Goal: Information Seeking & Learning: Understand process/instructions

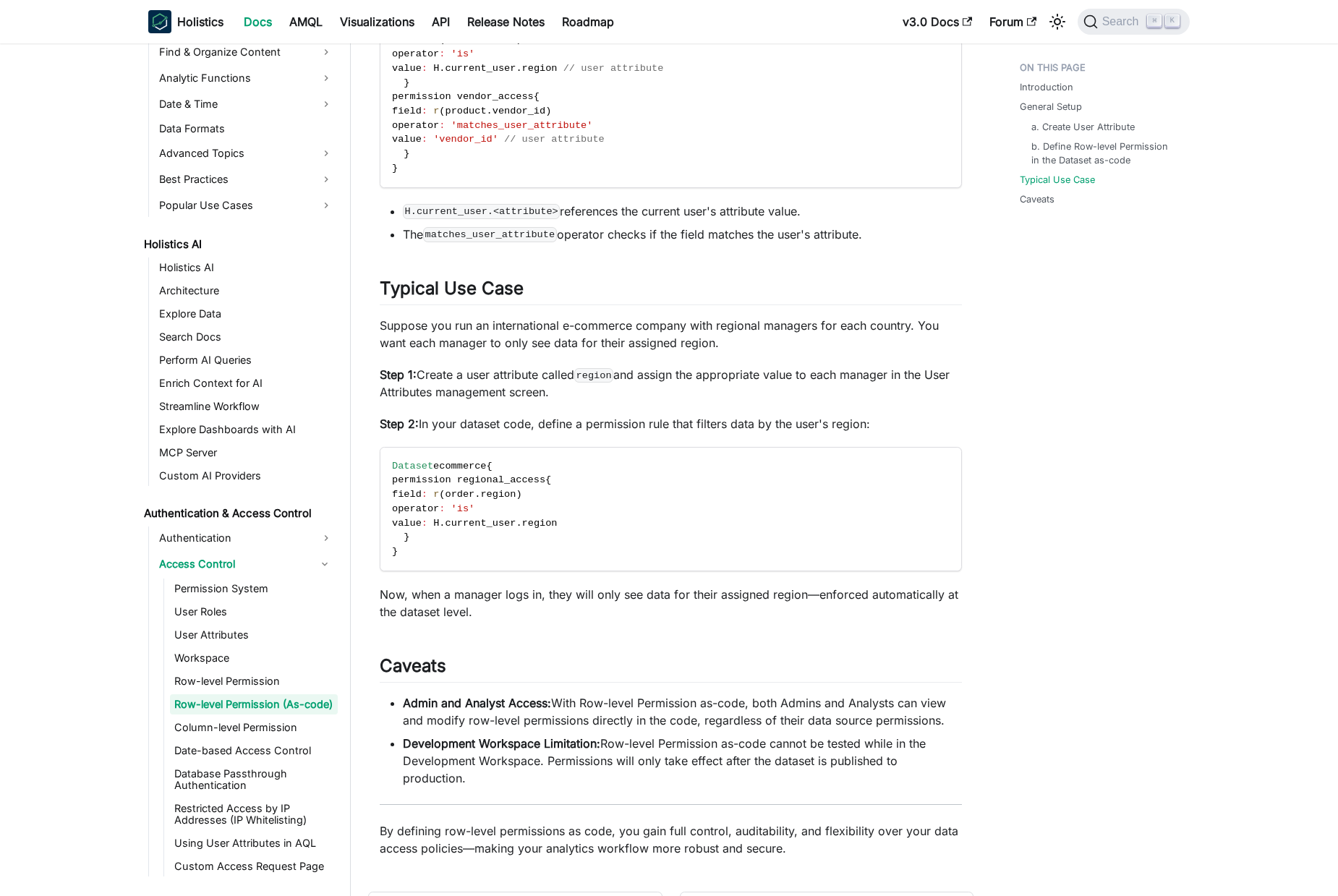
scroll to position [1190, 0]
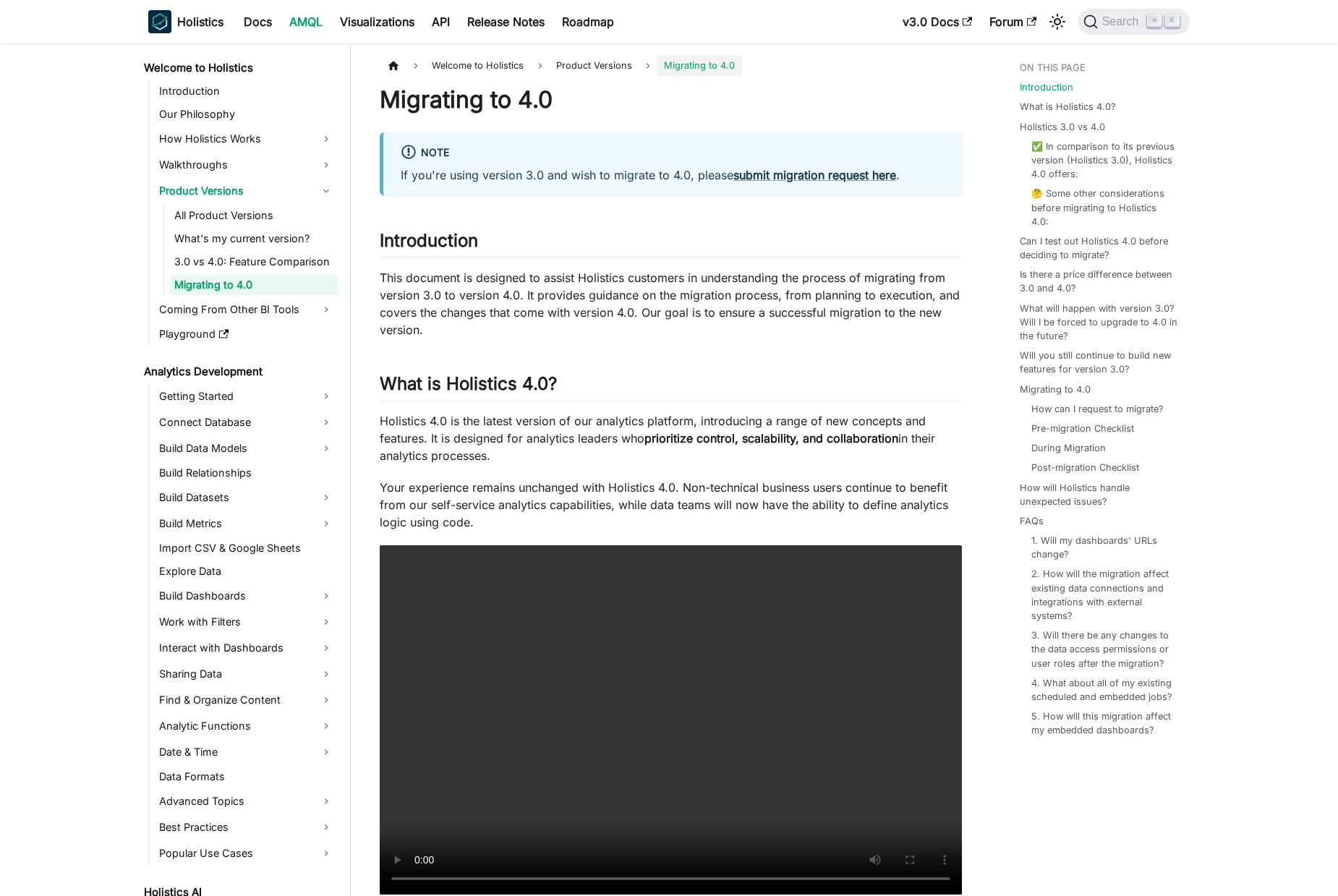
click at [394, 291] on p "This document is designed to assist Holistics customers in understanding the pr…" at bounding box center [670, 303] width 582 height 69
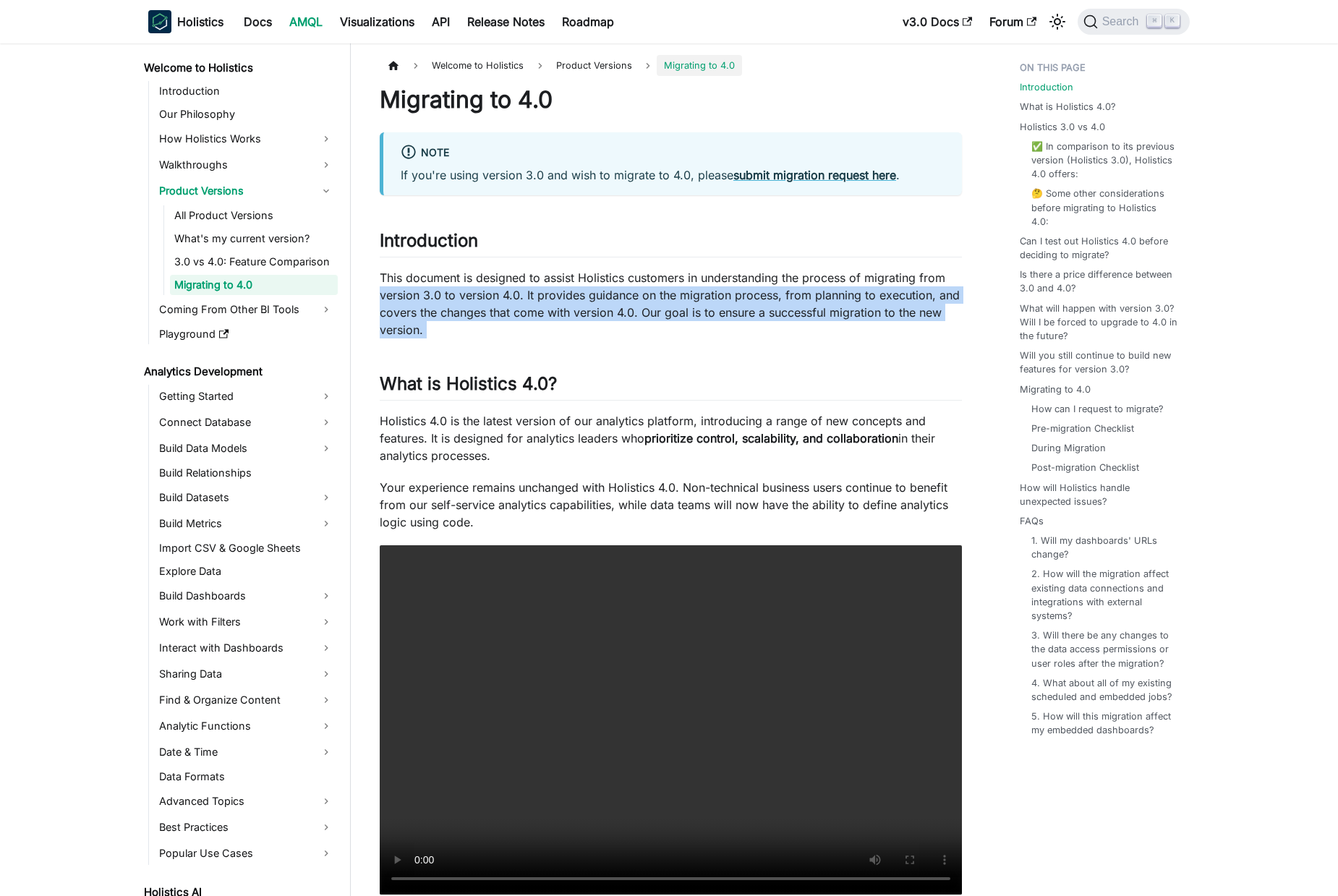
drag, startPoint x: 394, startPoint y: 291, endPoint x: 542, endPoint y: 329, distance: 152.8
click at [542, 329] on p "This document is designed to assist Holistics customers in understanding the pr…" at bounding box center [670, 303] width 582 height 69
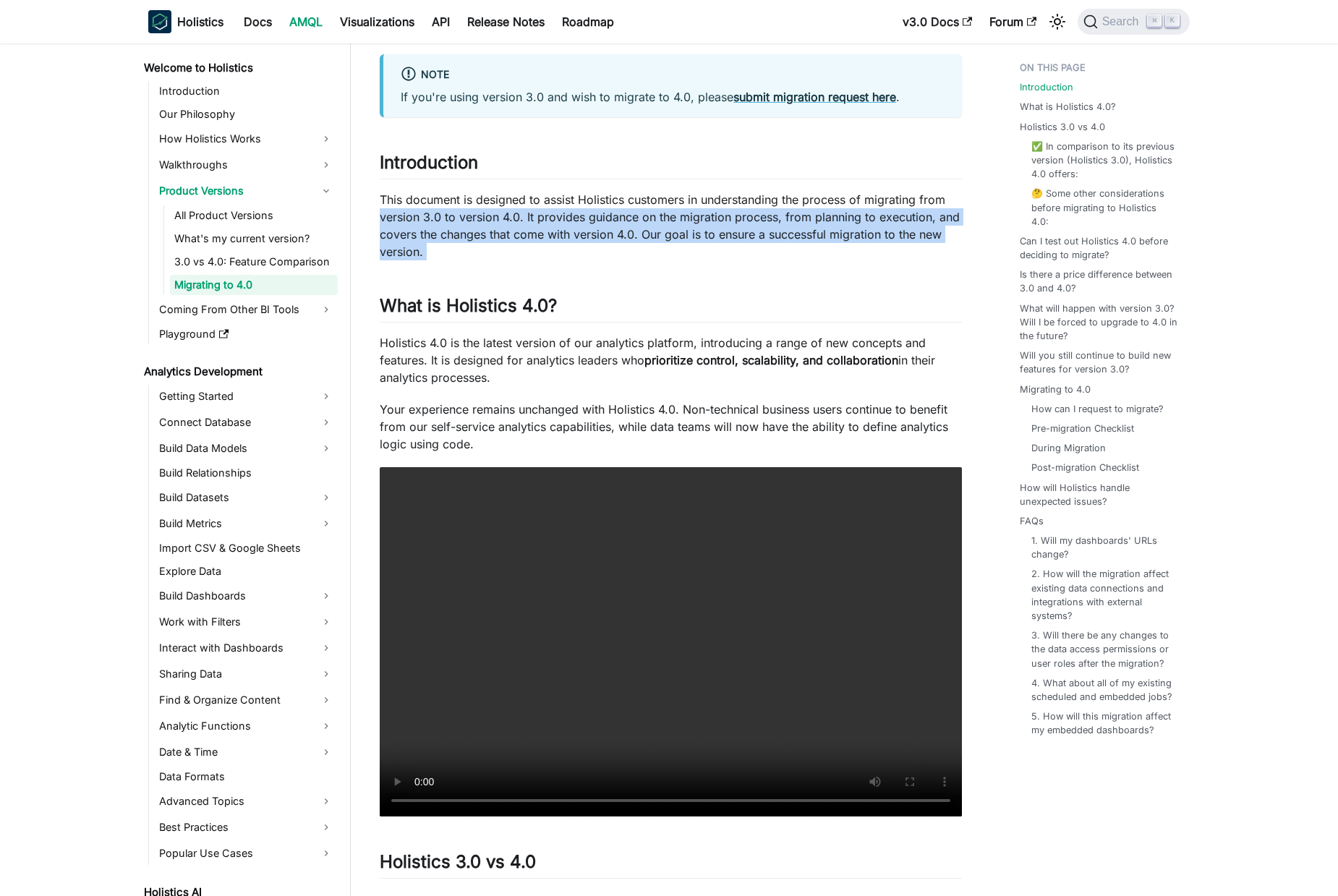
scroll to position [79, 0]
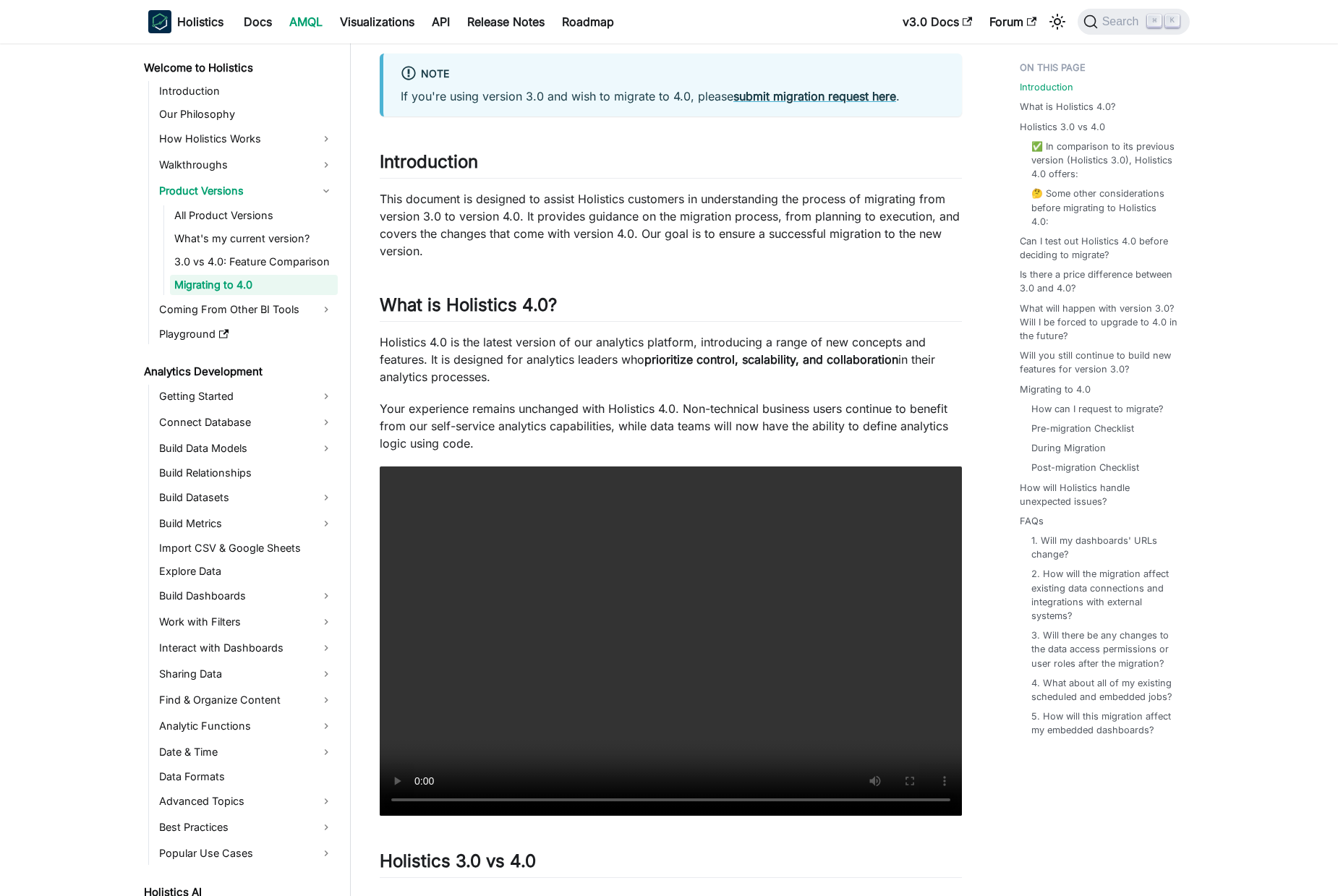
click at [409, 347] on p "Holistics 4.0 is the latest version of our analytics platform, introducing a ra…" at bounding box center [670, 359] width 582 height 52
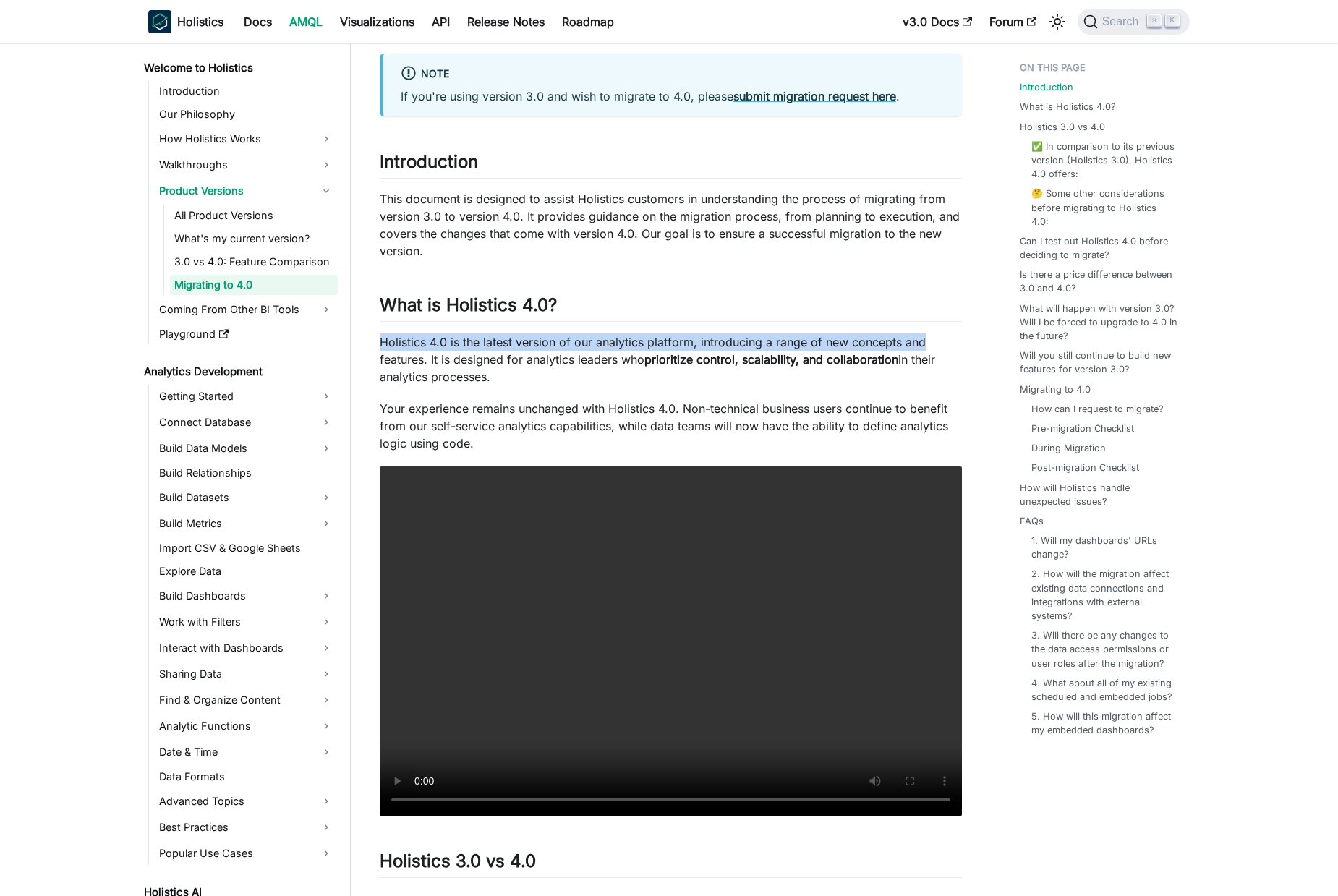
drag, startPoint x: 409, startPoint y: 347, endPoint x: 874, endPoint y: 338, distance: 465.1
click at [927, 343] on p "Holistics 4.0 is the latest version of our analytics platform, introducing a ra…" at bounding box center [670, 359] width 582 height 52
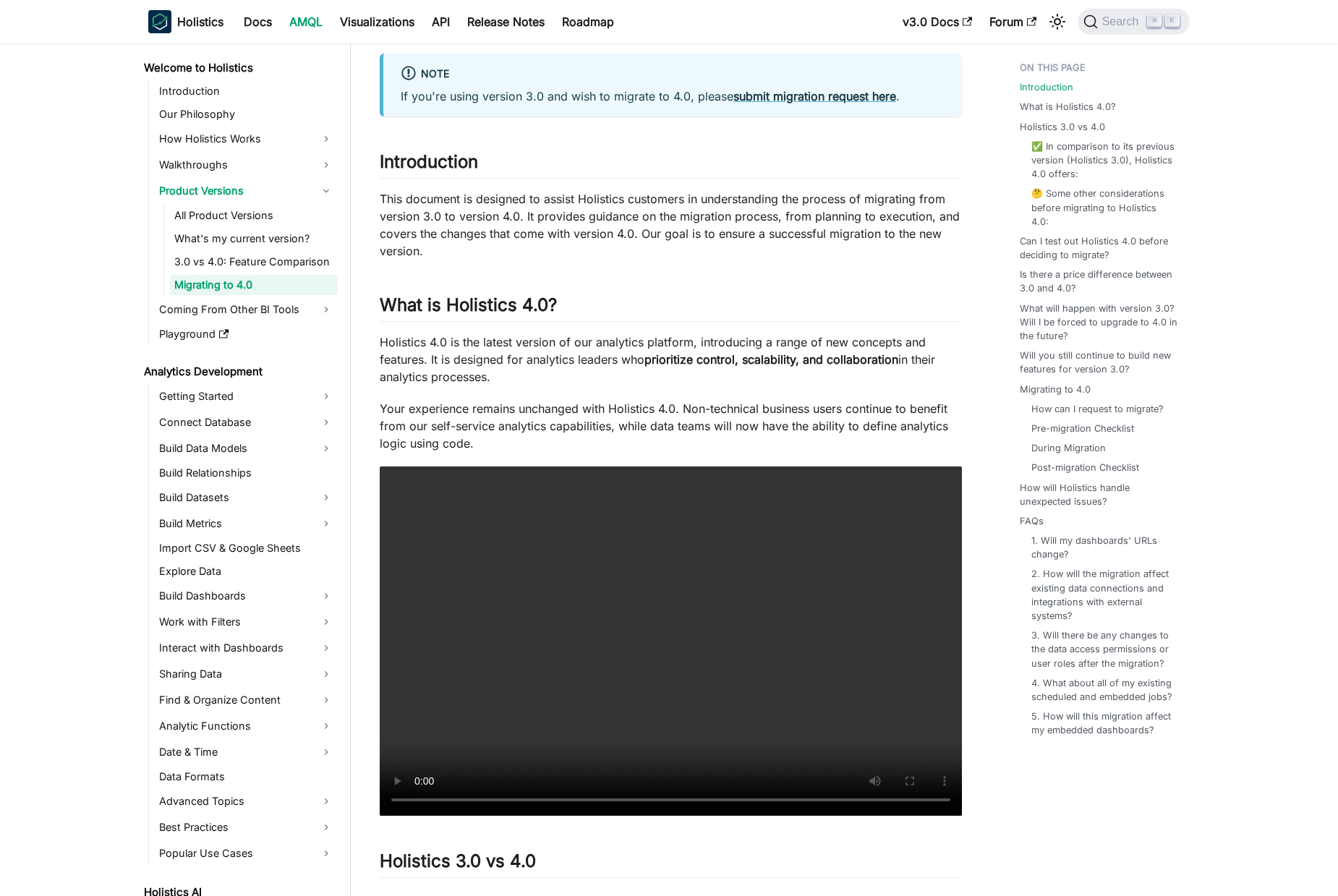
click at [400, 355] on p "Holistics 4.0 is the latest version of our analytics platform, introducing a ra…" at bounding box center [670, 359] width 582 height 52
drag, startPoint x: 400, startPoint y: 355, endPoint x: 875, endPoint y: 365, distance: 475.1
click at [934, 366] on p "Holistics 4.0 is the latest version of our analytics platform, introducing a ra…" at bounding box center [670, 359] width 582 height 52
click at [419, 366] on p "Holistics 4.0 is the latest version of our analytics platform, introducing a ra…" at bounding box center [670, 359] width 582 height 52
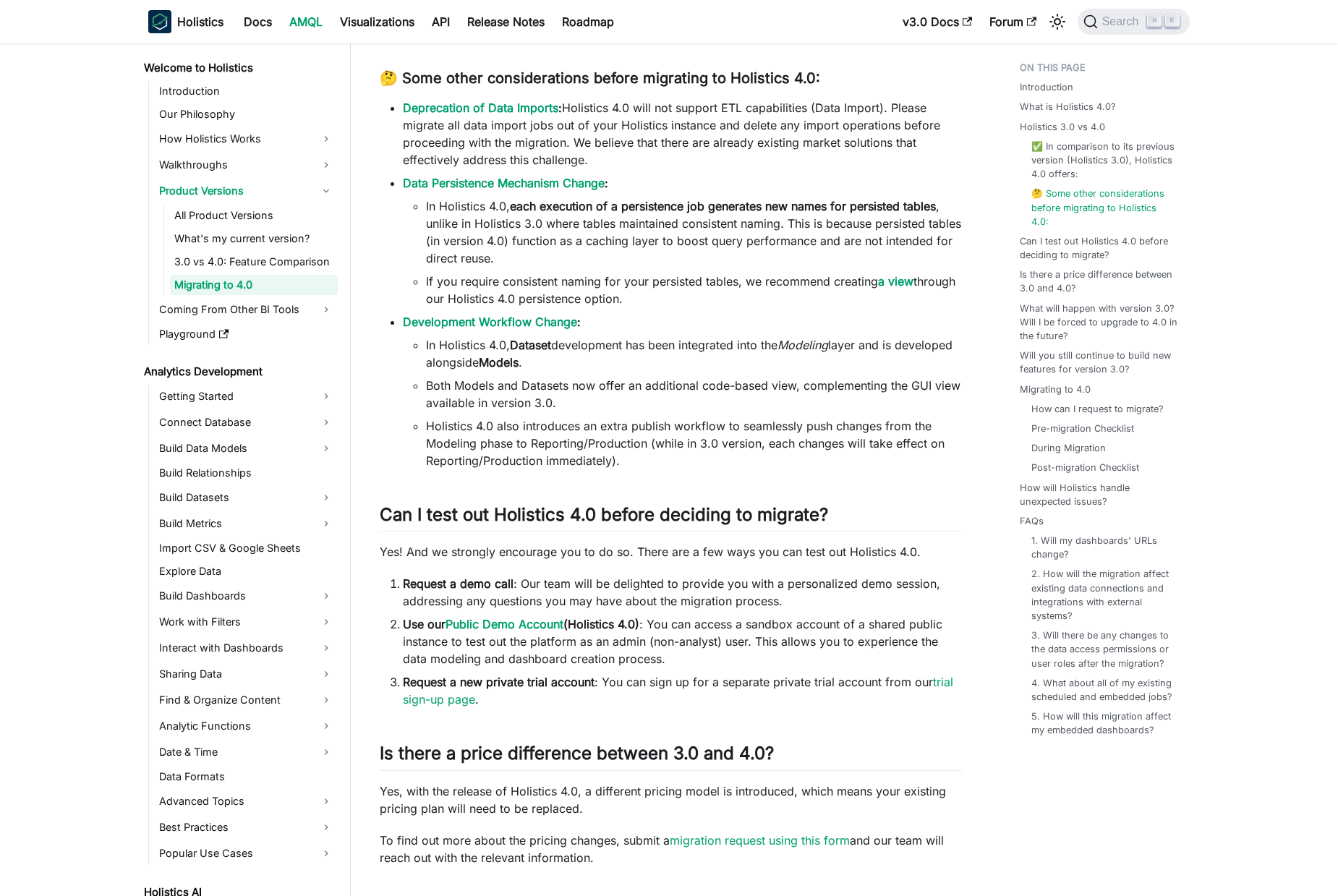
scroll to position [1632, 0]
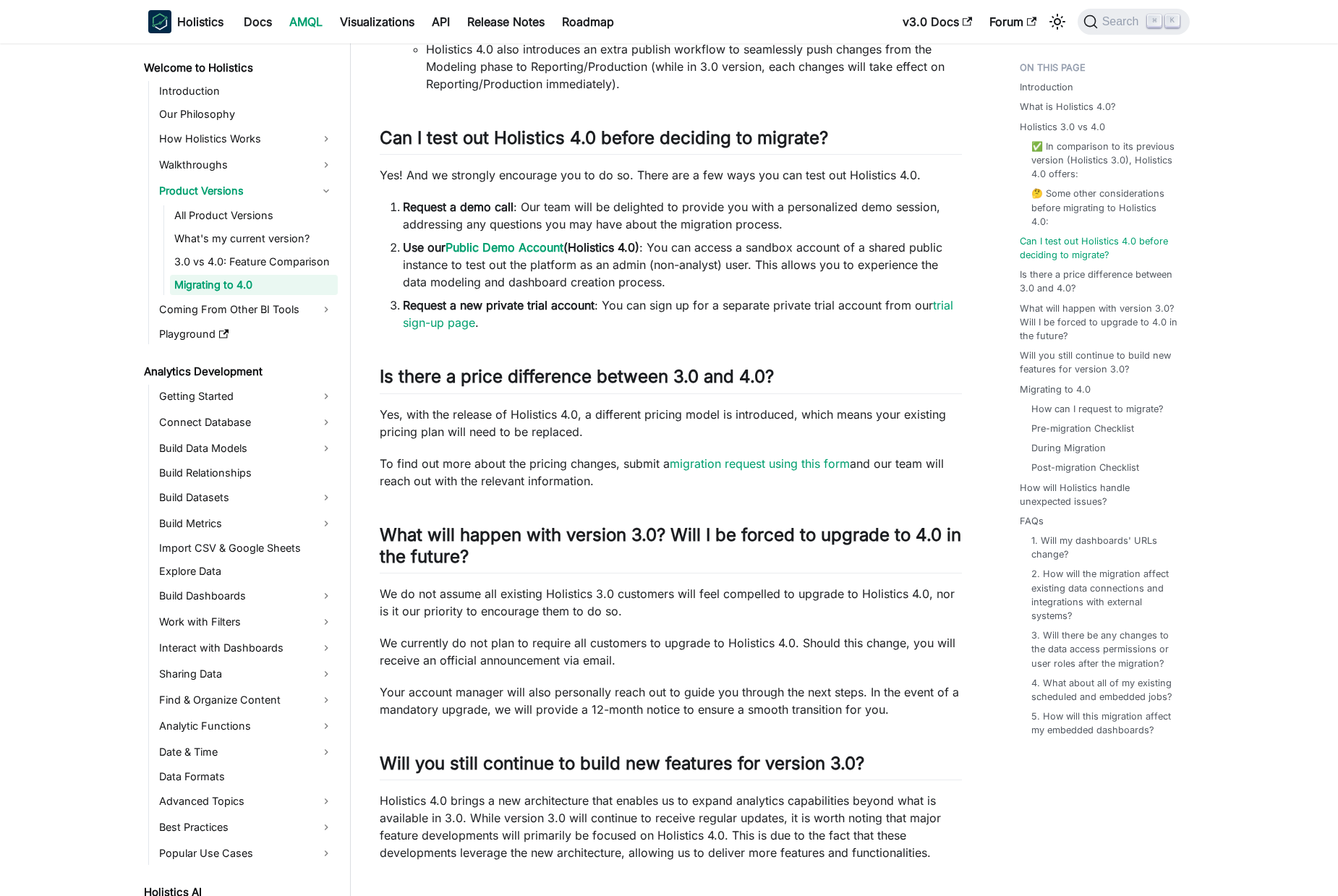
click at [597, 269] on li "Use our Public Demo Account (Holistics 4.0) : You can access a sandbox account …" at bounding box center [682, 264] width 559 height 52
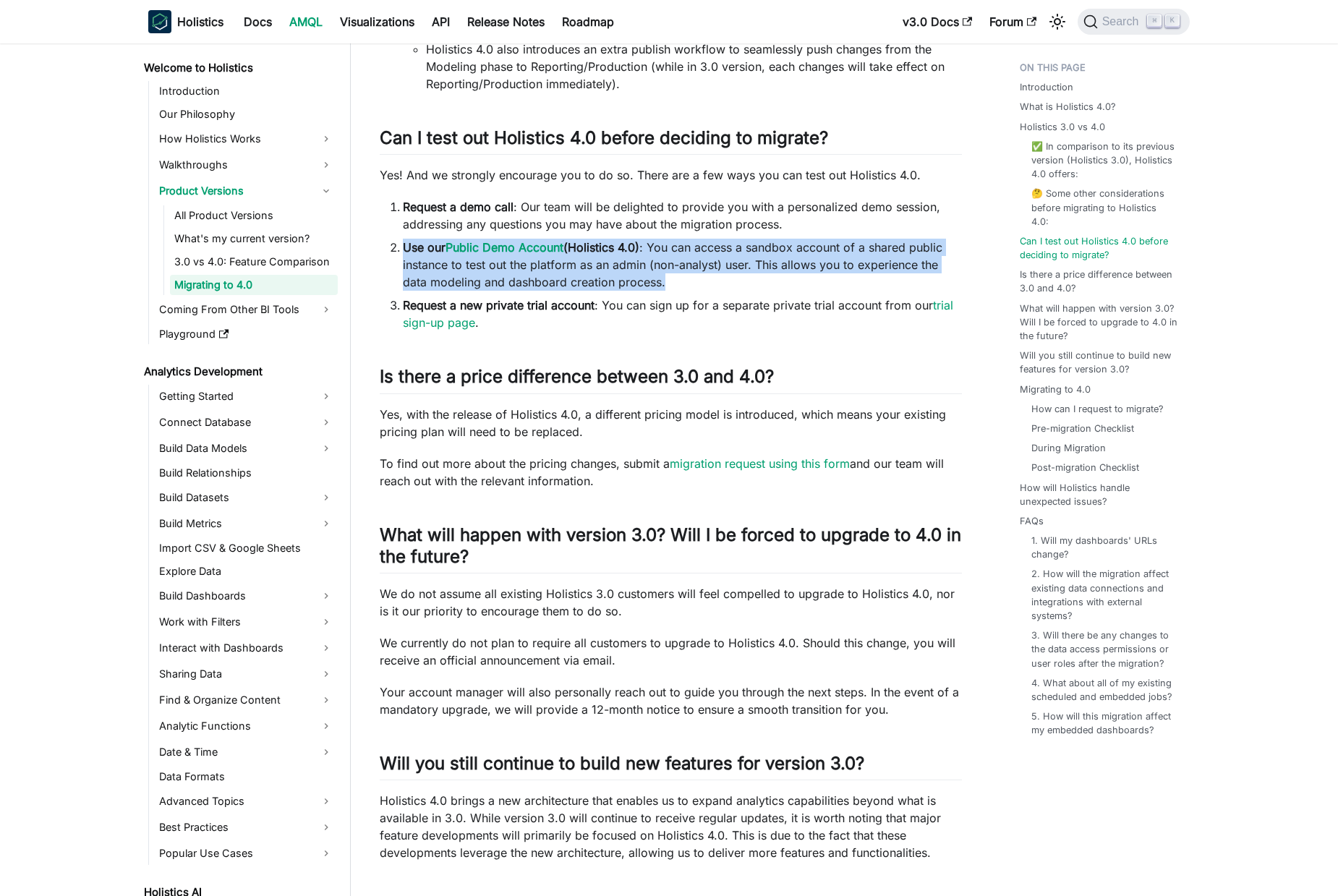
click at [597, 269] on li "Use our Public Demo Account (Holistics 4.0) : You can access a sandbox account …" at bounding box center [682, 264] width 559 height 52
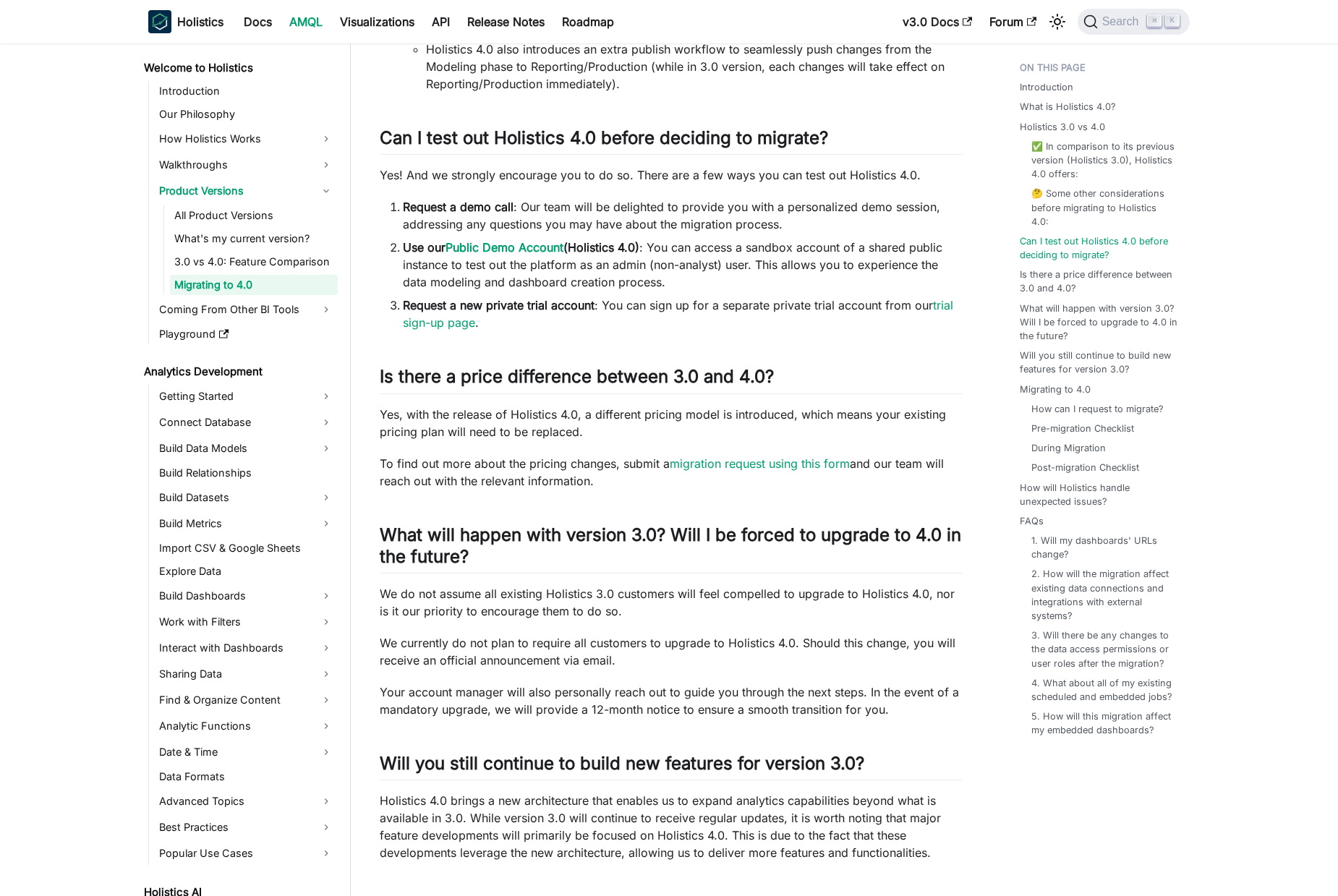
click at [766, 300] on li "Request a new private trial account : You can sign up for a separate private tr…" at bounding box center [682, 313] width 559 height 35
click at [602, 288] on li "Use our Public Demo Account (Holistics 4.0) : You can access a sandbox account …" at bounding box center [682, 264] width 559 height 52
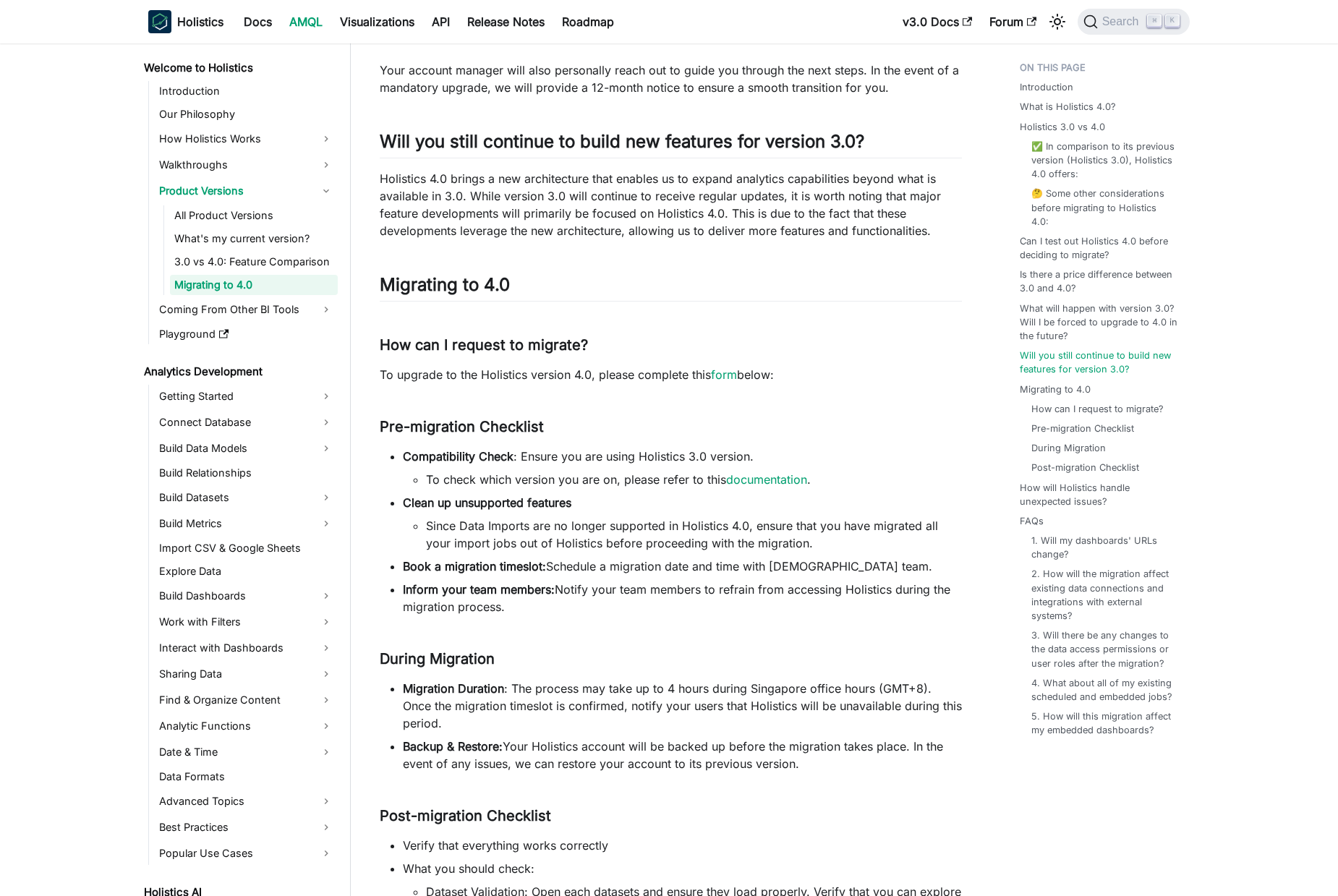
scroll to position [2349, 0]
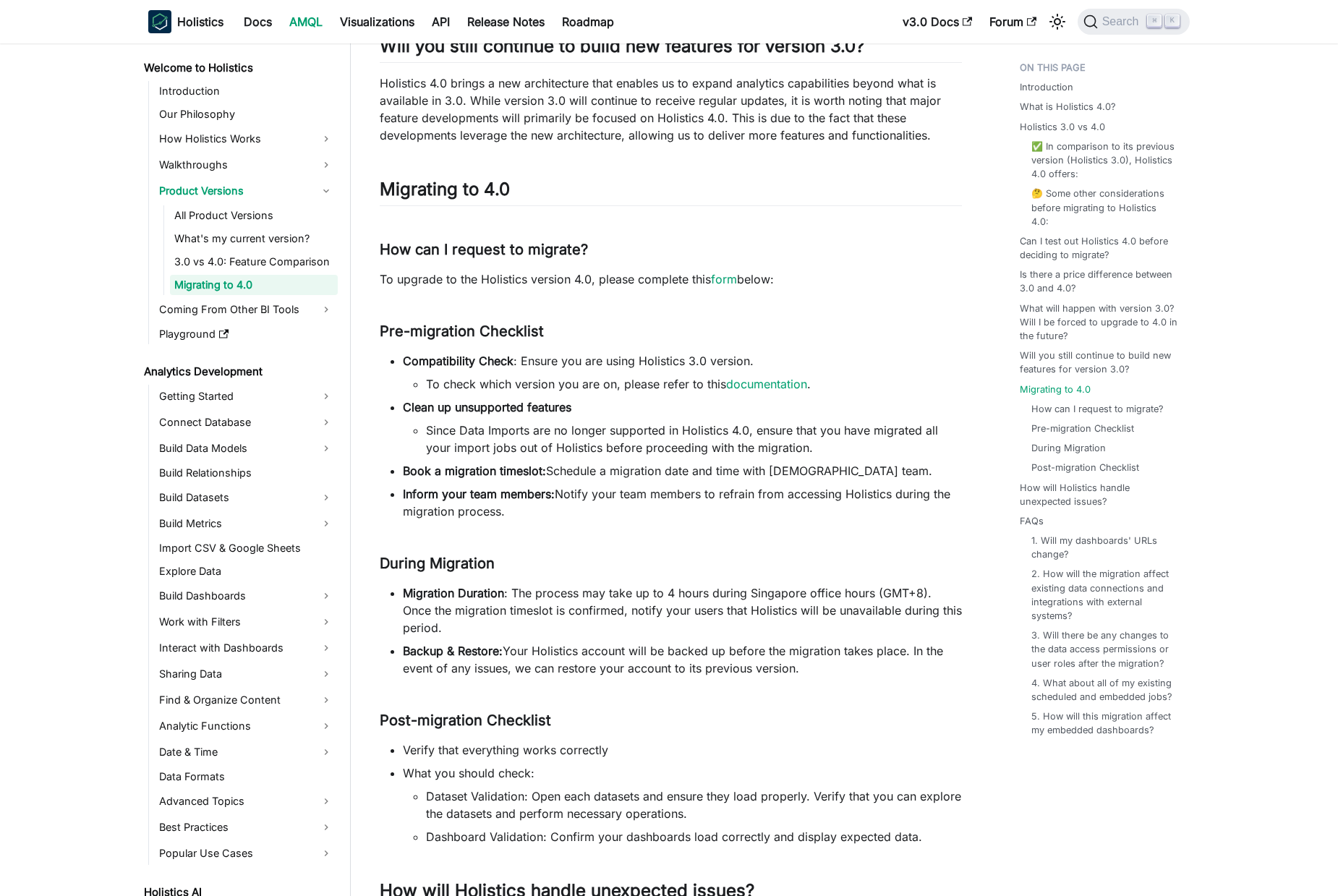
click at [439, 448] on li "Since Data Imports are no longer supported in Holistics 4.0, ensure that you ha…" at bounding box center [694, 438] width 536 height 35
drag, startPoint x: 439, startPoint y: 448, endPoint x: 768, endPoint y: 453, distance: 329.0
click at [768, 453] on li "Since Data Imports are no longer supported in Holistics 4.0, ensure that you ha…" at bounding box center [694, 438] width 536 height 35
click at [437, 430] on li "Since Data Imports are no longer supported in Holistics 4.0, ensure that you ha…" at bounding box center [694, 438] width 536 height 35
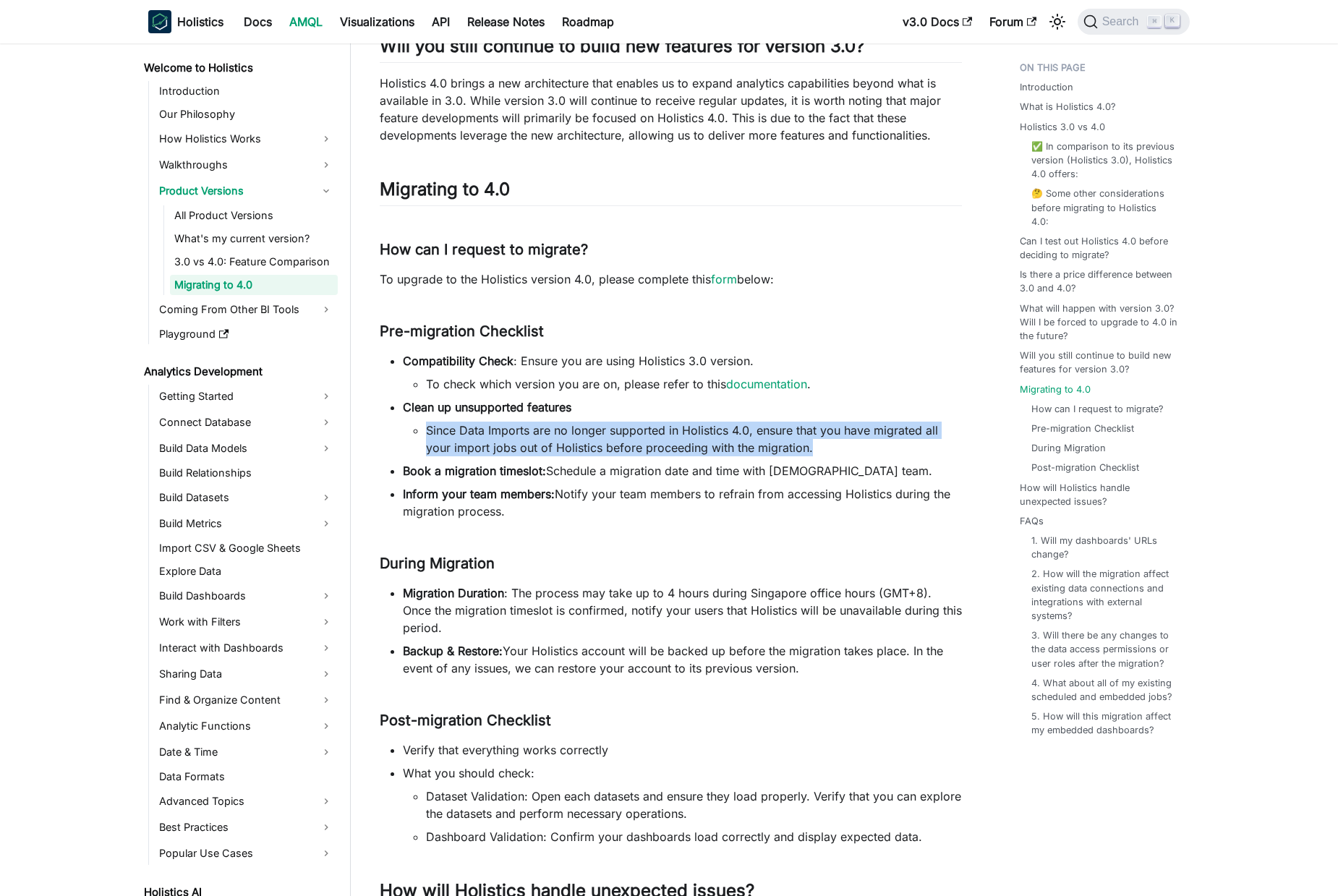
drag, startPoint x: 437, startPoint y: 430, endPoint x: 836, endPoint y: 446, distance: 399.3
click at [836, 446] on li "Since Data Imports are no longer supported in Holistics 4.0, ensure that you ha…" at bounding box center [694, 438] width 536 height 35
click at [705, 448] on li "Since Data Imports are no longer supported in Holistics 4.0, ensure that you ha…" at bounding box center [694, 438] width 536 height 35
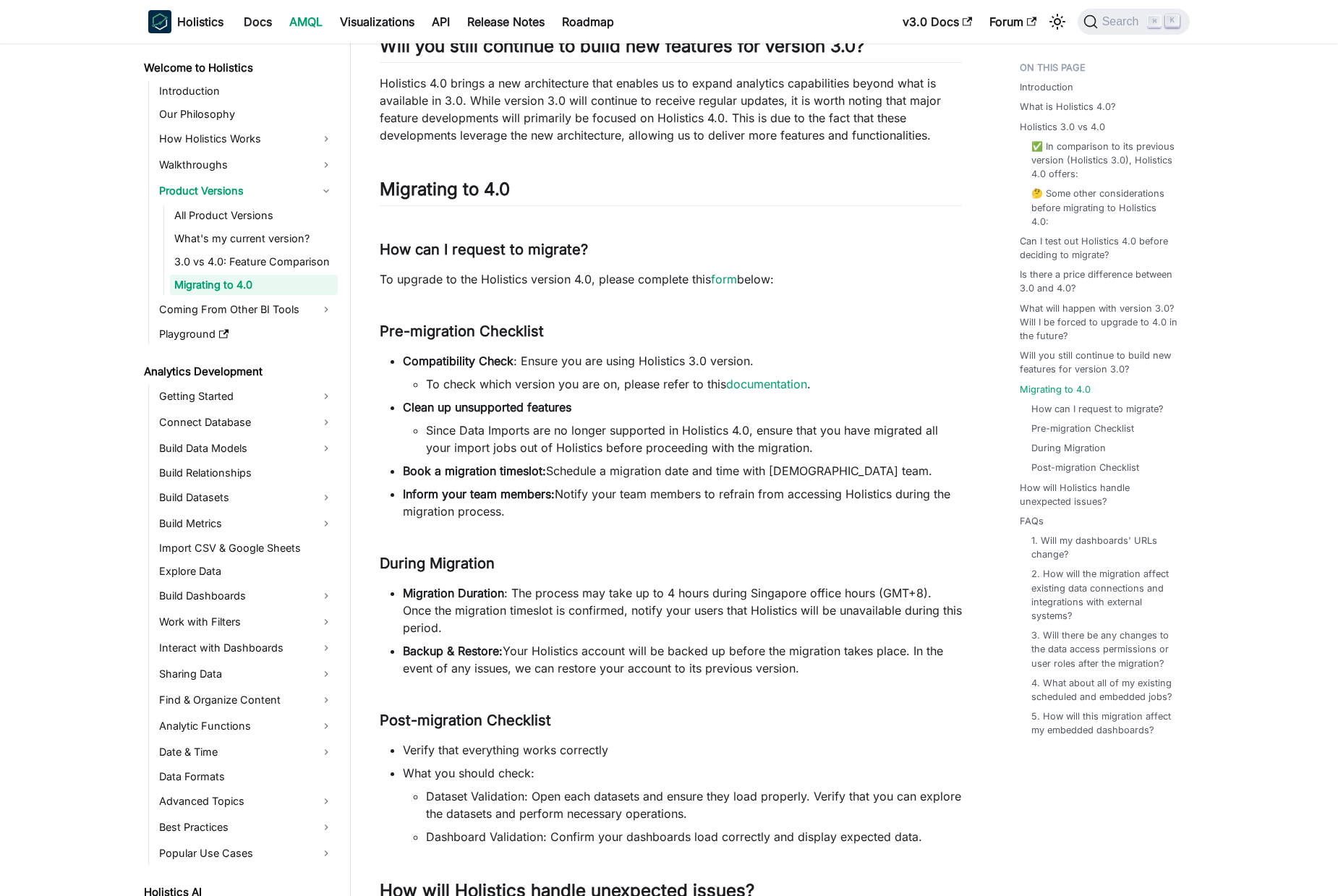
click at [437, 426] on li "Since Data Imports are no longer supported in Holistics 4.0, ensure that you ha…" at bounding box center [694, 438] width 536 height 35
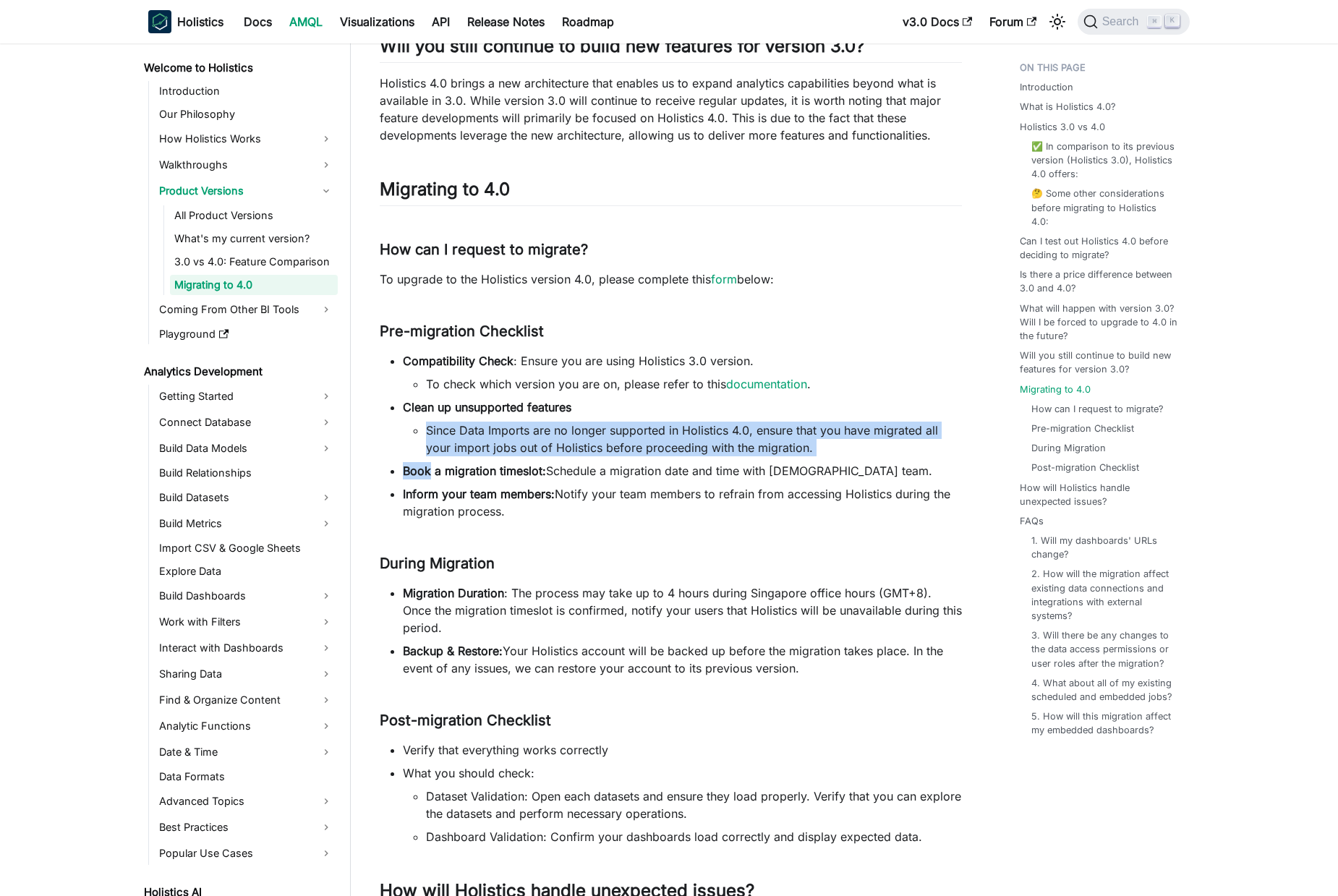
drag, startPoint x: 437, startPoint y: 426, endPoint x: 821, endPoint y: 454, distance: 385.0
click at [823, 459] on ul "Compatibility Check : Ensure you are using Holistics 3.0 version. To check whic…" at bounding box center [670, 436] width 582 height 168
click at [755, 451] on li "Since Data Imports are no longer supported in Holistics 4.0, ensure that you ha…" at bounding box center [694, 438] width 536 height 35
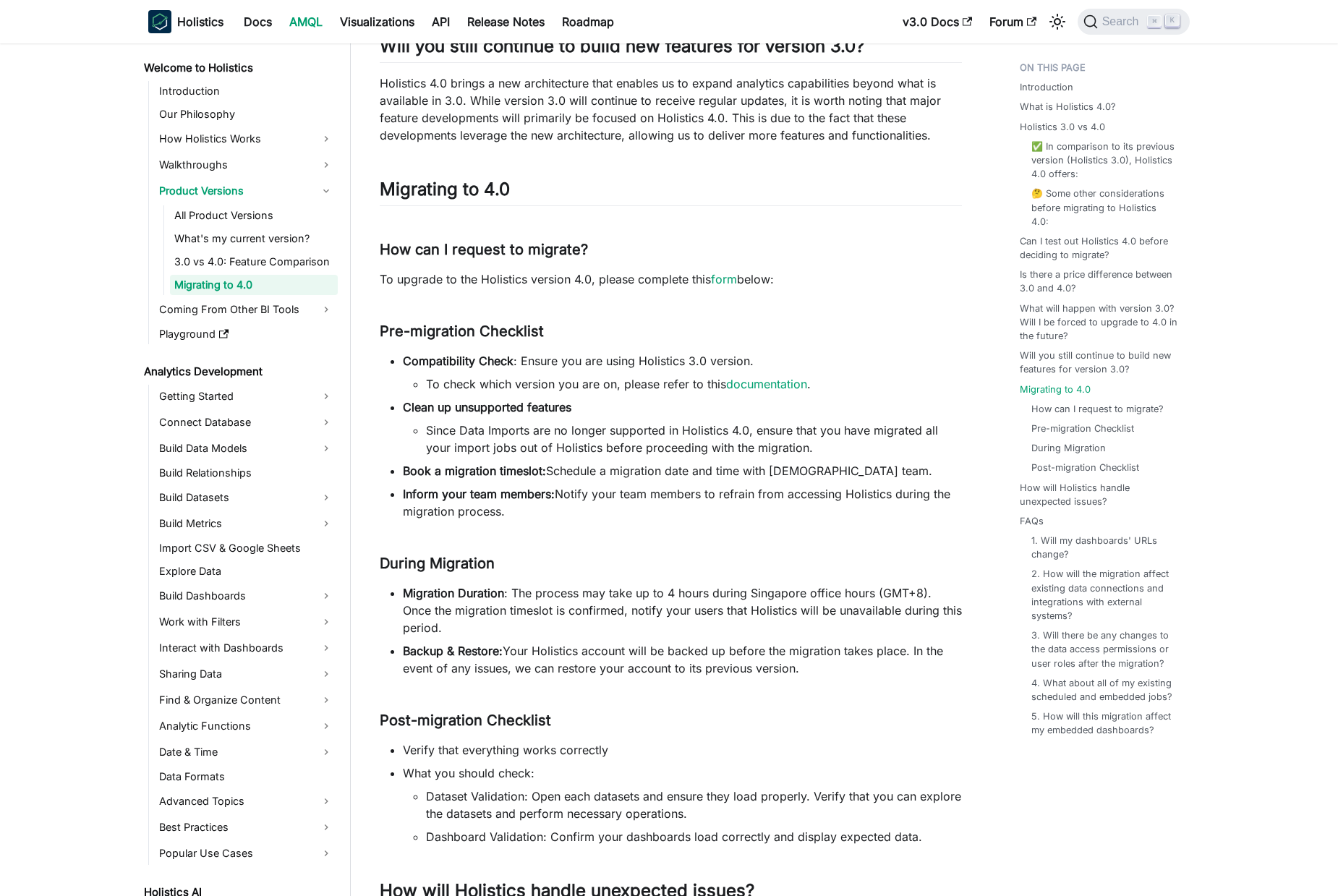
click at [792, 449] on li "Since Data Imports are no longer supported in Holistics 4.0, ensure that you ha…" at bounding box center [694, 438] width 536 height 35
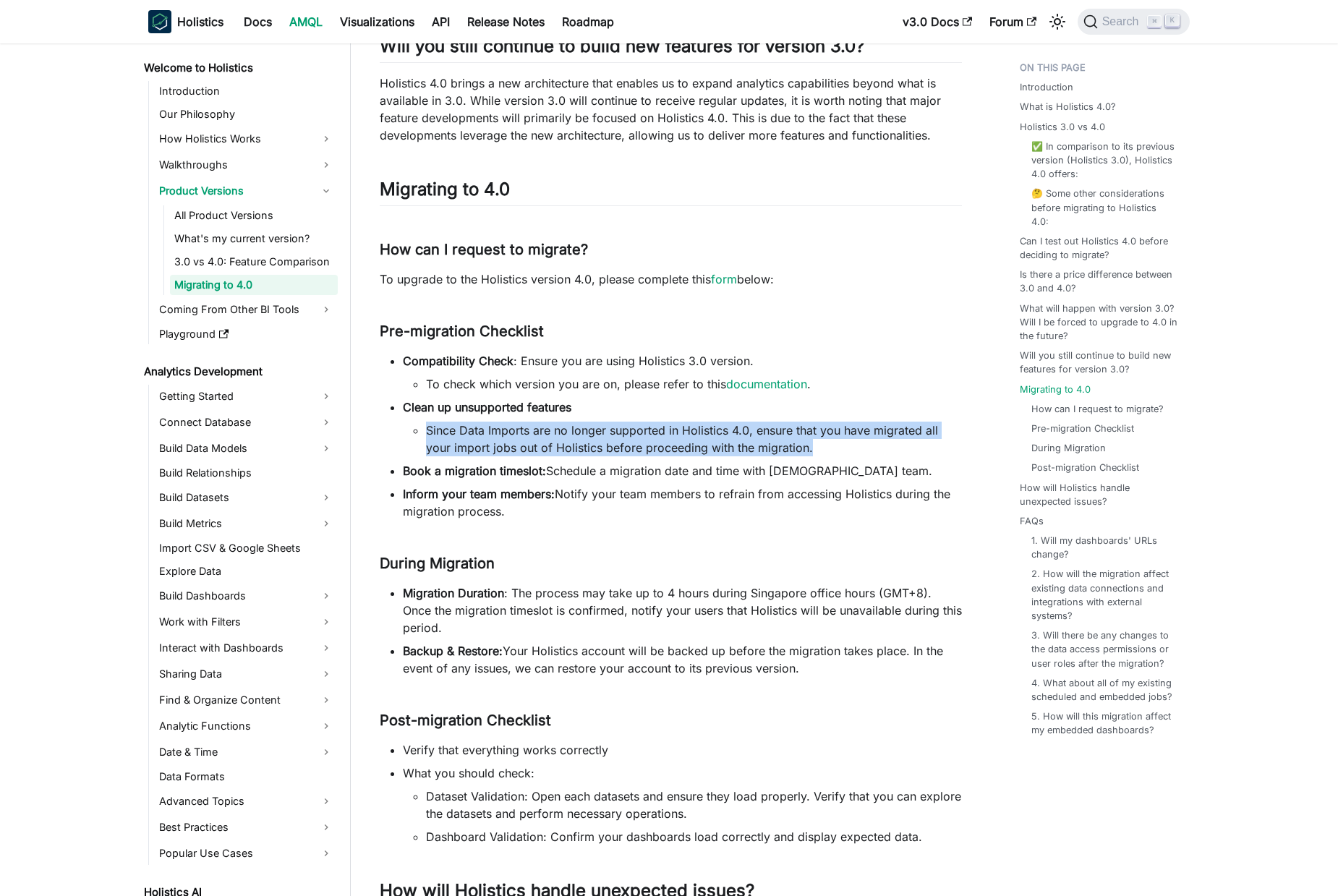
drag, startPoint x: 792, startPoint y: 449, endPoint x: 645, endPoint y: 440, distance: 147.3
click at [793, 449] on li "Since Data Imports are no longer supported in Holistics 4.0, ensure that you ha…" at bounding box center [694, 438] width 536 height 35
click at [467, 438] on li "Since Data Imports are no longer supported in Holistics 4.0, ensure that you ha…" at bounding box center [694, 438] width 536 height 35
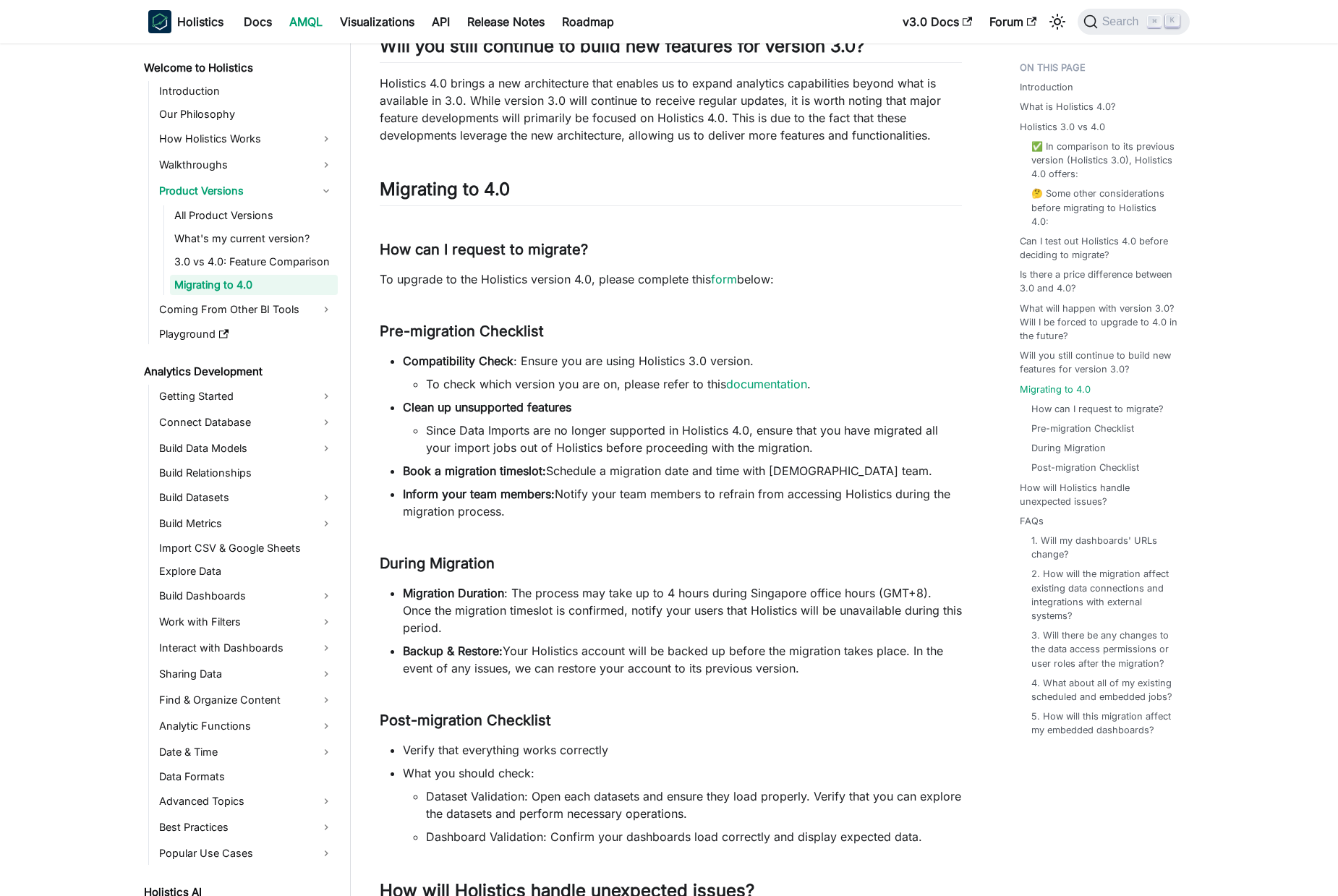
click at [437, 428] on li "Since Data Imports are no longer supported in Holistics 4.0, ensure that you ha…" at bounding box center [694, 438] width 536 height 35
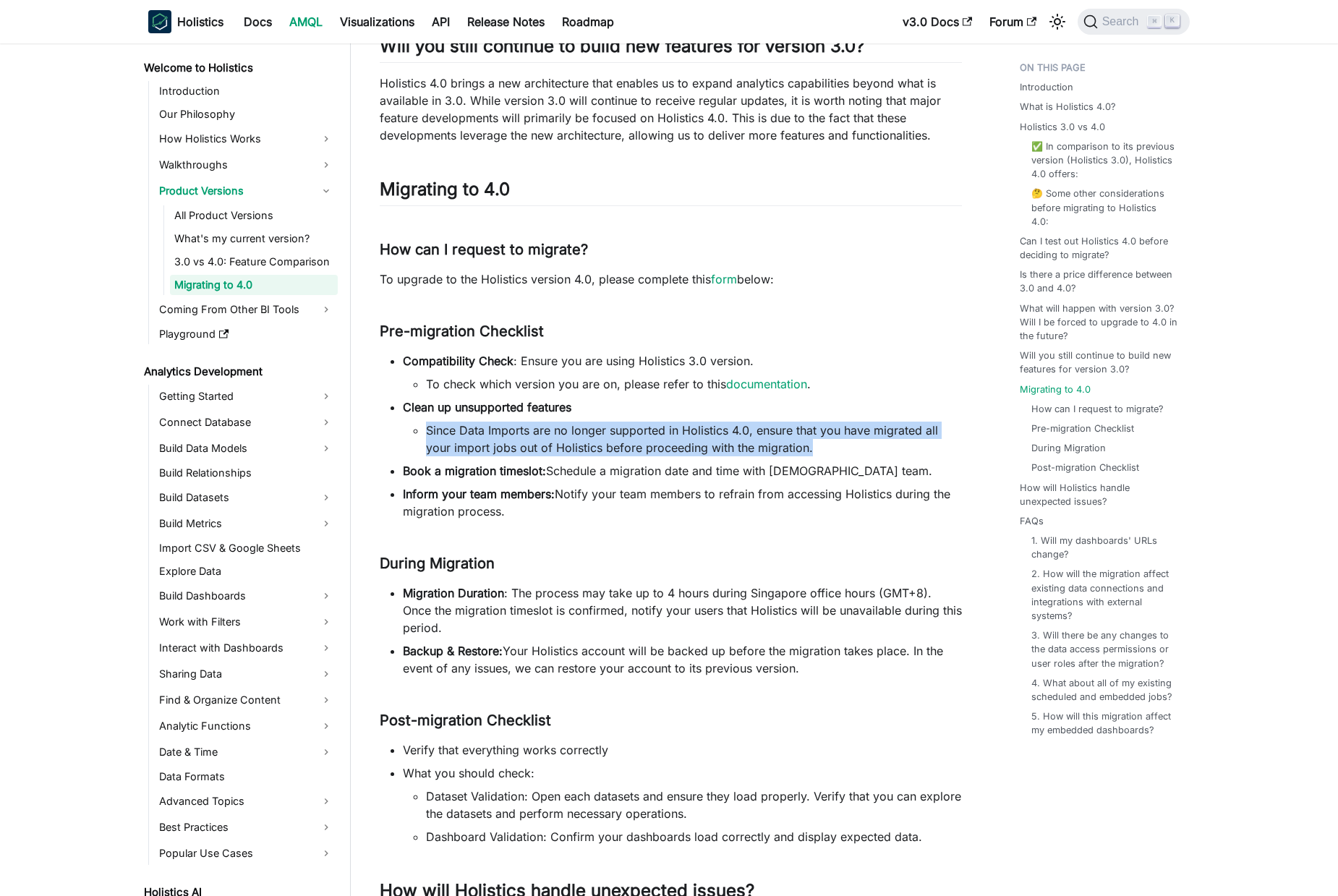
drag, startPoint x: 437, startPoint y: 428, endPoint x: 877, endPoint y: 445, distance: 440.3
click at [820, 450] on li "Since Data Imports are no longer supported in Holistics 4.0, ensure that you ha…" at bounding box center [694, 438] width 536 height 35
drag, startPoint x: 877, startPoint y: 445, endPoint x: 580, endPoint y: 463, distance: 297.5
click at [877, 445] on li "Since Data Imports are no longer supported in Holistics 4.0, ensure that you ha…" at bounding box center [694, 438] width 536 height 35
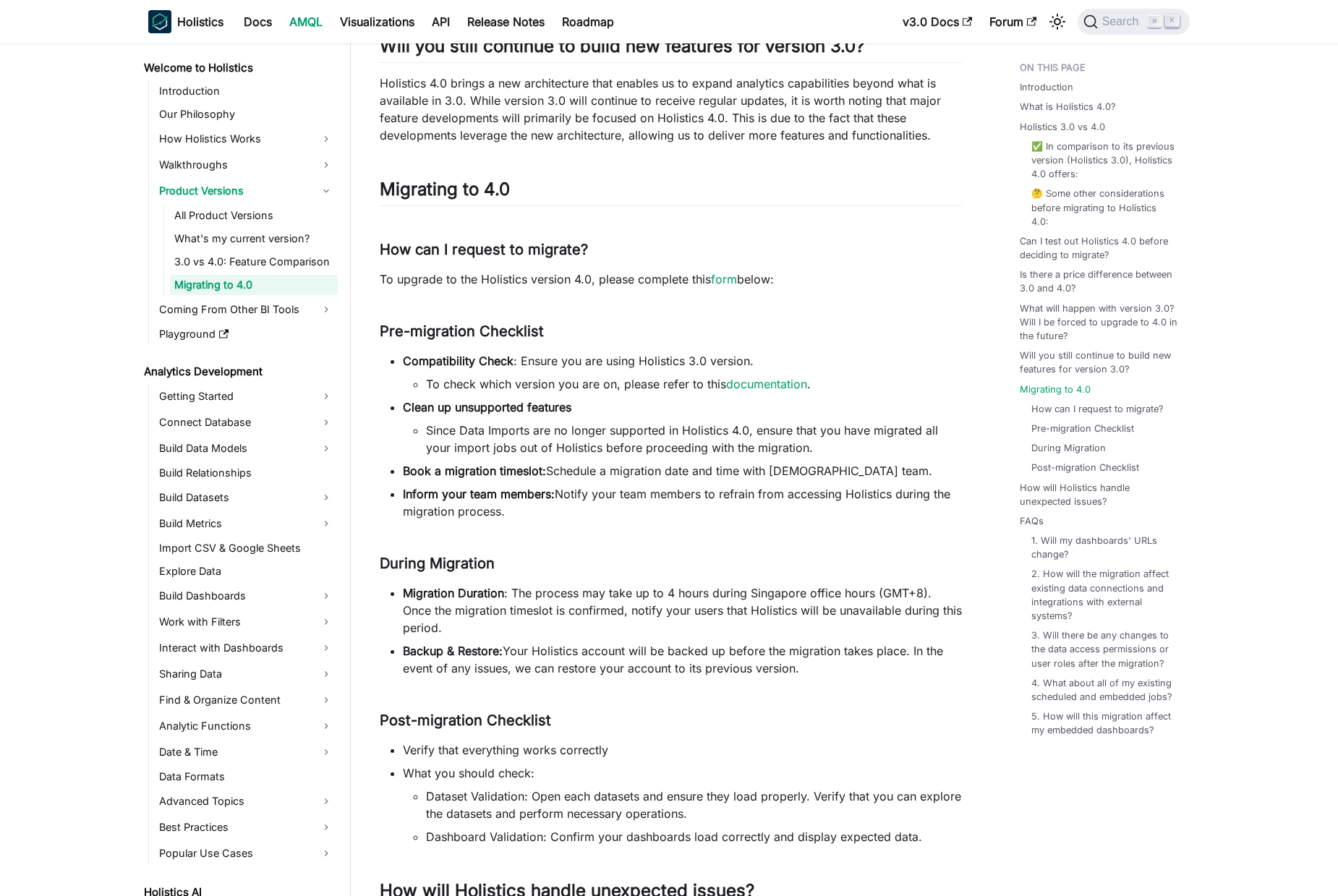
click at [414, 472] on strong "Book a migration timeslot:" at bounding box center [474, 470] width 143 height 15
drag, startPoint x: 414, startPoint y: 472, endPoint x: 872, endPoint y: 469, distance: 458.0
click at [878, 470] on li "Book a migration timeslot: Schedule a migration date and time with [DEMOGRAPHIC…" at bounding box center [682, 471] width 559 height 17
drag, startPoint x: 698, startPoint y: 472, endPoint x: 821, endPoint y: 477, distance: 123.1
click at [697, 472] on li "Book a migration timeslot: Schedule a migration date and time with [DEMOGRAPHIC…" at bounding box center [682, 471] width 559 height 17
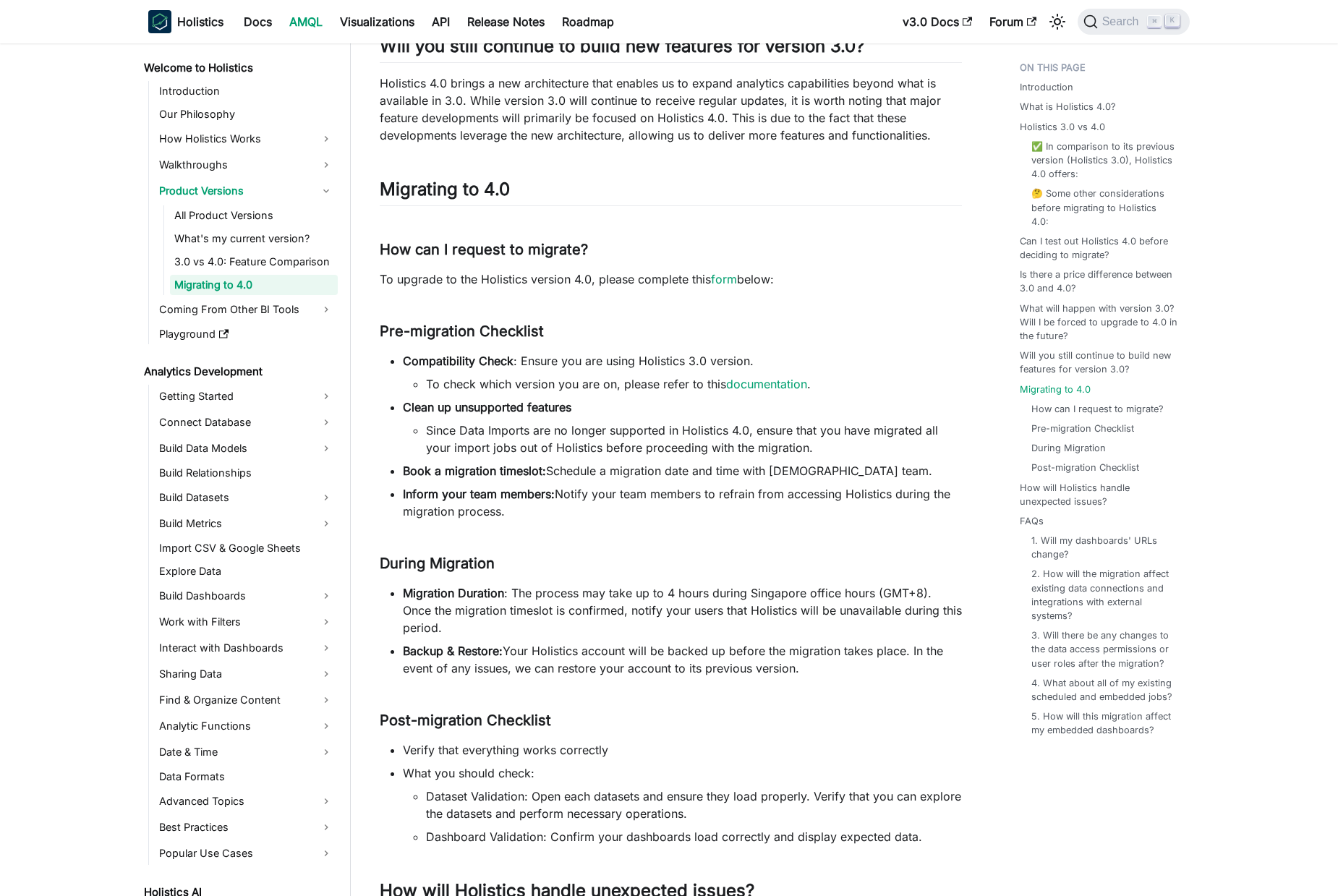
click at [841, 472] on li "Book a migration timeslot: Schedule a migration date and time with [DEMOGRAPHIC…" at bounding box center [682, 471] width 559 height 17
drag, startPoint x: 841, startPoint y: 472, endPoint x: 586, endPoint y: 475, distance: 255.0
click at [587, 477] on li "Book a migration timeslot: Schedule a migration date and time with [DEMOGRAPHIC…" at bounding box center [682, 471] width 559 height 17
click at [477, 429] on li "Since Data Imports are no longer supported in Holistics 4.0, ensure that you ha…" at bounding box center [694, 438] width 536 height 35
click at [431, 429] on li "Since Data Imports are no longer supported in Holistics 4.0, ensure that you ha…" at bounding box center [694, 438] width 536 height 35
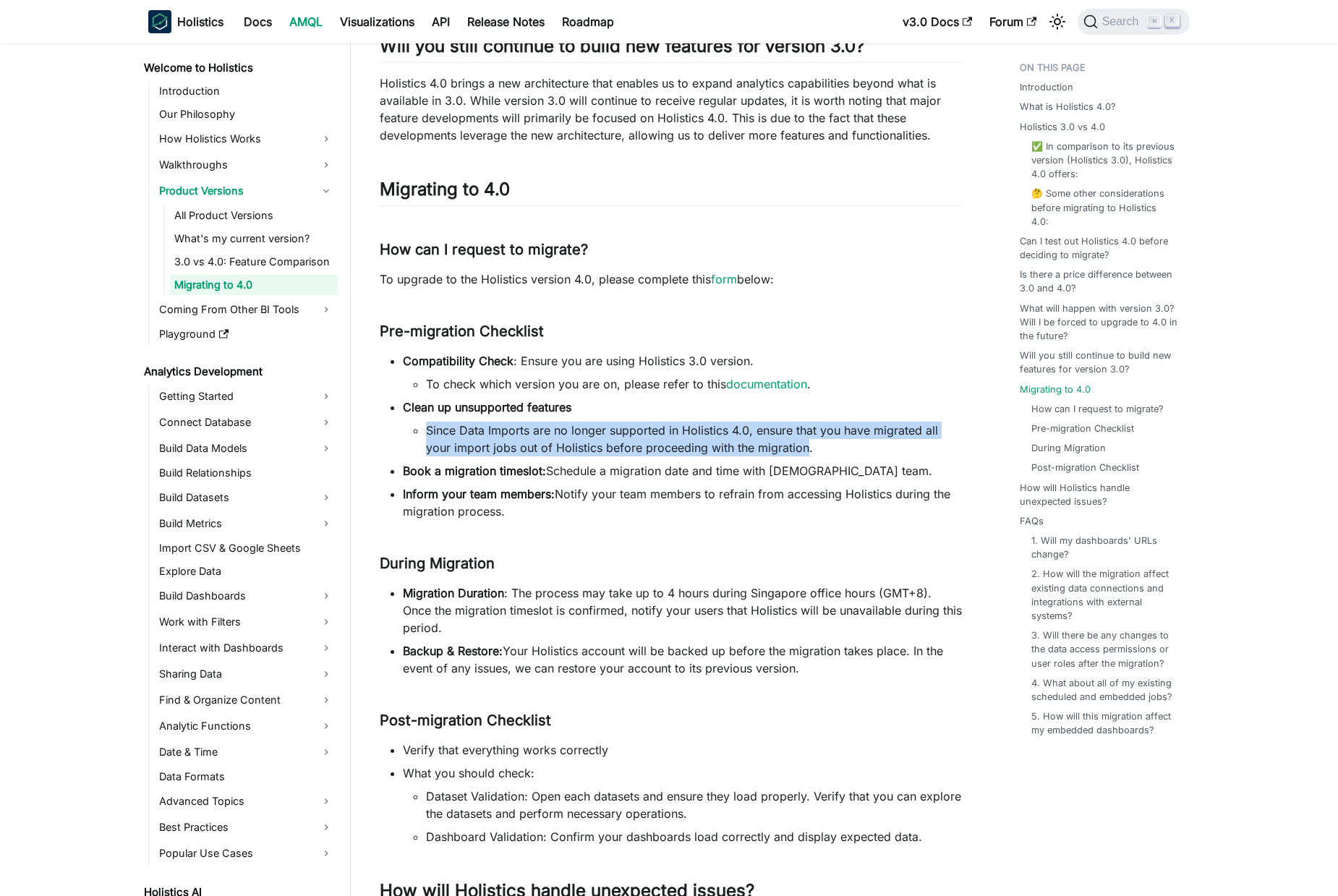
drag, startPoint x: 431, startPoint y: 429, endPoint x: 809, endPoint y: 445, distance: 378.3
click at [788, 445] on li "Since Data Imports are no longer supported in Holistics 4.0, ensure that you ha…" at bounding box center [694, 438] width 536 height 35
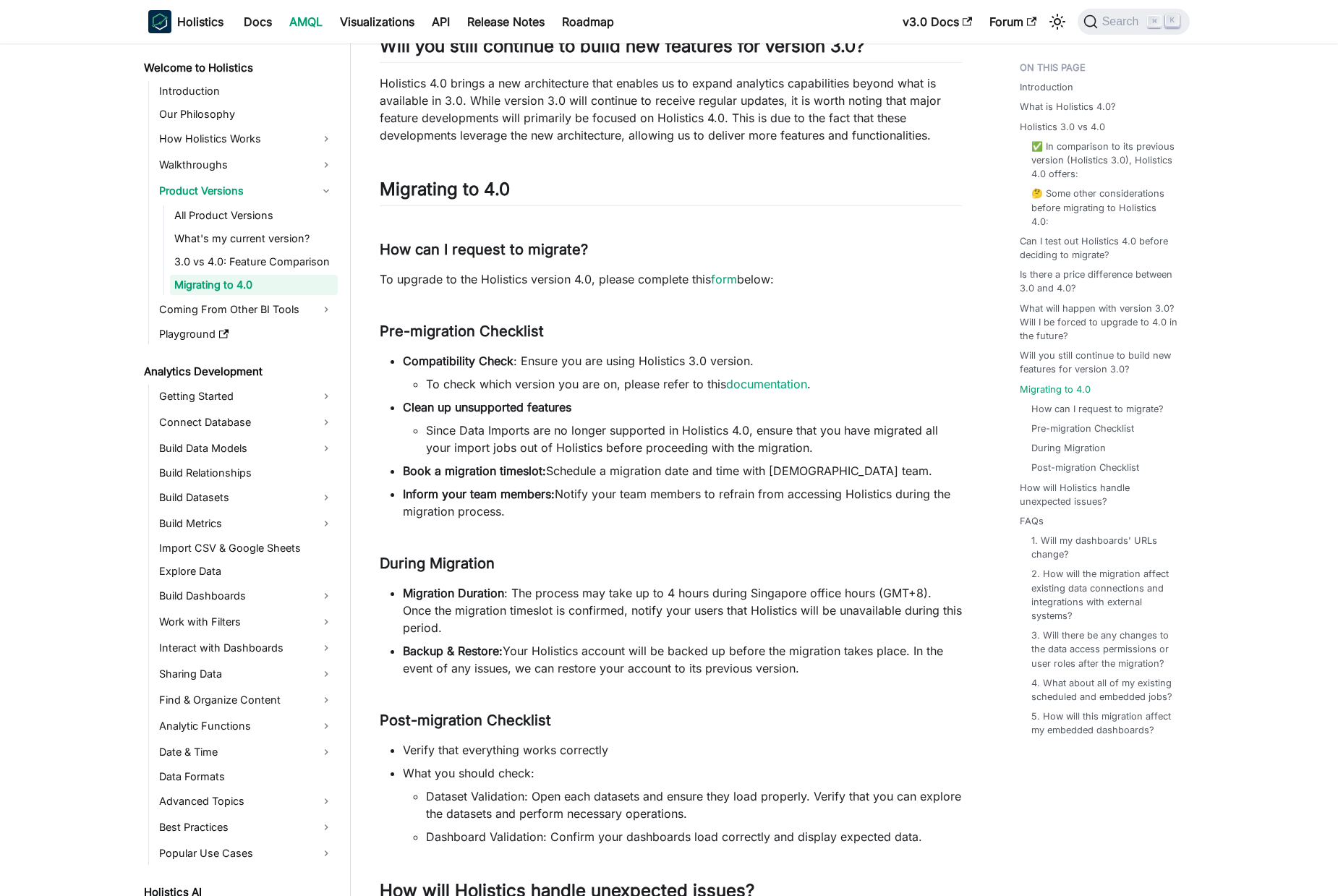
click at [850, 445] on li "Since Data Imports are no longer supported in Holistics 4.0, ensure that you ha…" at bounding box center [694, 438] width 536 height 35
click at [437, 427] on li "Since Data Imports are no longer supported in Holistics 4.0, ensure that you ha…" at bounding box center [694, 438] width 536 height 35
drag, startPoint x: 437, startPoint y: 427, endPoint x: 795, endPoint y: 435, distance: 358.1
click at [869, 436] on li "Since Data Imports are no longer supported in Holistics 4.0, ensure that you ha…" at bounding box center [694, 438] width 536 height 35
click at [640, 445] on li "Since Data Imports are no longer supported in Holistics 4.0, ensure that you ha…" at bounding box center [694, 438] width 536 height 35
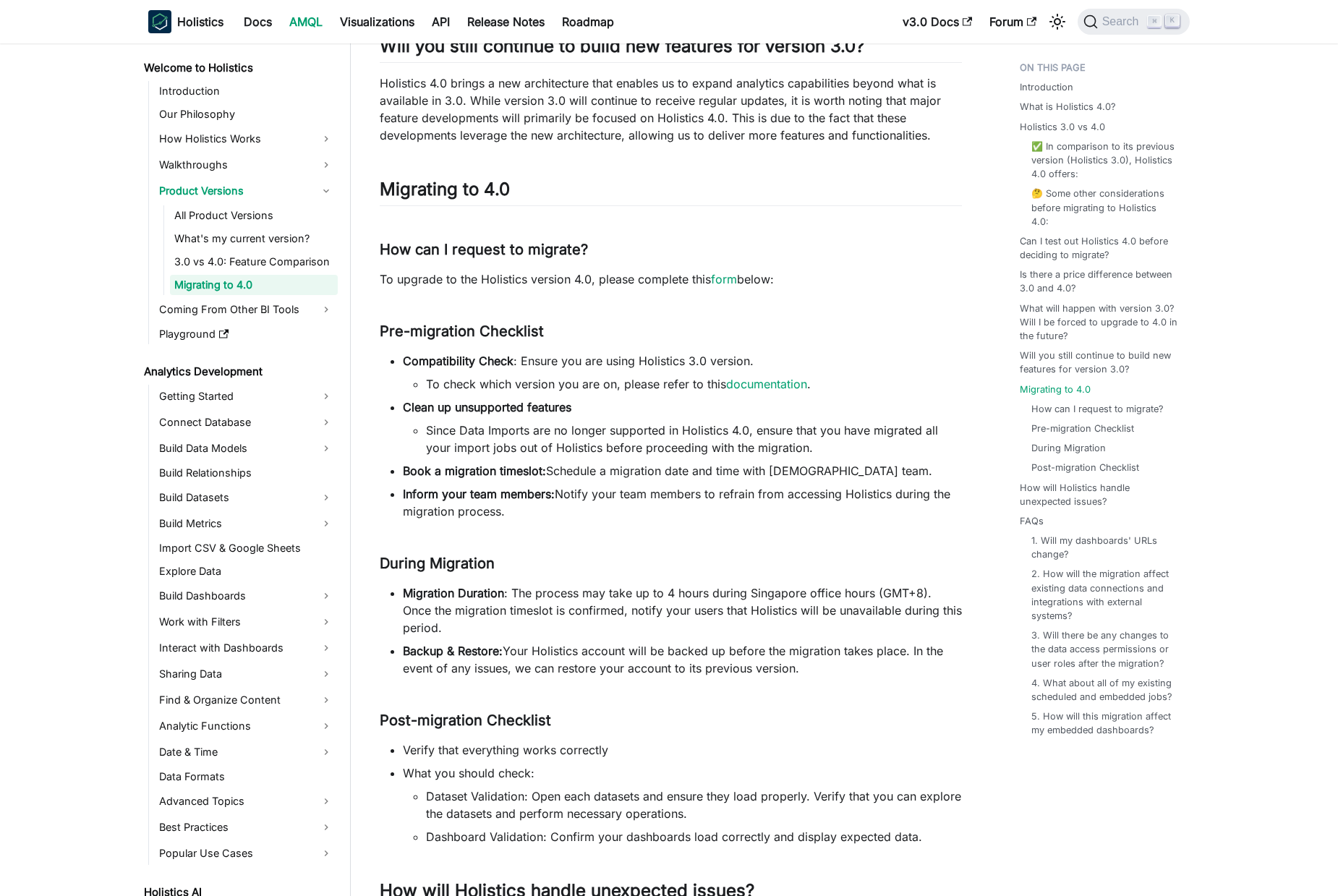
click at [432, 431] on li "Since Data Imports are no longer supported in Holistics 4.0, ensure that you ha…" at bounding box center [694, 438] width 536 height 35
drag, startPoint x: 432, startPoint y: 431, endPoint x: 772, endPoint y: 437, distance: 340.1
click at [822, 436] on li "Since Data Imports are no longer supported in Holistics 4.0, ensure that you ha…" at bounding box center [694, 438] width 536 height 35
click at [604, 462] on li "Book a migration timeslot: Schedule a migration date and time with [DEMOGRAPHIC…" at bounding box center [682, 471] width 559 height 17
click at [549, 440] on li "Since Data Imports are no longer supported in Holistics 4.0, ensure that you ha…" at bounding box center [694, 438] width 536 height 35
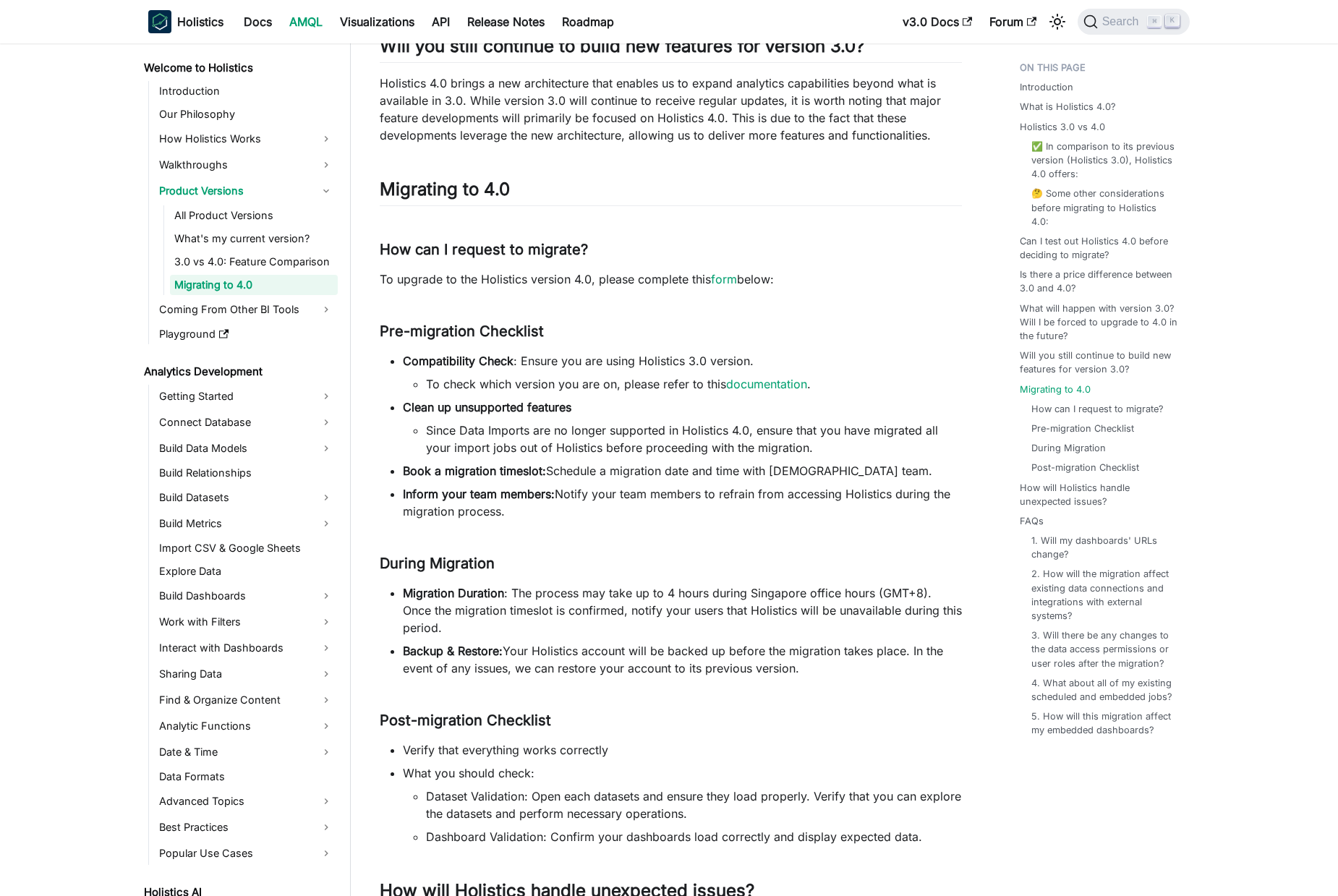
click at [588, 419] on li "Clean up unsupported features Since Data Imports are no longer supported in Hol…" at bounding box center [682, 427] width 559 height 58
click at [691, 435] on li "Since Data Imports are no longer supported in Holistics 4.0, ensure that you ha…" at bounding box center [694, 438] width 536 height 35
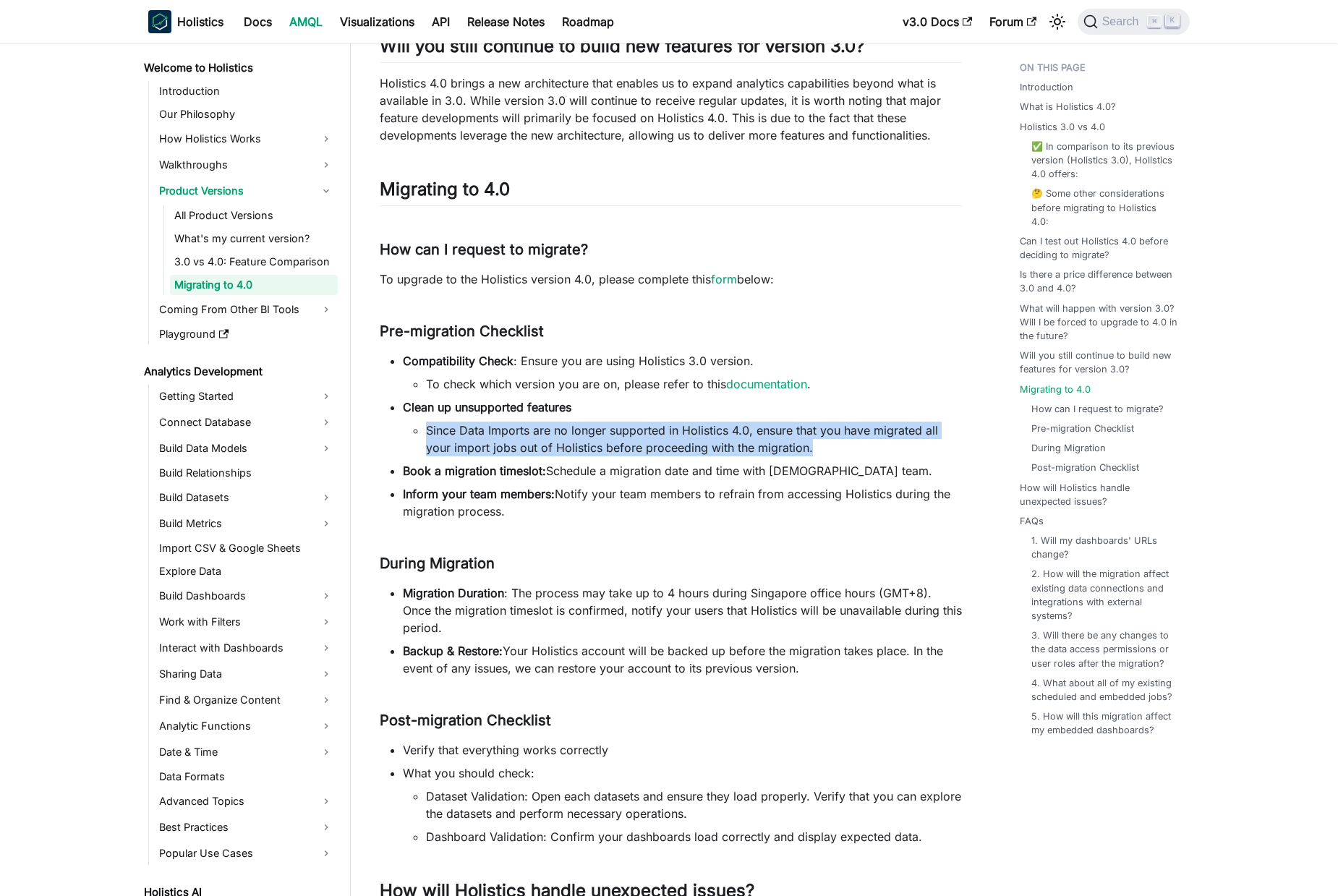
click at [691, 435] on li "Since Data Imports are no longer supported in Holistics 4.0, ensure that you ha…" at bounding box center [694, 438] width 536 height 35
click at [760, 458] on ul "Compatibility Check : Ensure you are using Holistics 3.0 version. To check whic…" at bounding box center [670, 436] width 582 height 168
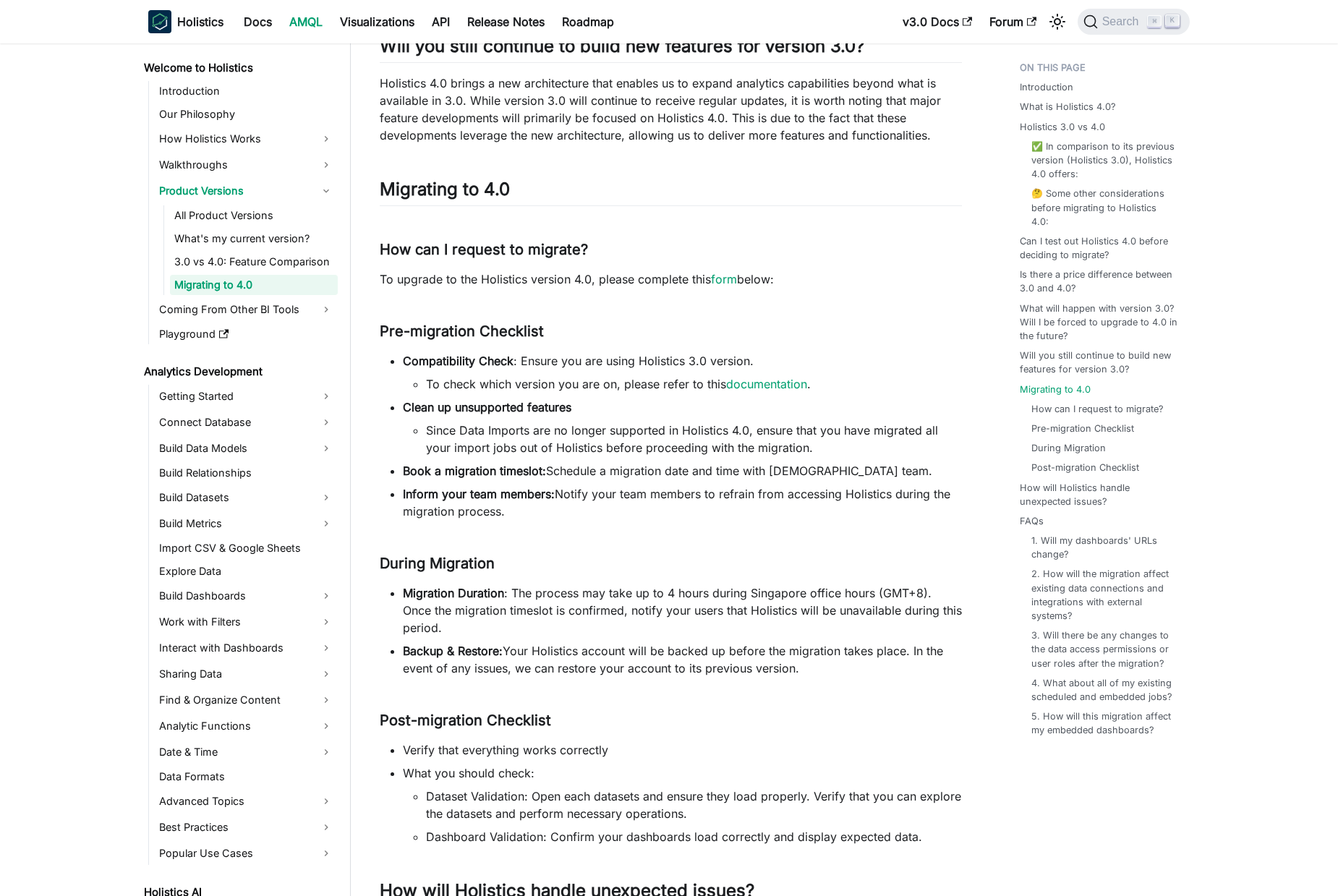
click at [642, 482] on ul "Compatibility Check : Ensure you are using Holistics 3.0 version. To check whic…" at bounding box center [670, 436] width 582 height 168
click at [652, 476] on li "Book a migration timeslot: Schedule a migration date and time with [DEMOGRAPHIC…" at bounding box center [682, 471] width 559 height 17
drag, startPoint x: 741, startPoint y: 472, endPoint x: 792, endPoint y: 487, distance: 53.2
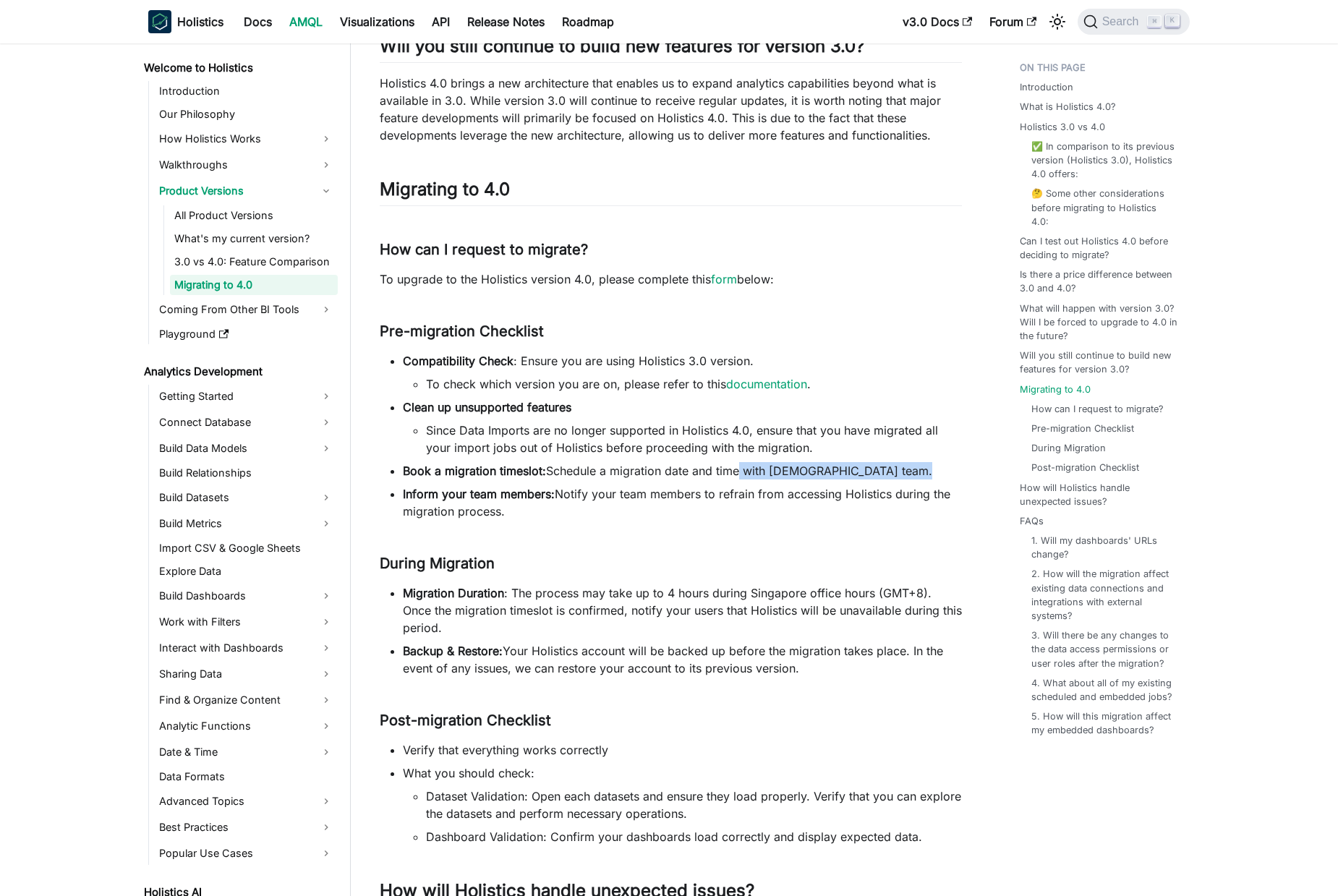
click at [744, 472] on li "Book a migration timeslot: Schedule a migration date and time with [DEMOGRAPHIC…" at bounding box center [682, 471] width 559 height 17
click at [803, 494] on li "Inform your team members: Notify your team members to refrain from accessing Ho…" at bounding box center [682, 502] width 559 height 35
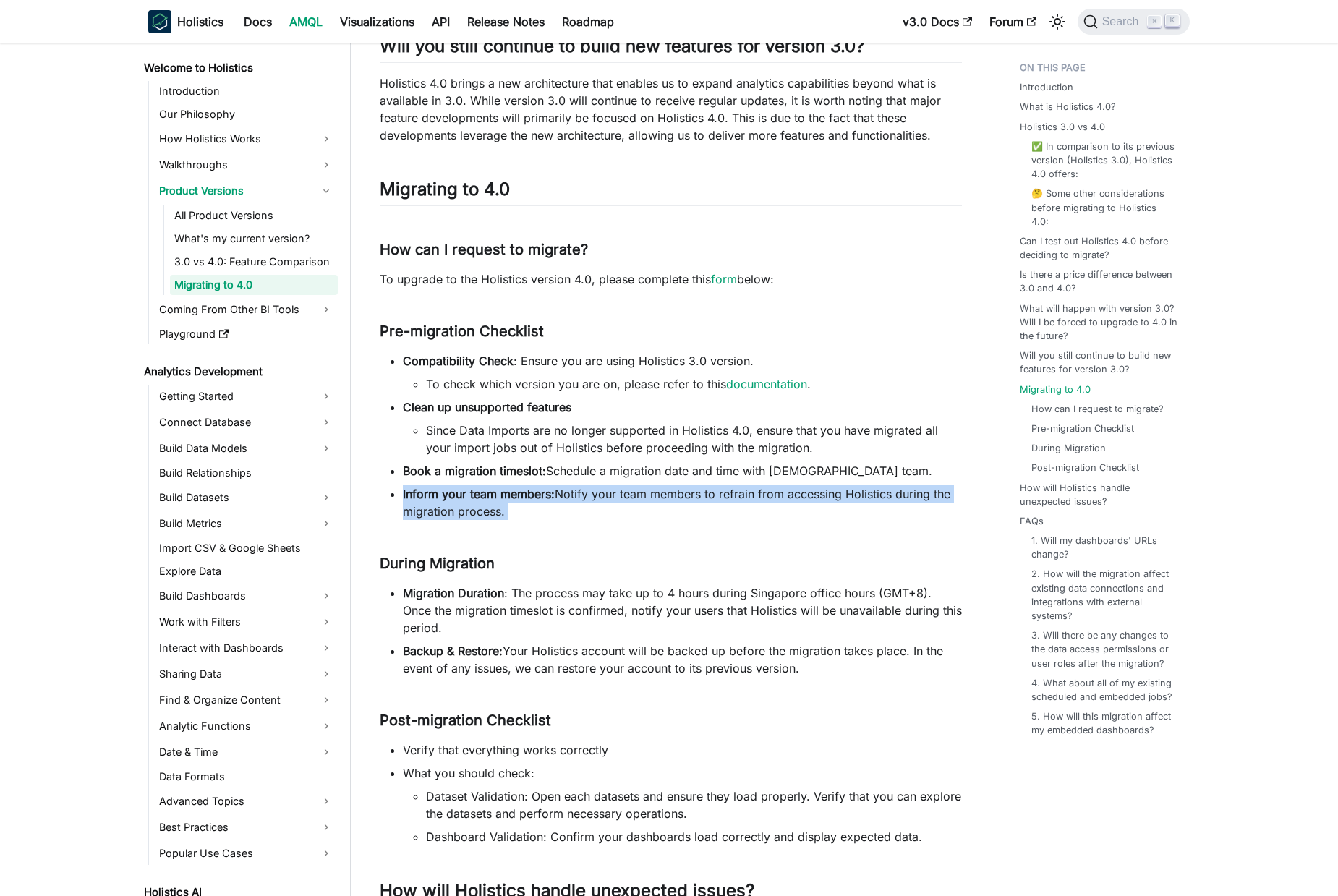
drag, startPoint x: 803, startPoint y: 494, endPoint x: 640, endPoint y: 475, distance: 164.1
click at [804, 494] on li "Inform your team members: Notify your team members to refrain from accessing Ho…" at bounding box center [682, 502] width 559 height 35
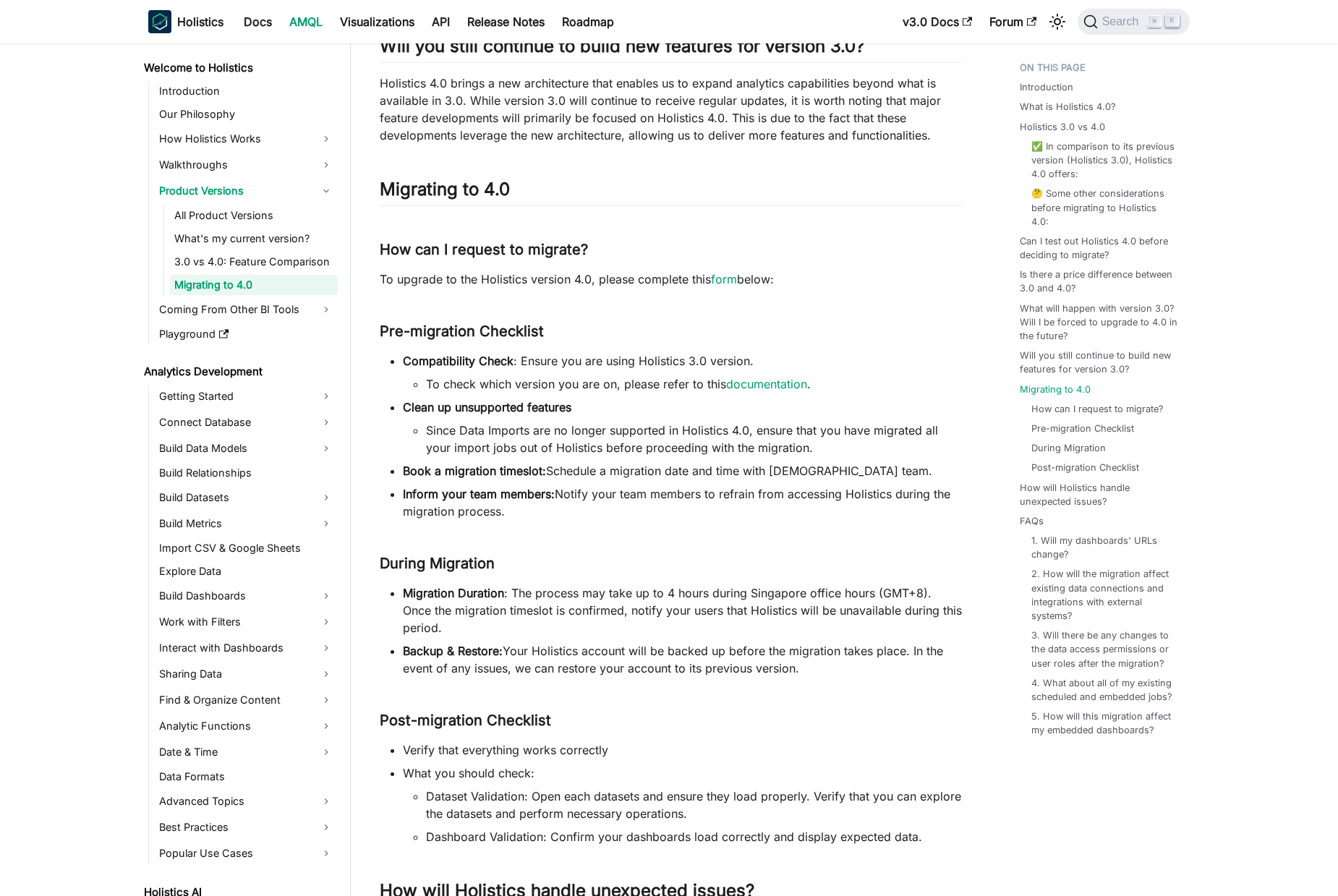
click at [639, 474] on li "Book a migration timeslot: Schedule a migration date and time with [DEMOGRAPHIC…" at bounding box center [682, 471] width 559 height 17
click at [739, 468] on li "Book a migration timeslot: Schedule a migration date and time with [DEMOGRAPHIC…" at bounding box center [682, 471] width 559 height 17
click at [792, 486] on li "Inform your team members: Notify your team members to refrain from accessing Ho…" at bounding box center [682, 502] width 559 height 35
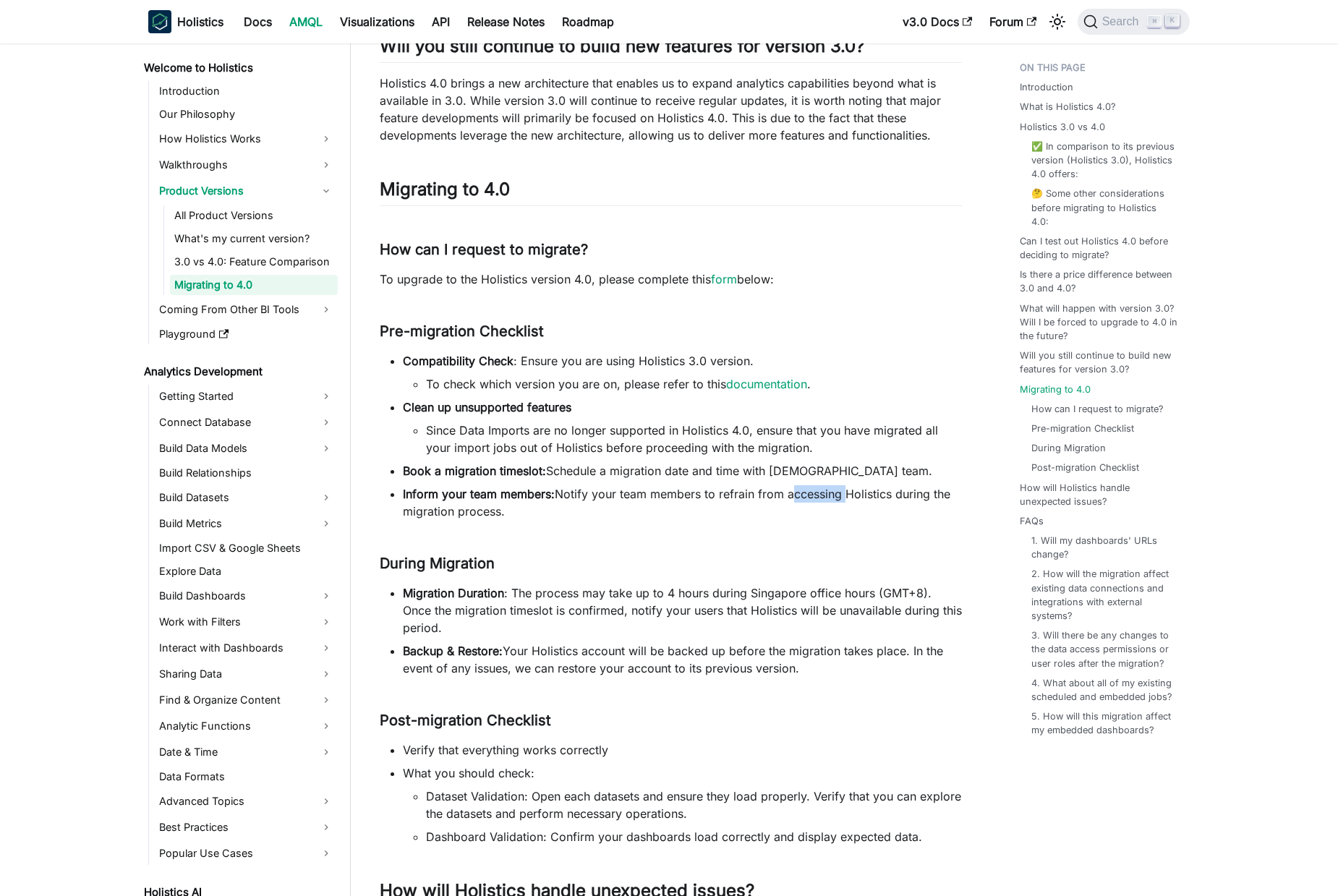
click at [792, 486] on li "Inform your team members: Notify your team members to refrain from accessing Ho…" at bounding box center [682, 502] width 559 height 35
click at [799, 473] on li "Book a migration timeslot: Schedule a migration date and time with [DEMOGRAPHIC…" at bounding box center [682, 471] width 559 height 17
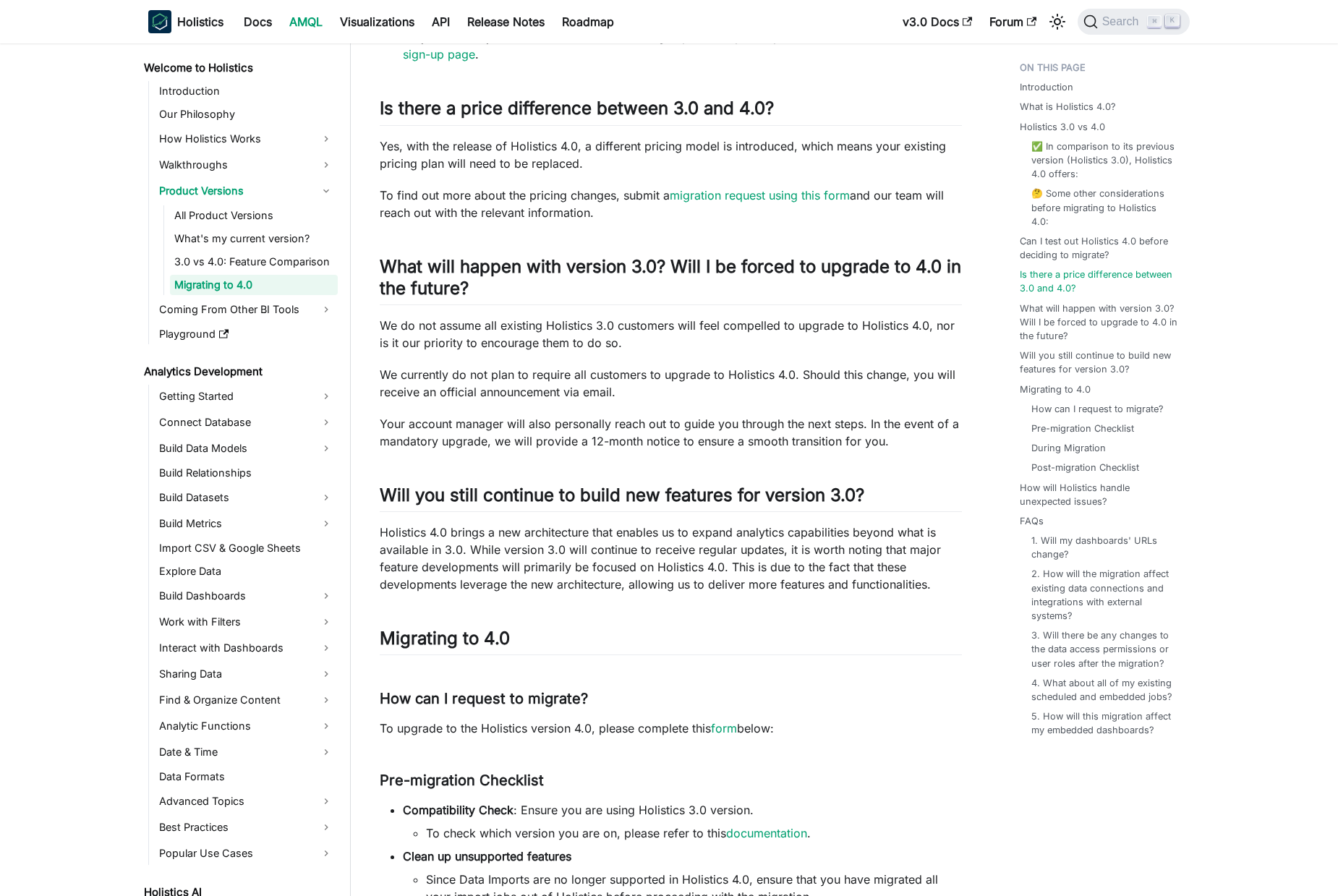
scroll to position [2163, 0]
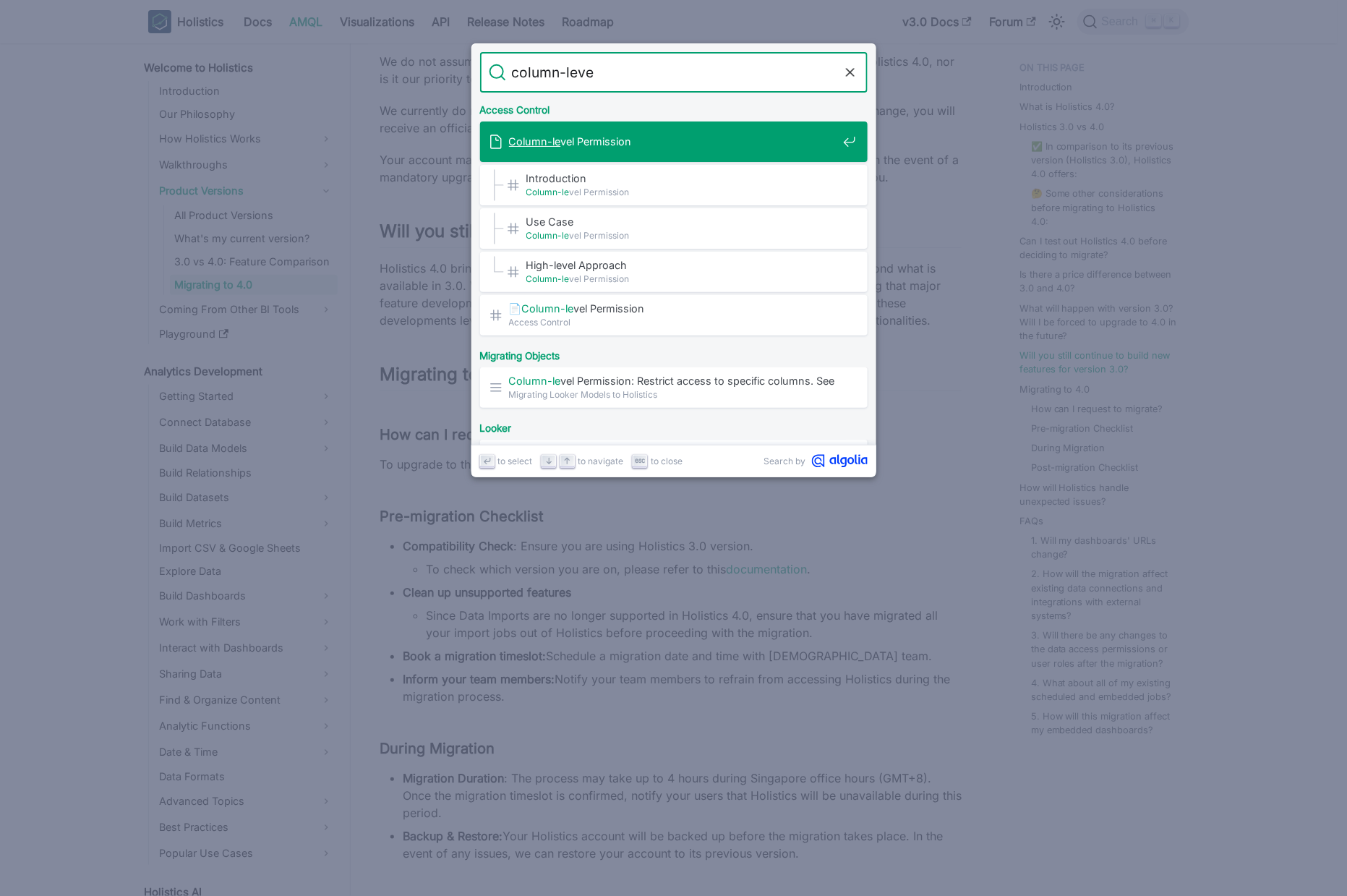
type input "column-level"
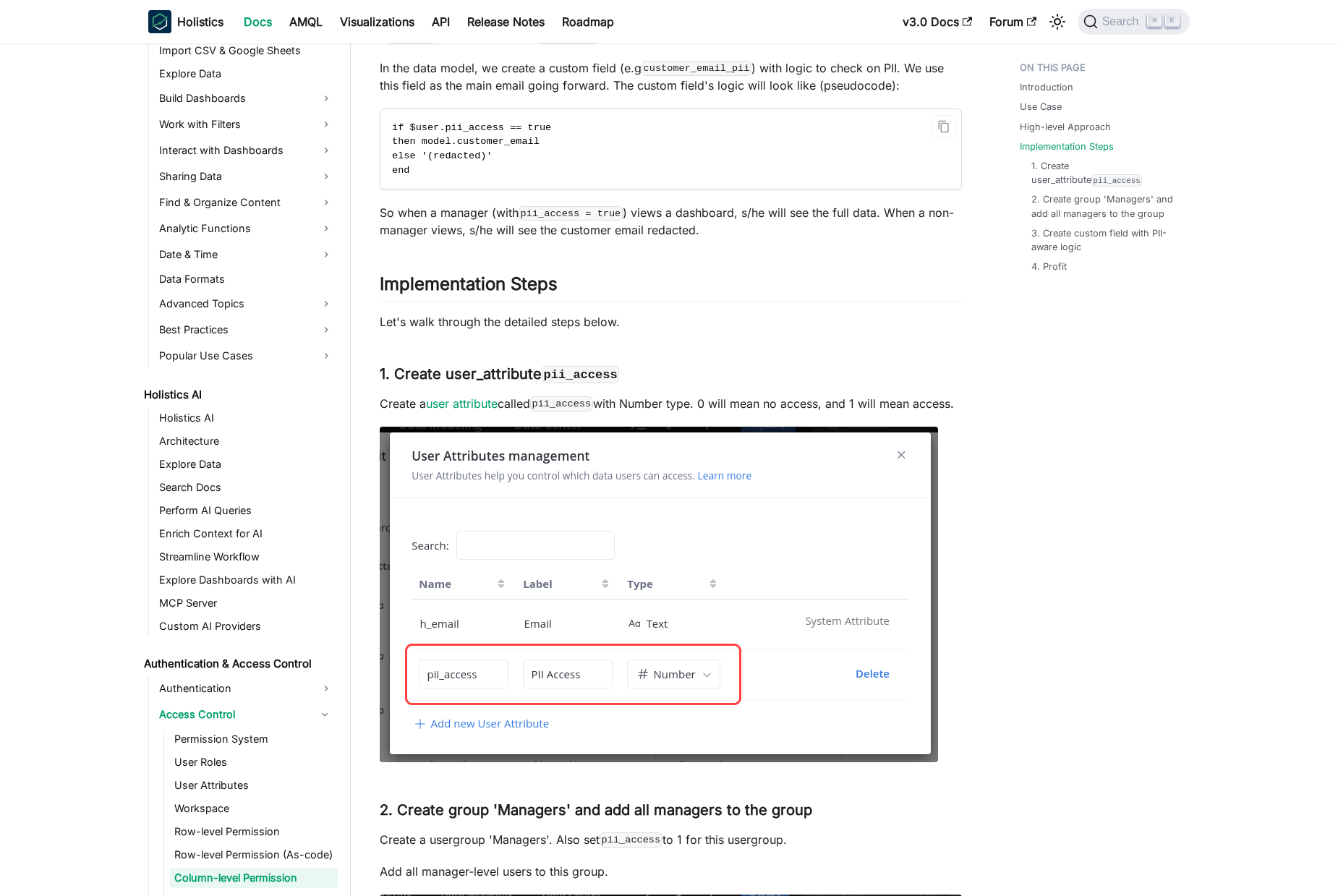
scroll to position [1159, 0]
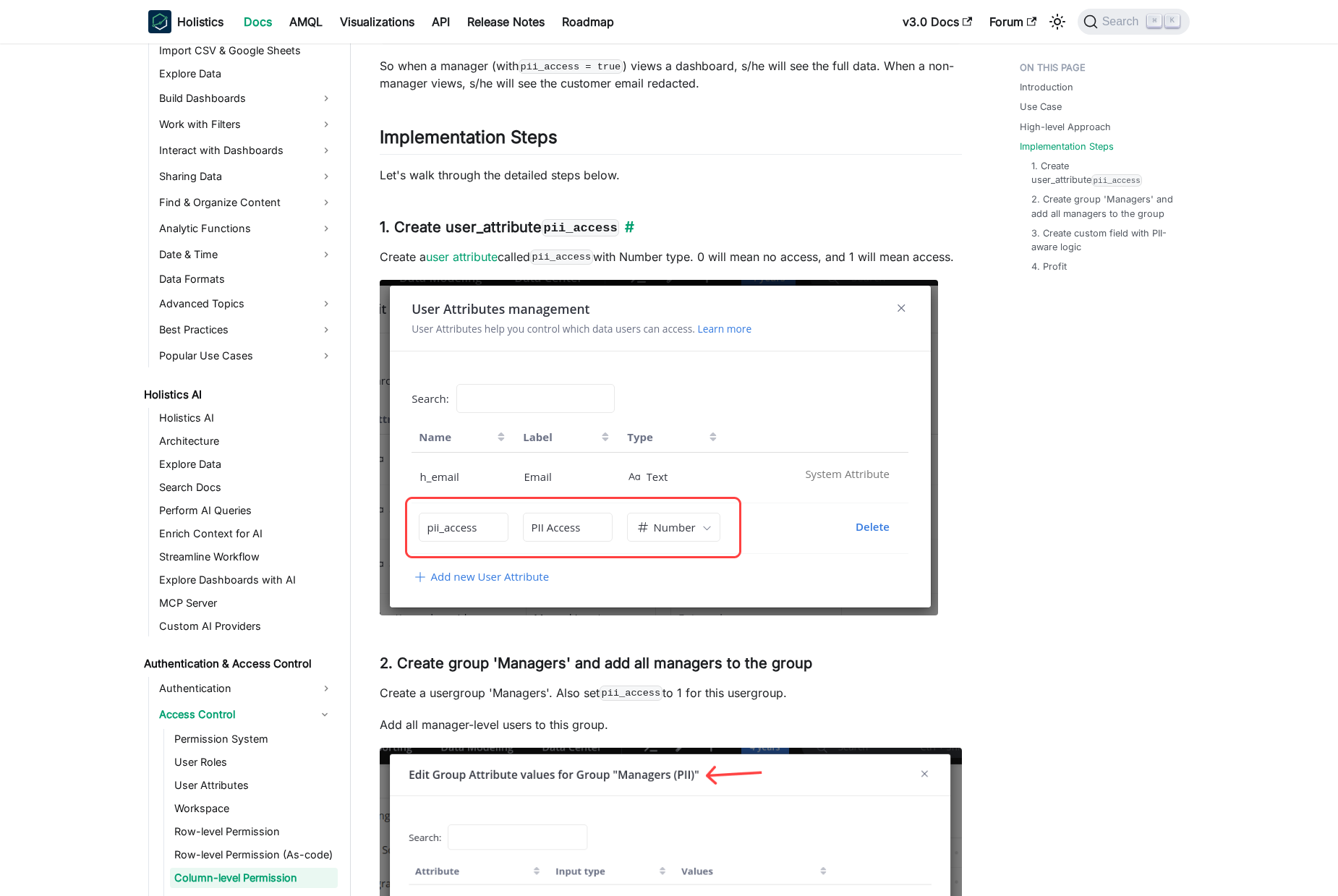
click at [455, 229] on h3 "1. Create user_attribute pii_access ​" at bounding box center [670, 227] width 582 height 18
click at [769, 255] on p "Create a user attribute called pii_access with Number type. 0 will mean no acce…" at bounding box center [670, 257] width 582 height 17
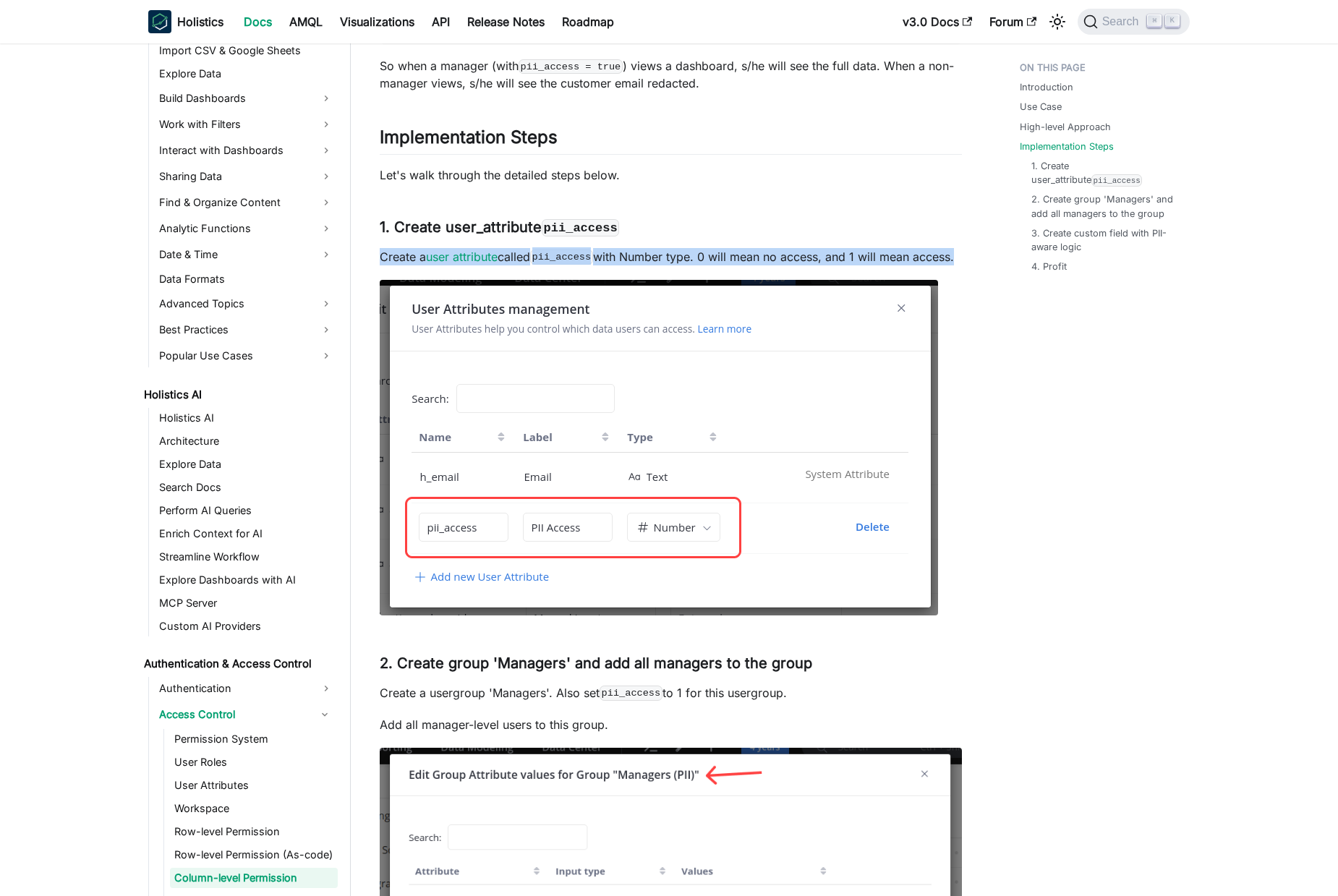
click at [769, 255] on p "Create a user attribute called pii_access with Number type. 0 will mean no acce…" at bounding box center [670, 257] width 582 height 17
click at [836, 256] on p "Create a user attribute called pii_access with Number type. 0 will mean no acce…" at bounding box center [670, 257] width 582 height 17
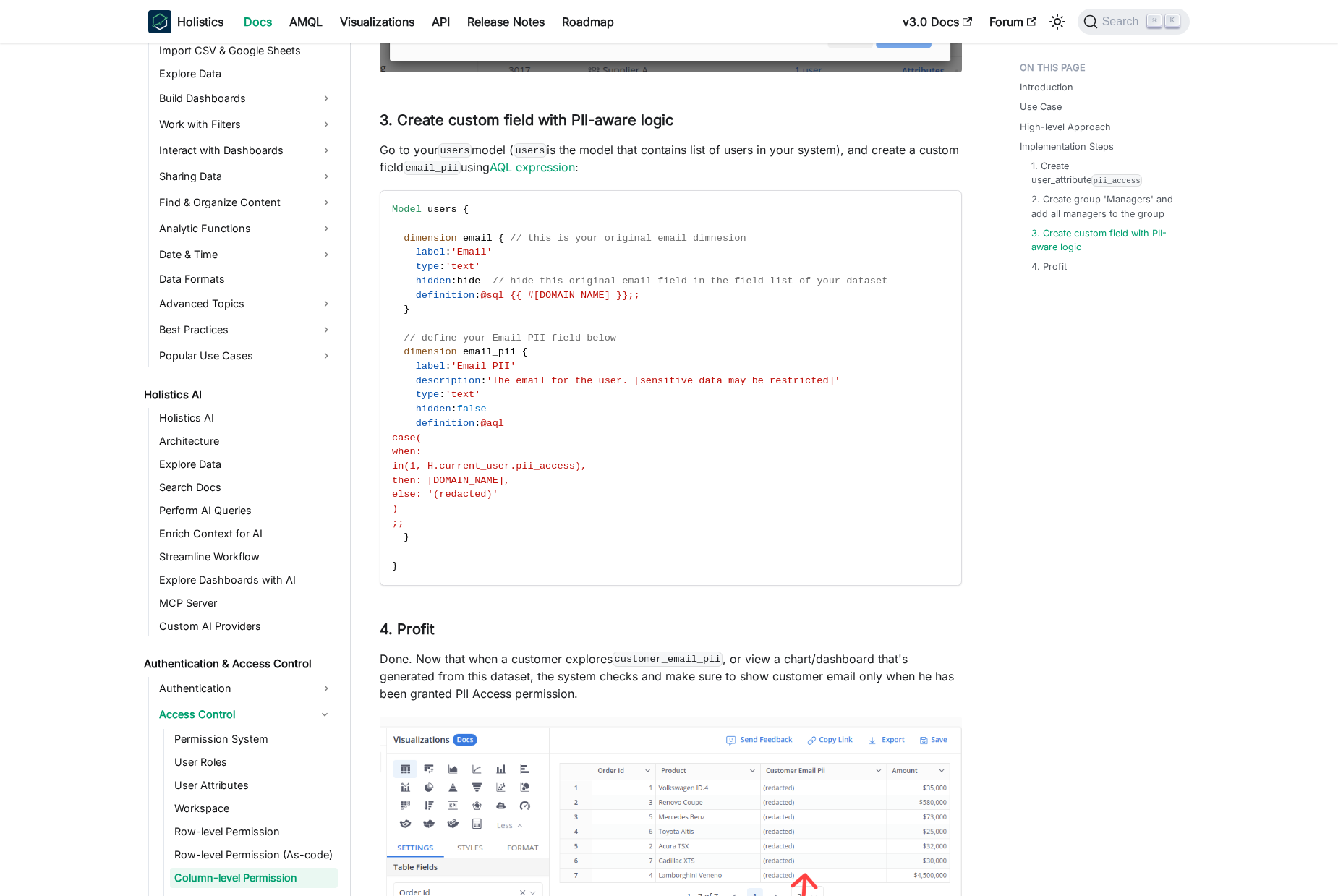
scroll to position [2157, 0]
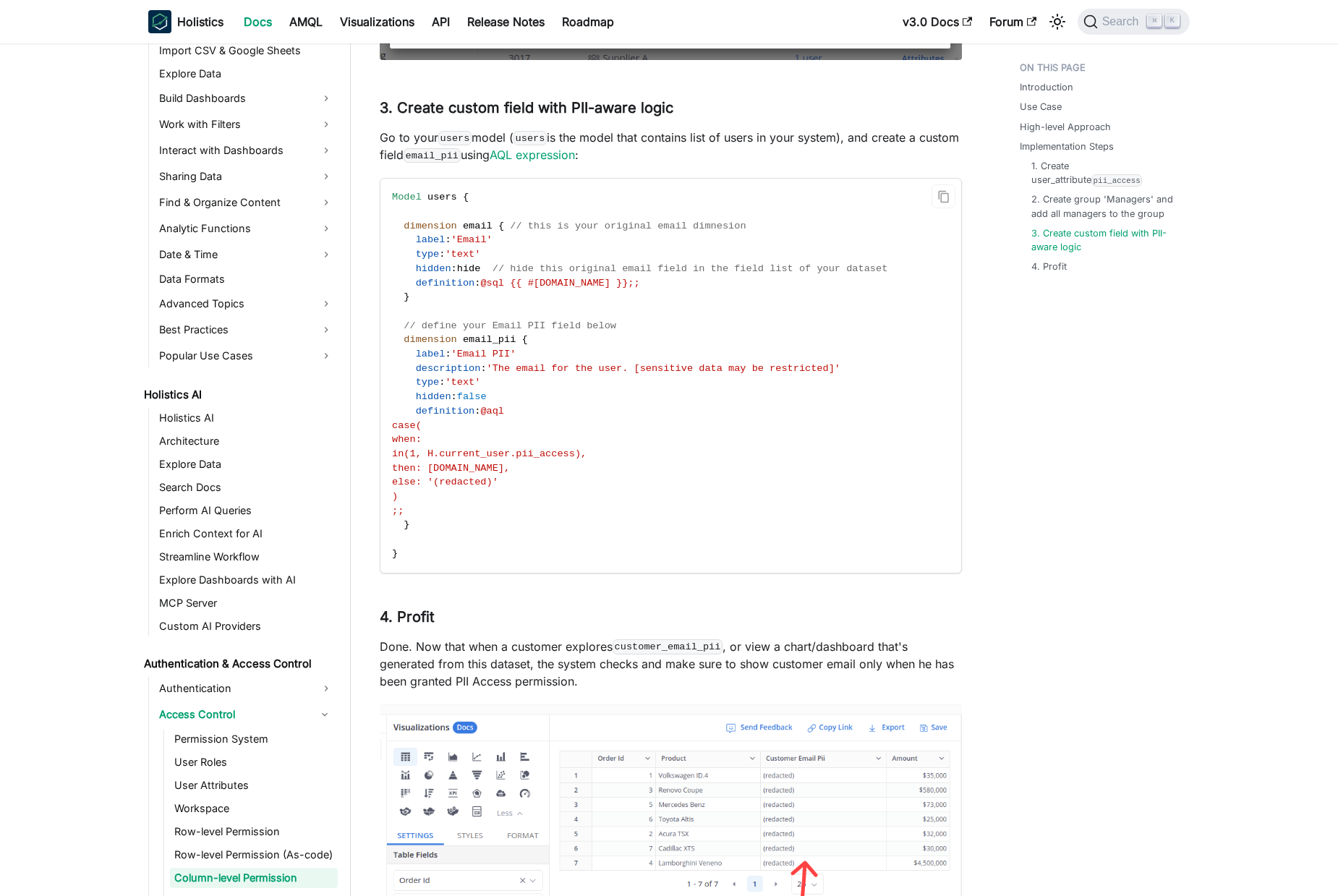
click at [441, 359] on span "label" at bounding box center [431, 353] width 30 height 11
click at [669, 374] on span "'The email for the user. [sensitive data may be restricted]'" at bounding box center [663, 368] width 354 height 11
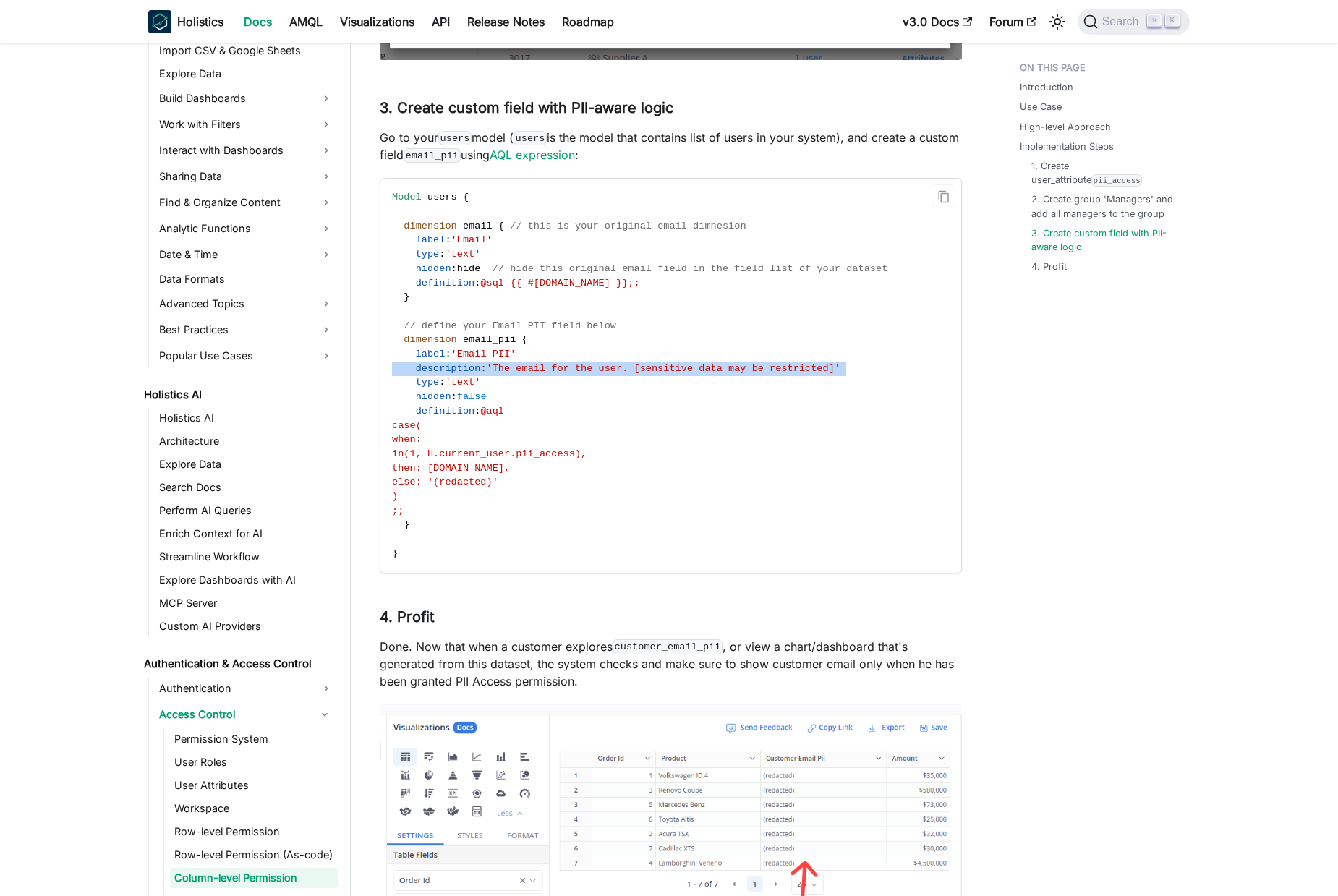
click at [669, 374] on span "'The email for the user. [sensitive data may be restricted]'" at bounding box center [663, 368] width 354 height 11
click at [449, 374] on span "description" at bounding box center [449, 368] width 65 height 11
click at [429, 374] on span "description" at bounding box center [449, 368] width 65 height 11
drag, startPoint x: 429, startPoint y: 385, endPoint x: 852, endPoint y: 382, distance: 423.0
click at [860, 383] on code "Model users { dimension email { // this is your original email dimnesion label …" at bounding box center [669, 376] width 579 height 394
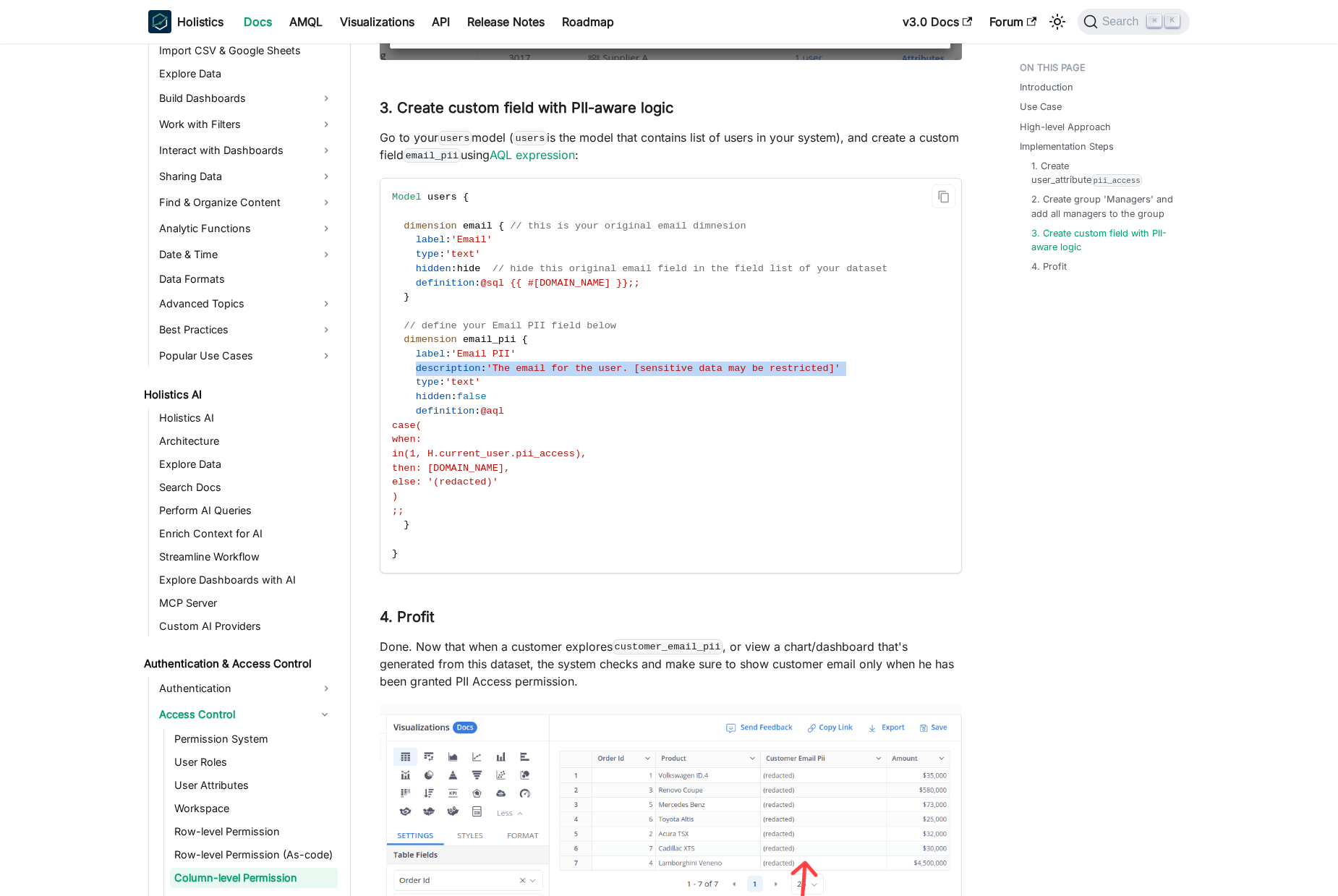
click at [668, 374] on span "'The email for the user. [sensitive data may be restricted]'" at bounding box center [663, 368] width 354 height 11
click at [827, 374] on span "'The email for the user. [sensitive data may be restricted]'" at bounding box center [663, 368] width 354 height 11
drag, startPoint x: 827, startPoint y: 380, endPoint x: 797, endPoint y: 377, distance: 30.1
click at [828, 374] on span "'The email for the user. [sensitive data may be restricted]'" at bounding box center [663, 368] width 354 height 11
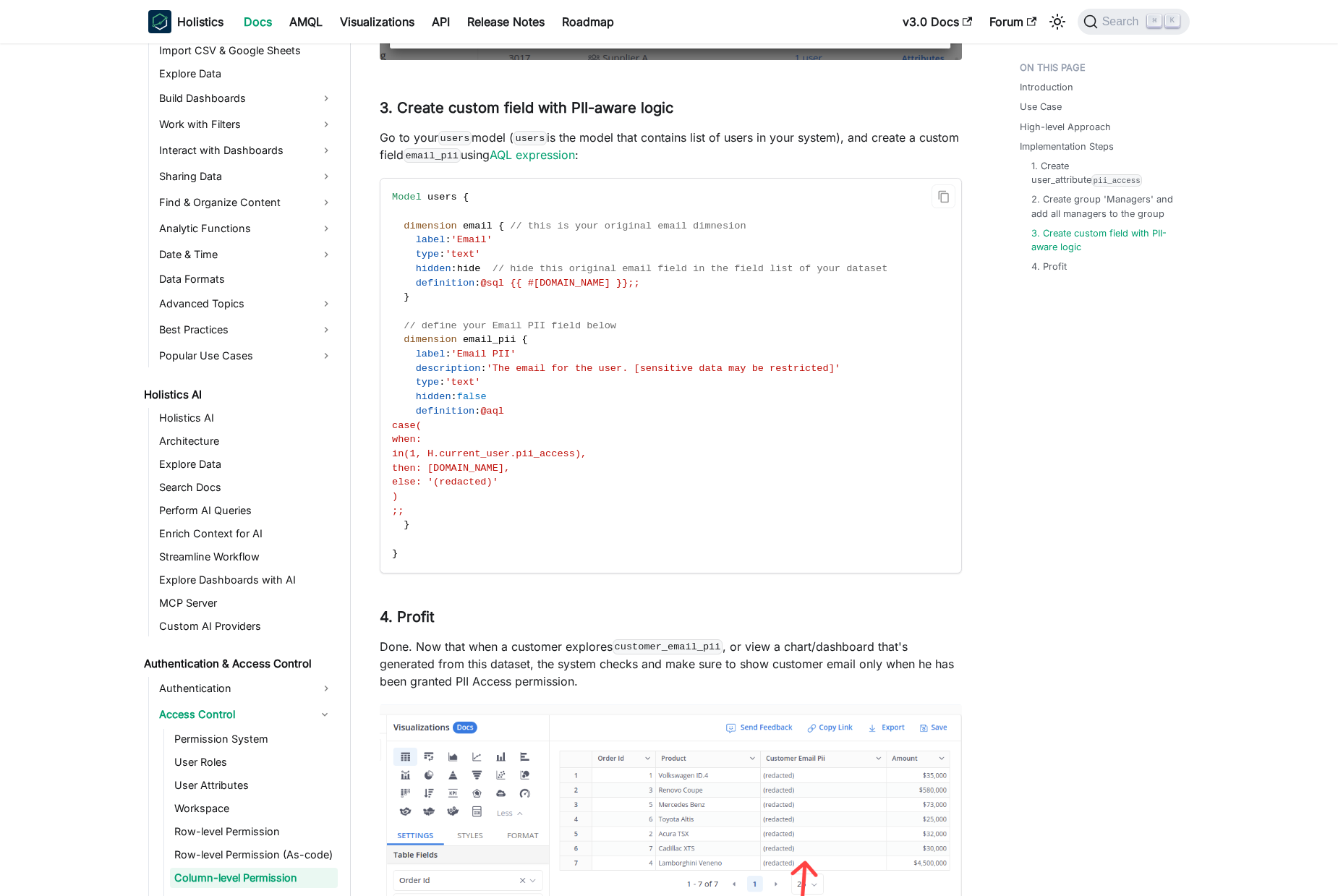
click at [637, 378] on code "Model users { dimension email { // this is your original email dimnesion label …" at bounding box center [669, 376] width 579 height 394
click at [532, 374] on span "'The email for the user. [sensitive data may be restricted]'" at bounding box center [663, 368] width 354 height 11
click at [619, 374] on span "'The email for the user. [sensitive data may be restricted]'" at bounding box center [663, 368] width 354 height 11
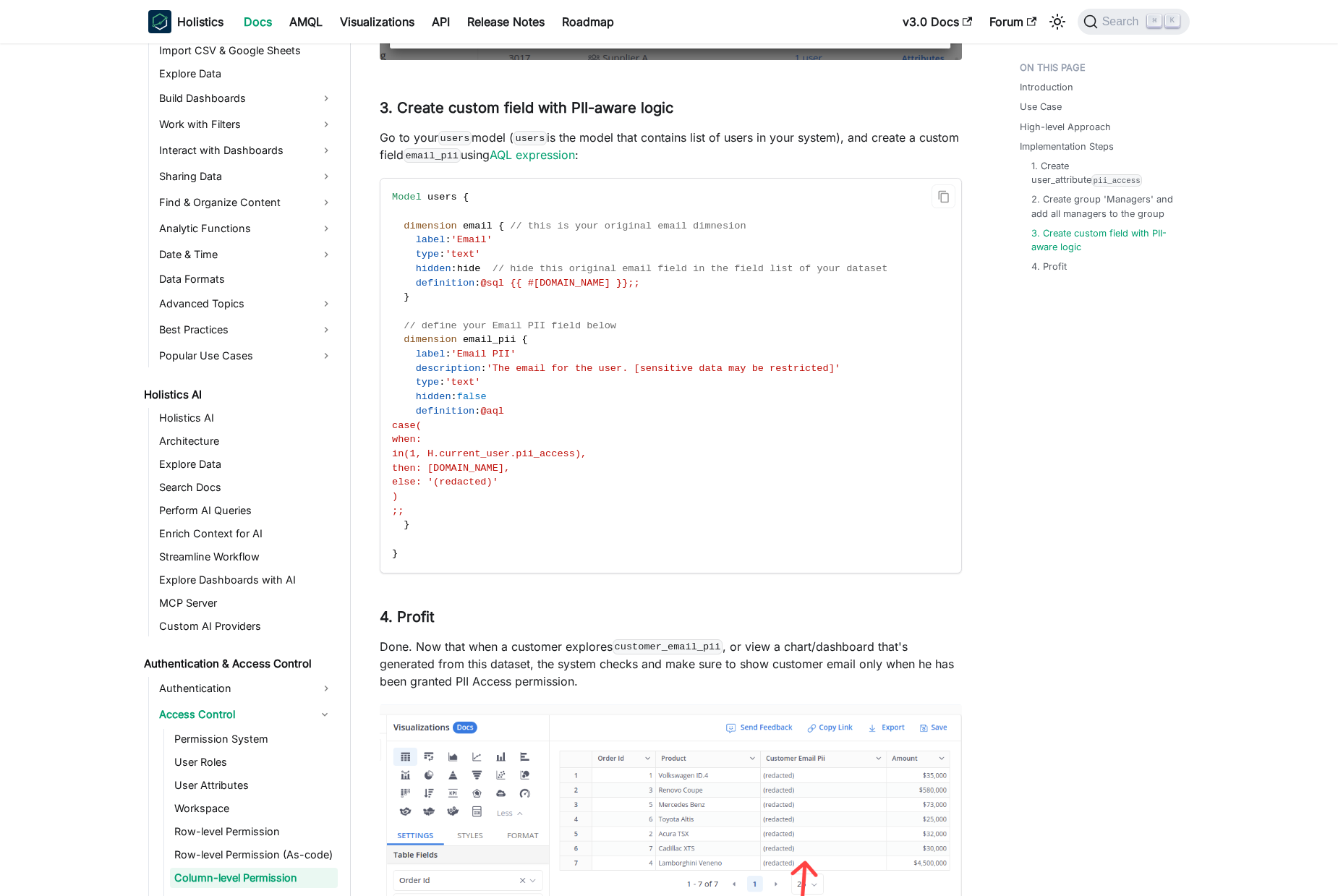
click at [410, 420] on code "Model users { dimension email { // this is your original email dimnesion label …" at bounding box center [669, 376] width 579 height 394
drag, startPoint x: 410, startPoint y: 420, endPoint x: 575, endPoint y: 448, distance: 167.4
click at [505, 513] on code "Model users { dimension email { // this is your original email dimnesion label …" at bounding box center [669, 376] width 579 height 394
click at [592, 431] on code "Model users { dimension email { // this is your original email dimnesion label …" at bounding box center [669, 376] width 579 height 394
click at [533, 374] on span "'The email for the user. [sensitive data may be restricted]'" at bounding box center [663, 368] width 354 height 11
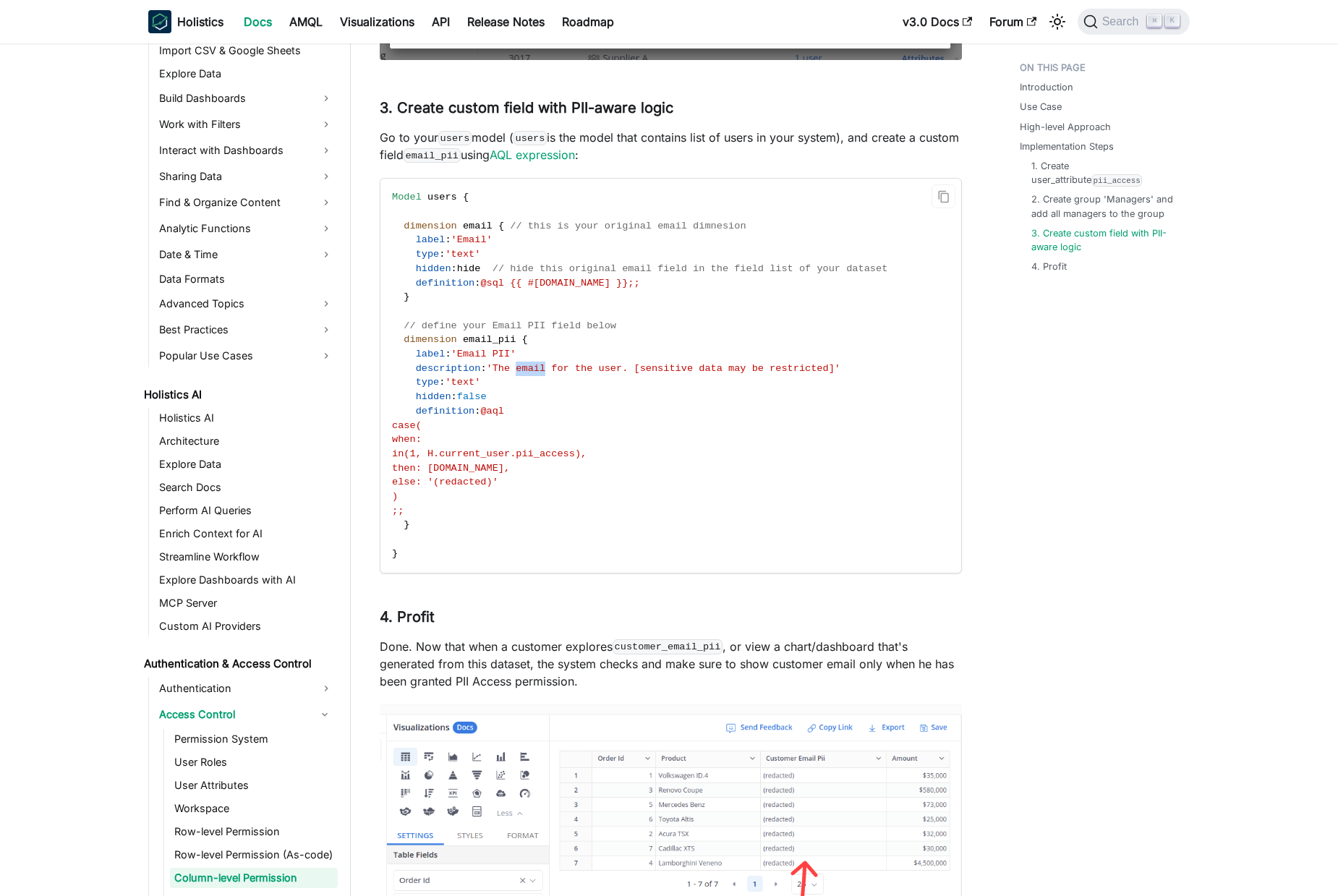
click at [533, 374] on span "'The email for the user. [sensitive data may be restricted]'" at bounding box center [663, 368] width 354 height 11
click at [645, 374] on span "'The email for the user. [sensitive data may be restricted]'" at bounding box center [663, 368] width 354 height 11
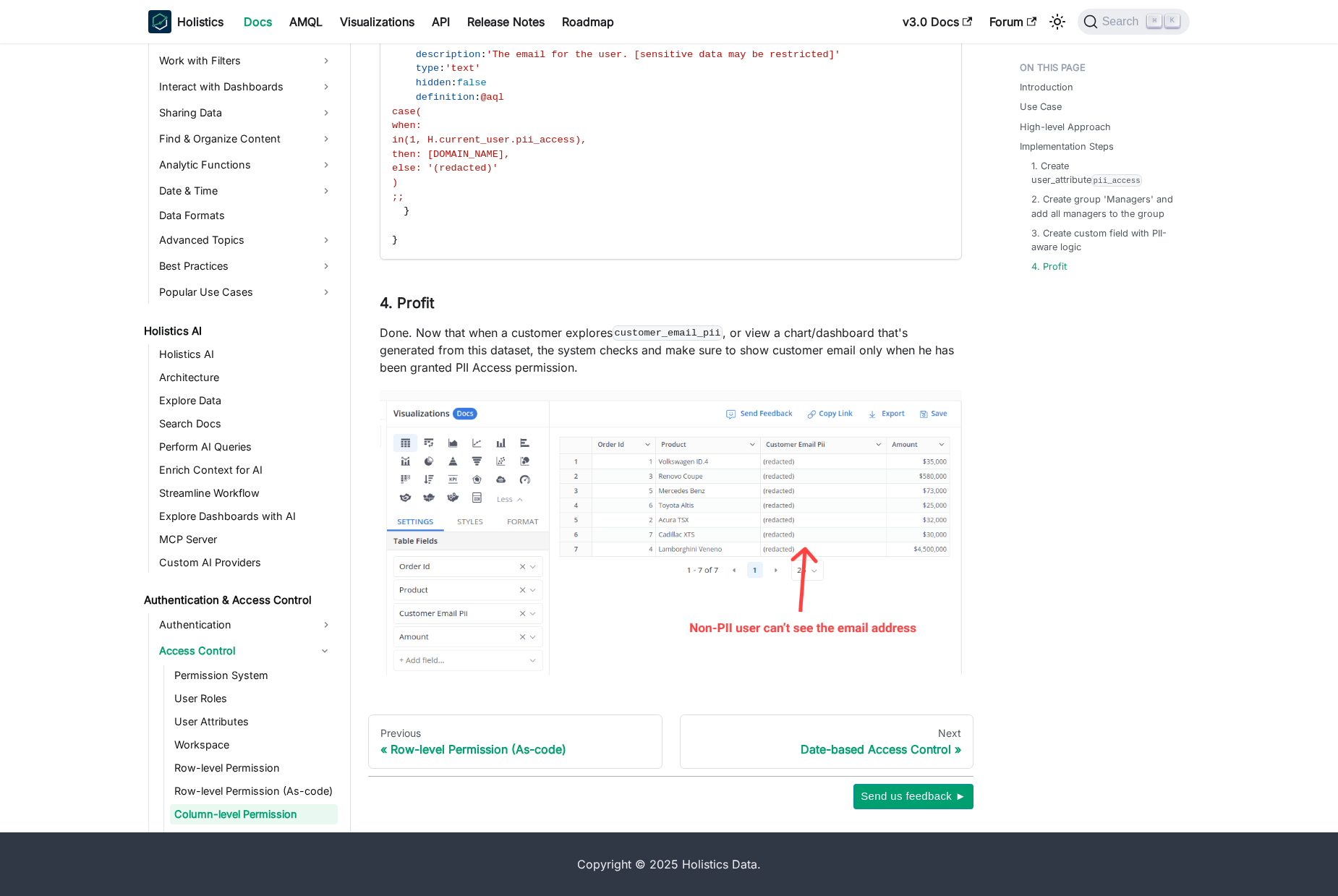
scroll to position [2487, 0]
click at [390, 329] on p "Done. Now that when a customer explores customer_email_pii , or view a chart/da…" at bounding box center [670, 349] width 582 height 52
drag, startPoint x: 390, startPoint y: 329, endPoint x: 915, endPoint y: 330, distance: 525.0
click at [915, 330] on p "Done. Now that when a customer explores customer_email_pii , or view a chart/da…" at bounding box center [670, 349] width 582 height 52
drag, startPoint x: 632, startPoint y: 336, endPoint x: 478, endPoint y: 341, distance: 154.1
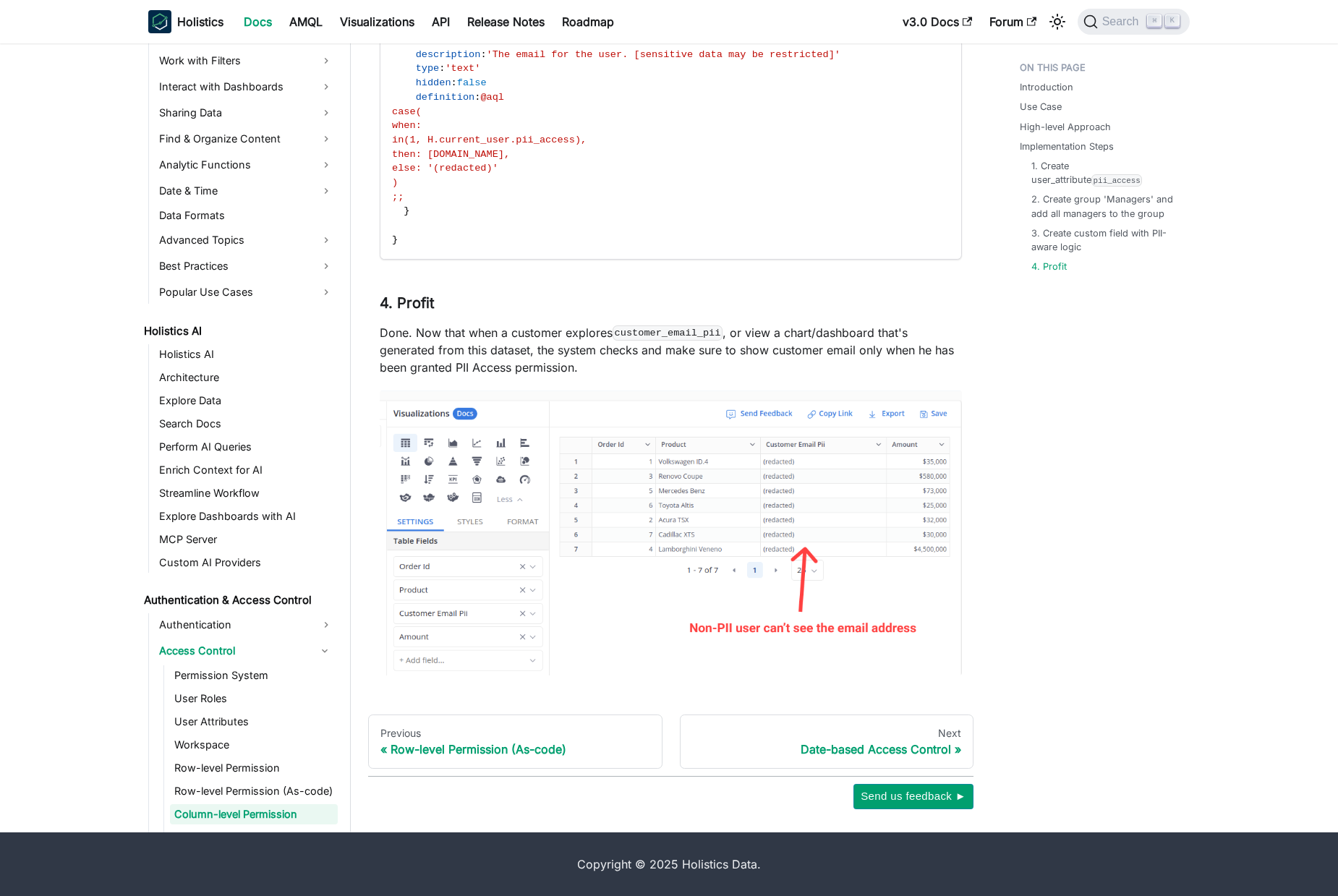
click at [631, 336] on code "customer_email_pii" at bounding box center [668, 332] width 110 height 15
click at [390, 341] on p "Done. Now that when a customer explores customer_email_pii , or view a chart/da…" at bounding box center [670, 349] width 582 height 52
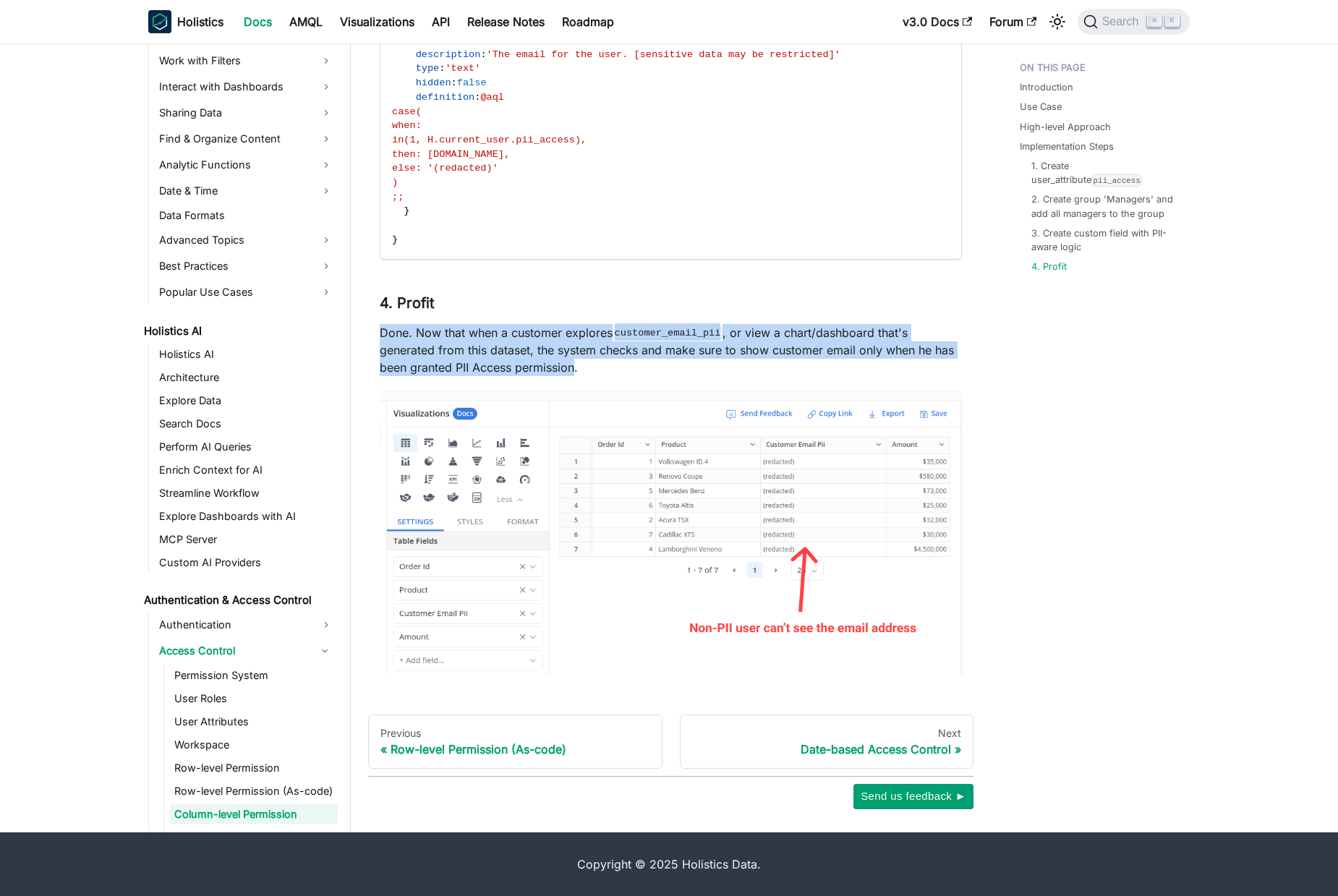
drag, startPoint x: 390, startPoint y: 341, endPoint x: 562, endPoint y: 367, distance: 174.0
click at [558, 368] on p "Done. Now that when a customer explores customer_email_pii , or view a chart/da…" at bounding box center [670, 349] width 582 height 52
click at [645, 342] on p "Done. Now that when a customer explores customer_email_pii , or view a chart/da…" at bounding box center [670, 349] width 582 height 52
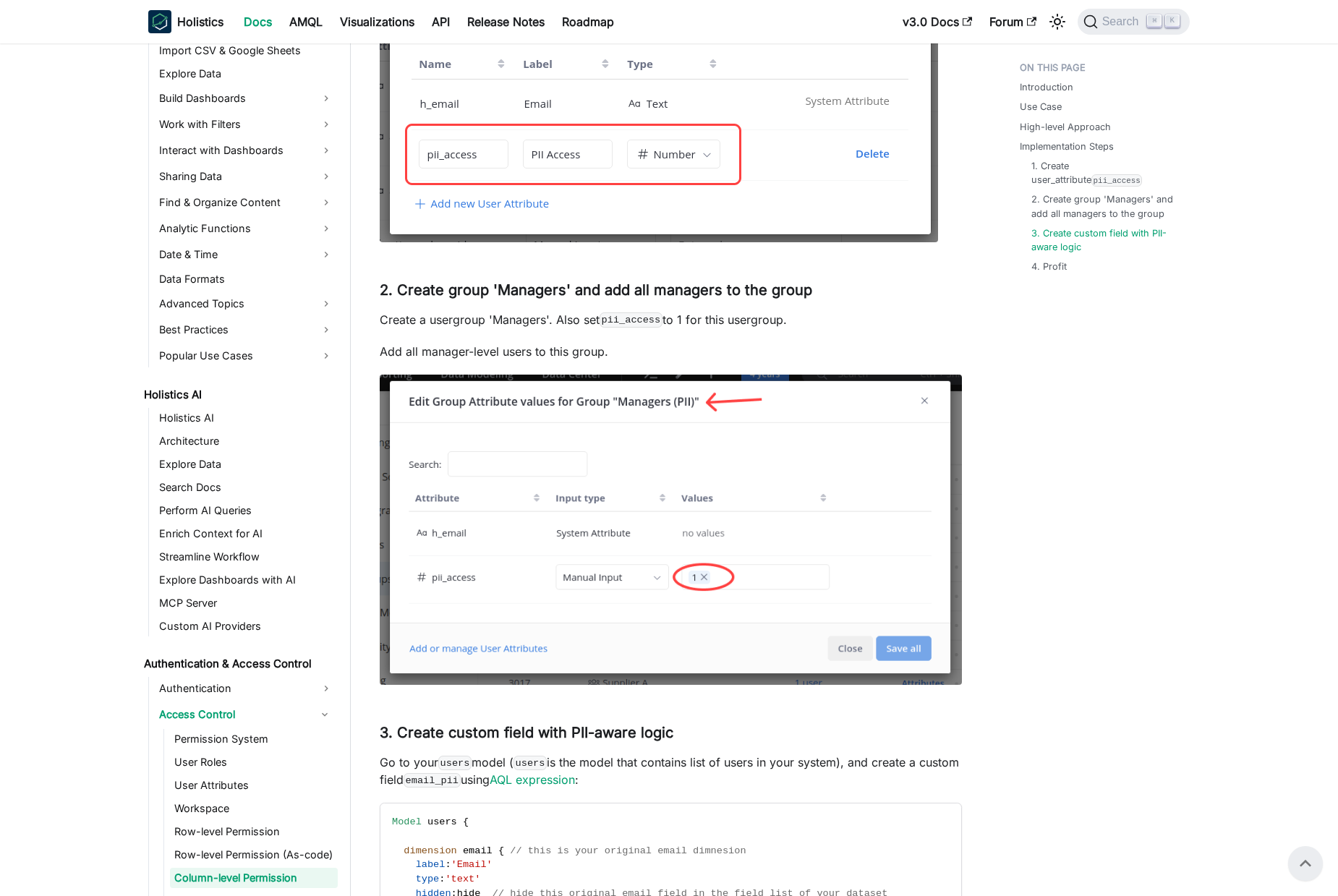
scroll to position [1509, 0]
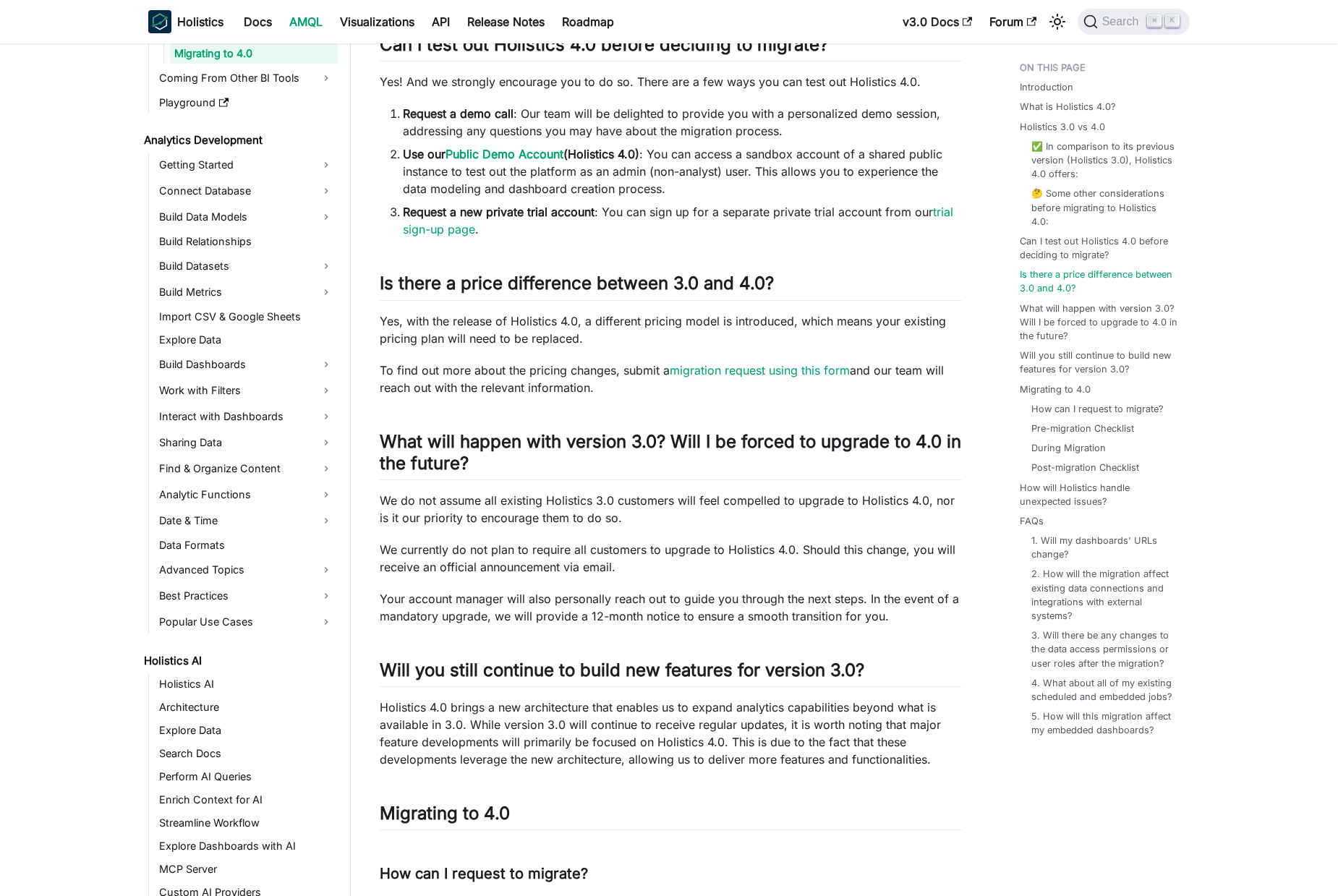
scroll to position [1725, 0]
click at [447, 316] on p "Yes, with the release of Holistics 4.0, a different pricing model is introduced…" at bounding box center [670, 329] width 582 height 35
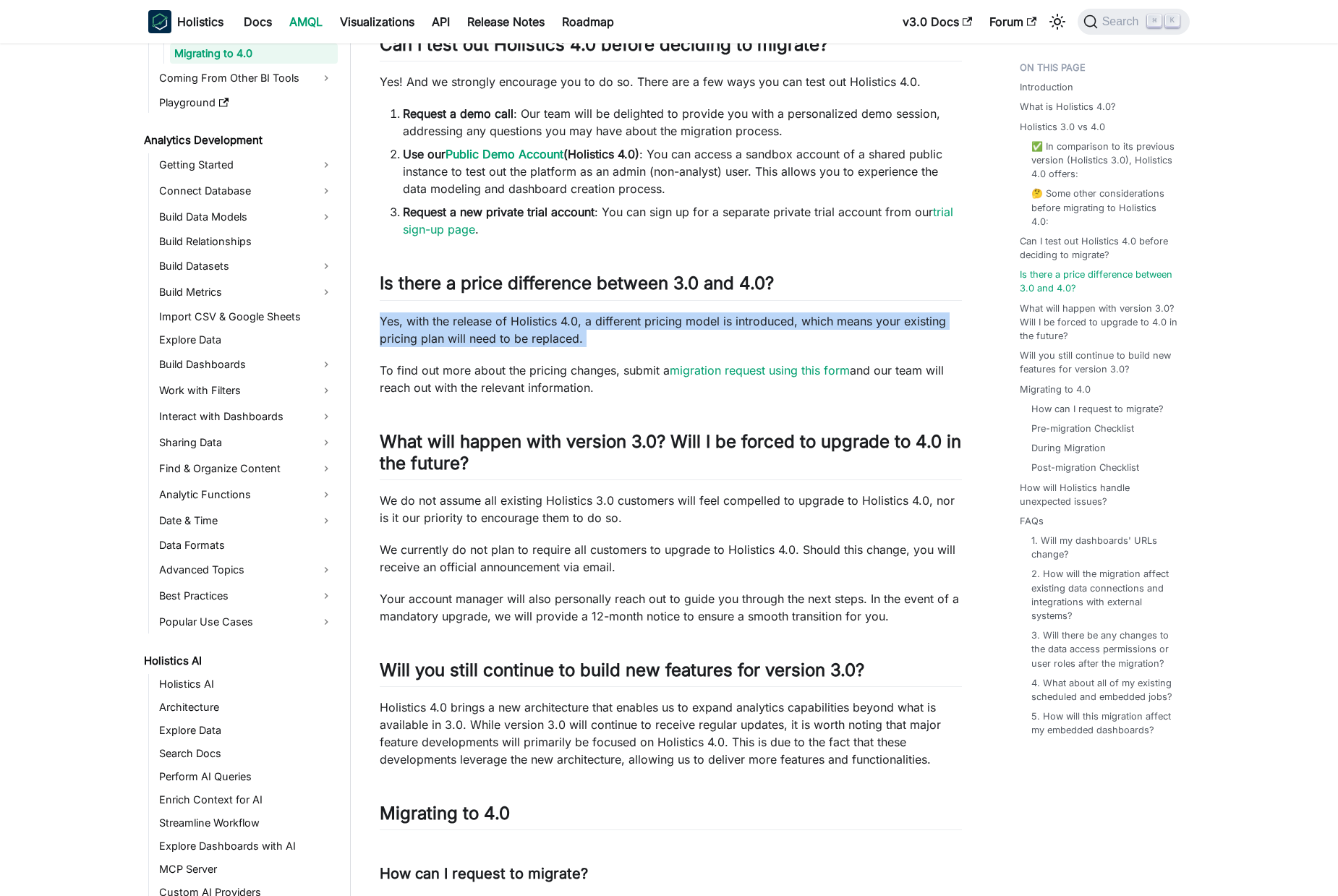
click at [447, 316] on p "Yes, with the release of Holistics 4.0, a different pricing model is introduced…" at bounding box center [670, 329] width 582 height 35
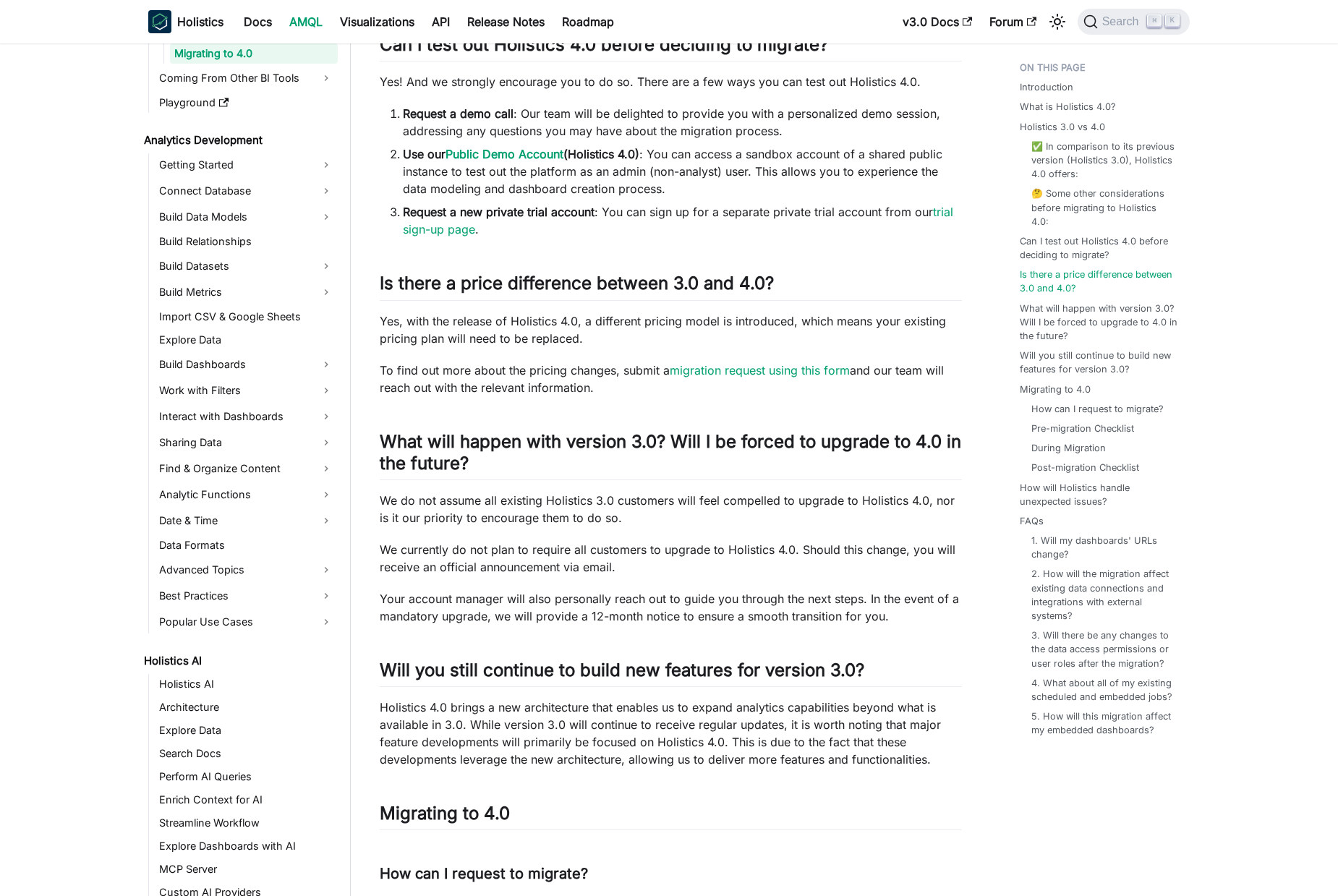
click at [560, 372] on p "To find out more about the pricing changes, submit a migration request using th…" at bounding box center [670, 378] width 582 height 35
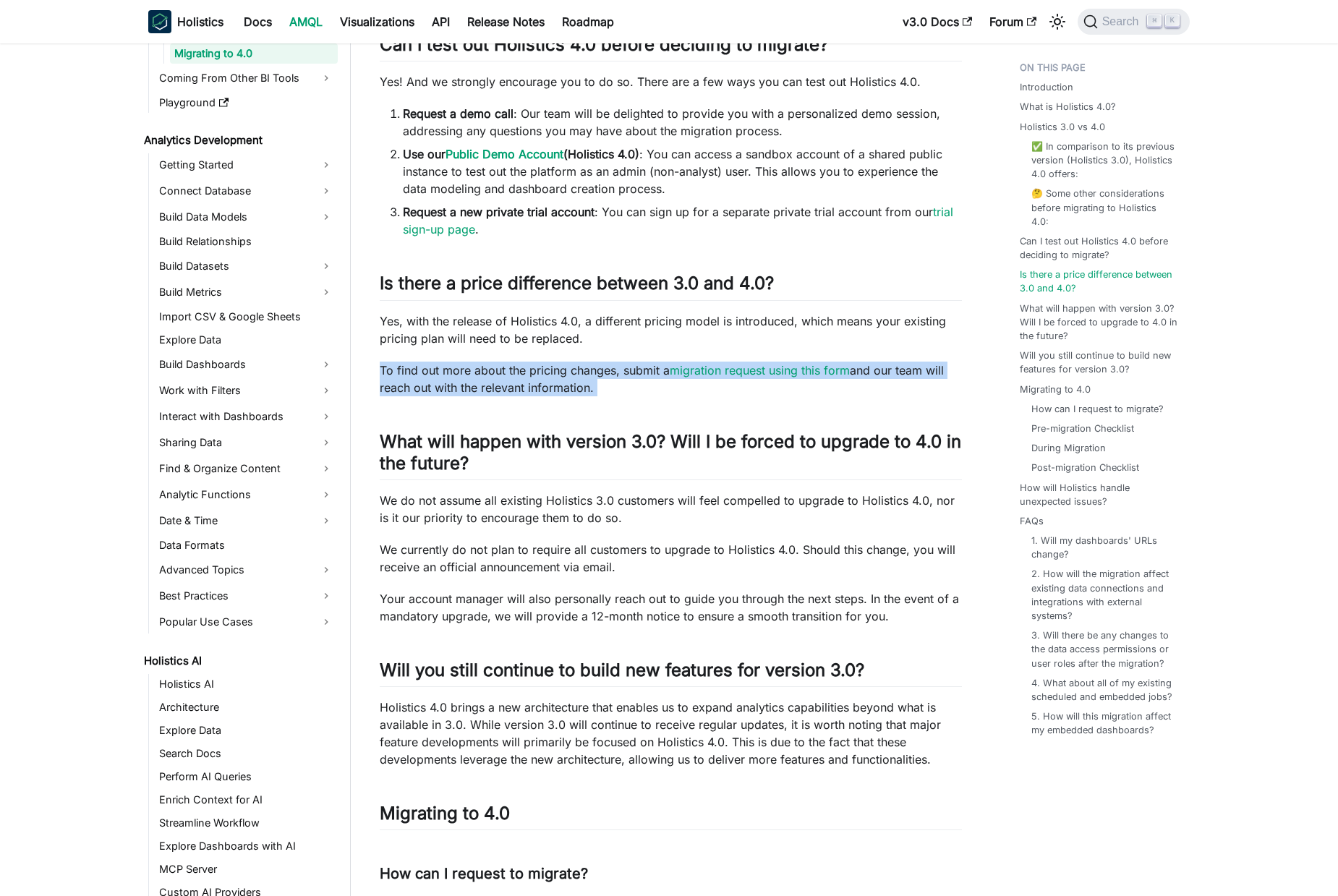
drag, startPoint x: 560, startPoint y: 372, endPoint x: 572, endPoint y: 379, distance: 13.9
click at [561, 373] on p "To find out more about the pricing changes, submit a migration request using th…" at bounding box center [670, 378] width 582 height 35
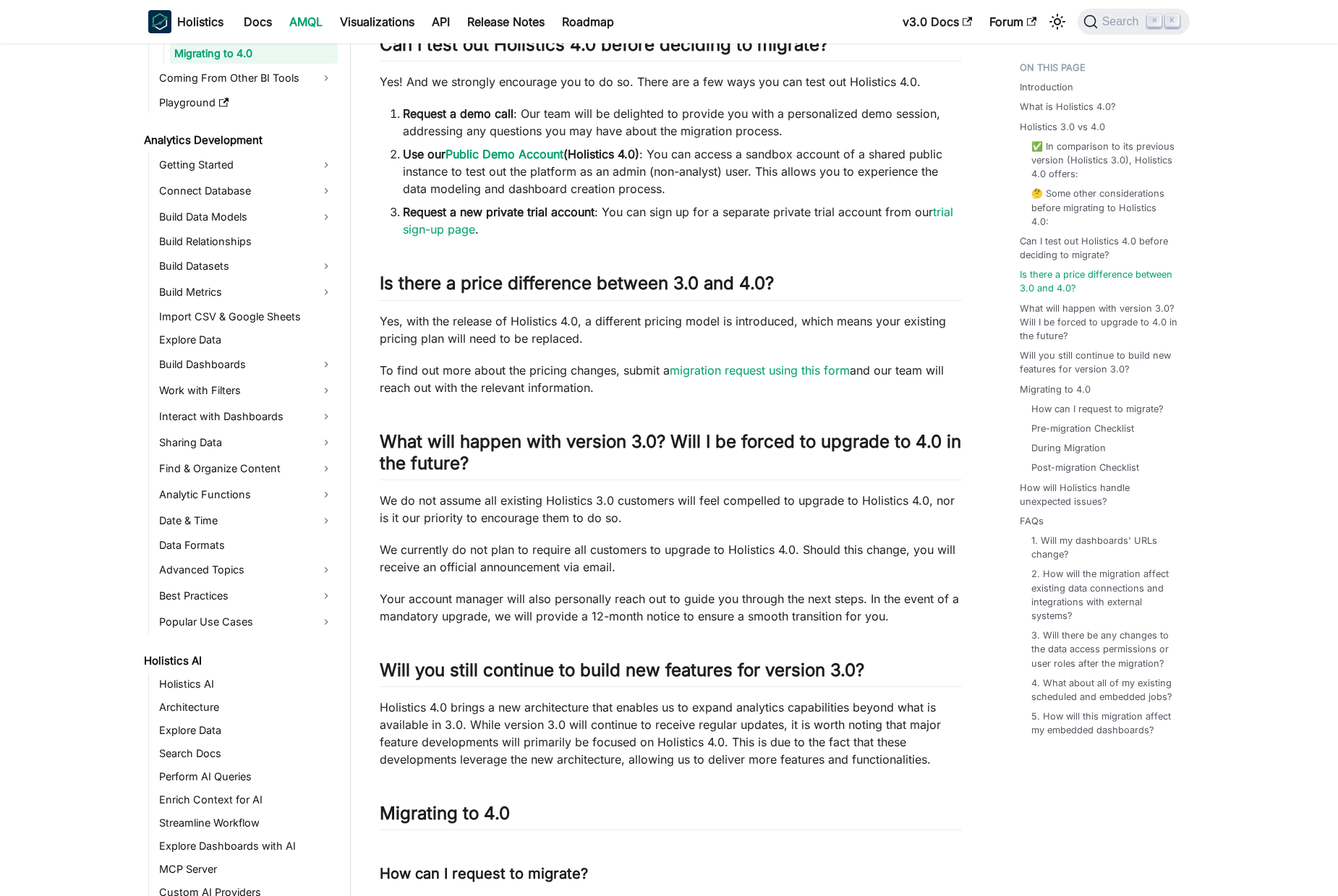
drag, startPoint x: 520, startPoint y: 392, endPoint x: 489, endPoint y: 341, distance: 59.7
click at [520, 392] on p "To find out more about the pricing changes, submit a migration request using th…" at bounding box center [670, 378] width 582 height 35
click at [507, 338] on p "Yes, with the release of Holistics 4.0, a different pricing model is introduced…" at bounding box center [670, 329] width 582 height 35
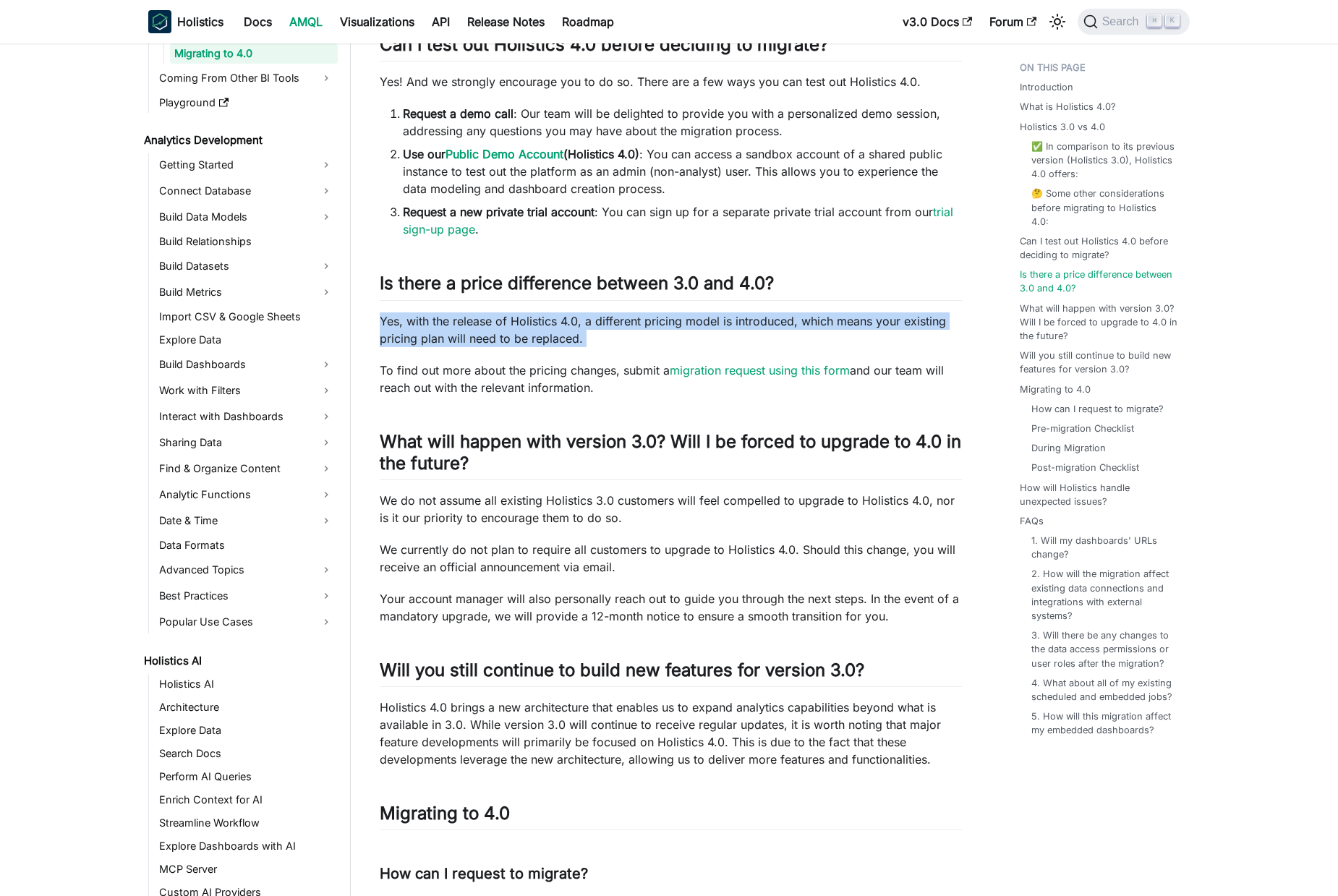
click at [507, 338] on p "Yes, with the release of Holistics 4.0, a different pricing model is introduced…" at bounding box center [670, 329] width 582 height 35
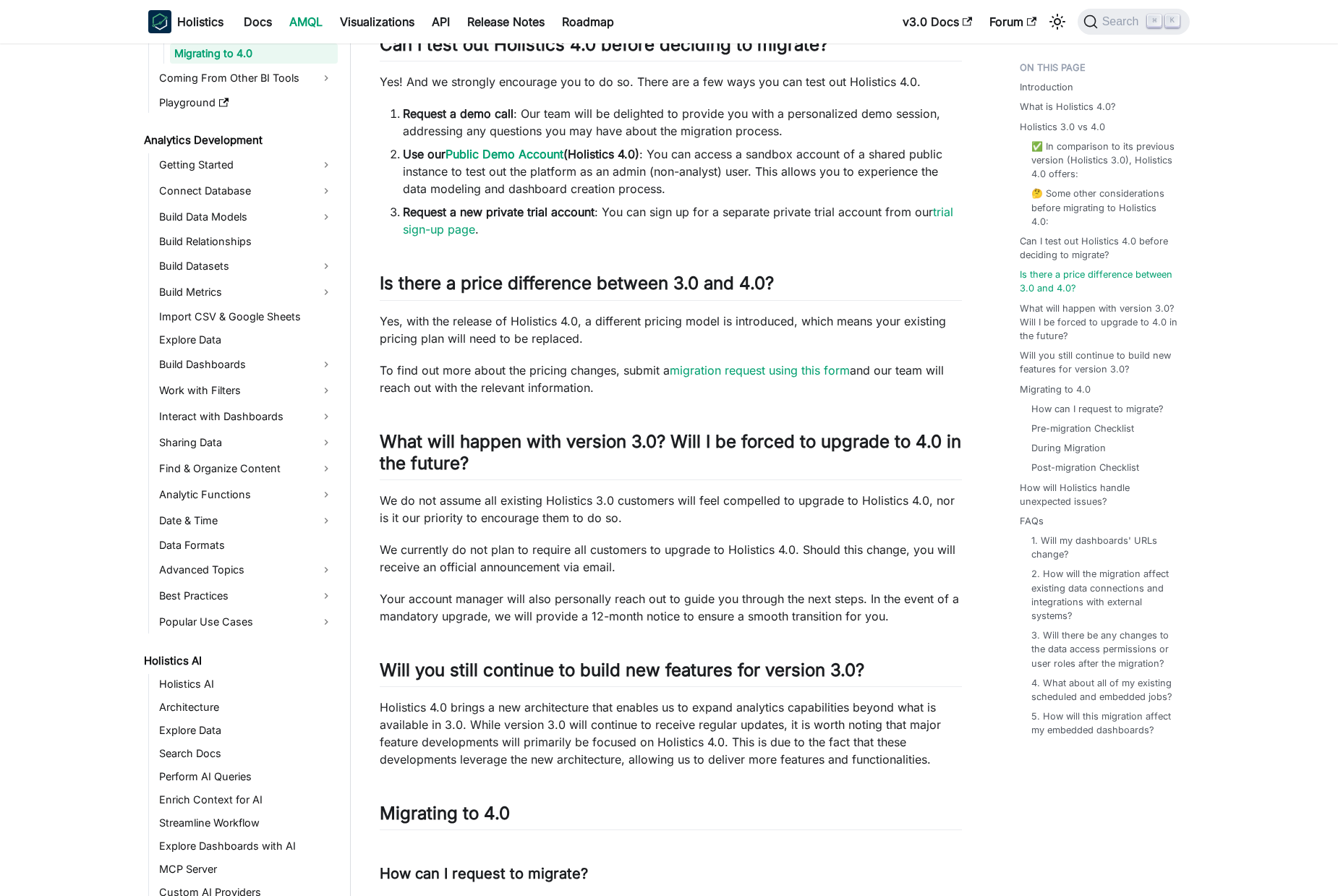
click at [610, 330] on p "Yes, with the release of Holistics 4.0, a different pricing model is introduced…" at bounding box center [670, 329] width 582 height 35
click at [473, 330] on p "Yes, with the release of Holistics 4.0, a different pricing model is introduced…" at bounding box center [670, 329] width 582 height 35
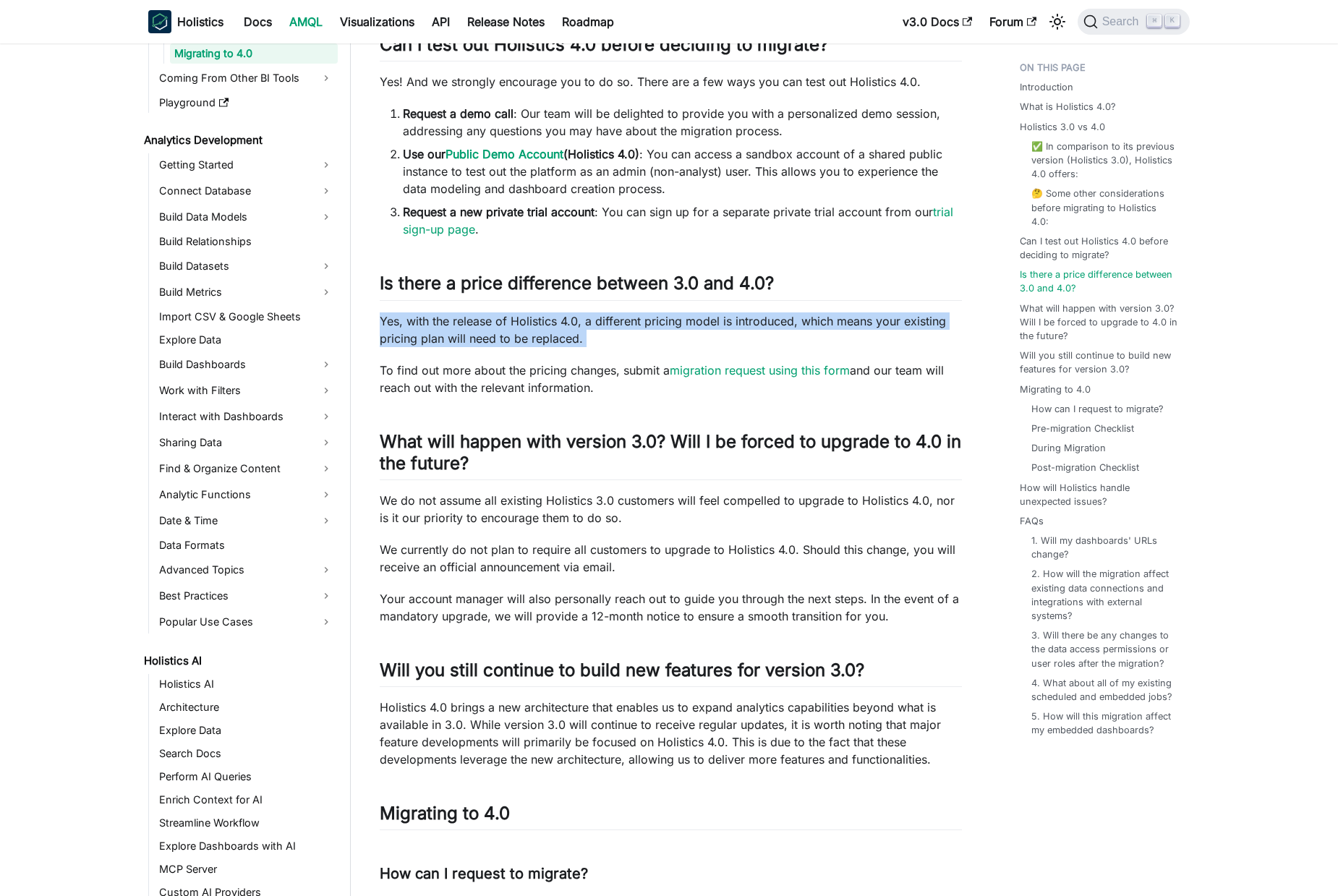
click at [473, 330] on p "Yes, with the release of Holistics 4.0, a different pricing model is introduced…" at bounding box center [670, 329] width 582 height 35
click at [538, 332] on p "Yes, with the release of Holistics 4.0, a different pricing model is introduced…" at bounding box center [670, 329] width 582 height 35
